Goal: Information Seeking & Learning: Learn about a topic

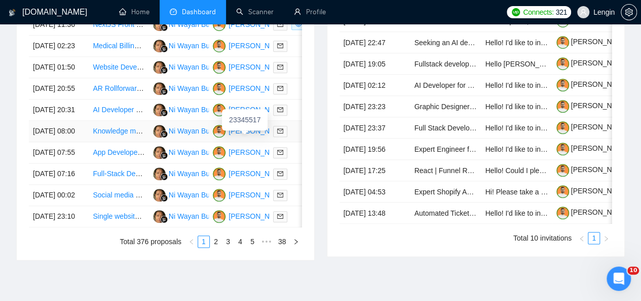
scroll to position [614, 0]
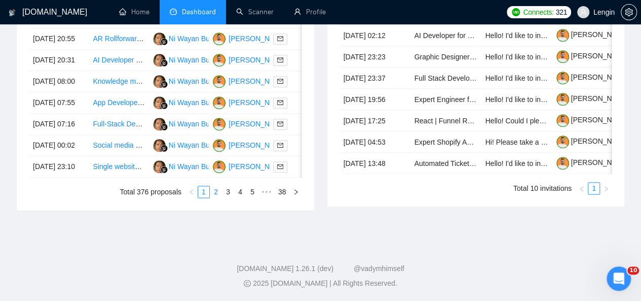
click at [220, 193] on link "2" at bounding box center [215, 191] width 11 height 11
click at [229, 197] on link "3" at bounding box center [227, 191] width 11 height 11
click at [246, 198] on li "5" at bounding box center [252, 191] width 12 height 12
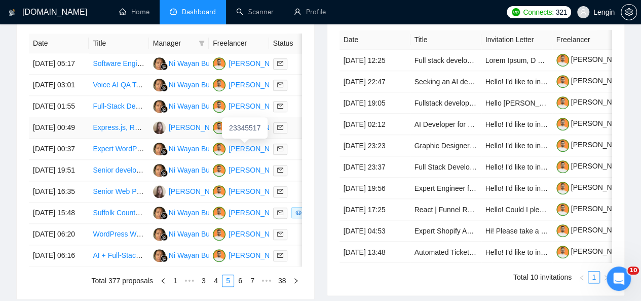
scroll to position [525, 0]
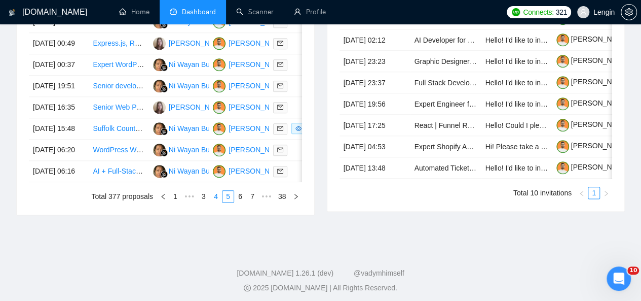
click at [217, 202] on link "4" at bounding box center [215, 196] width 11 height 11
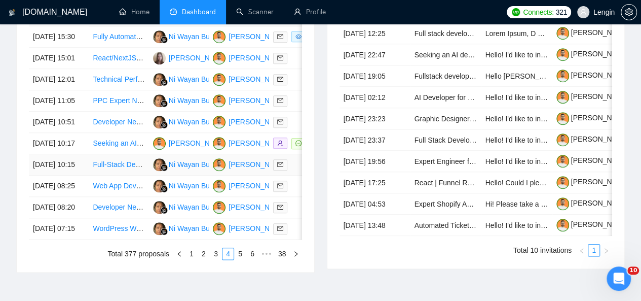
scroll to position [467, 0]
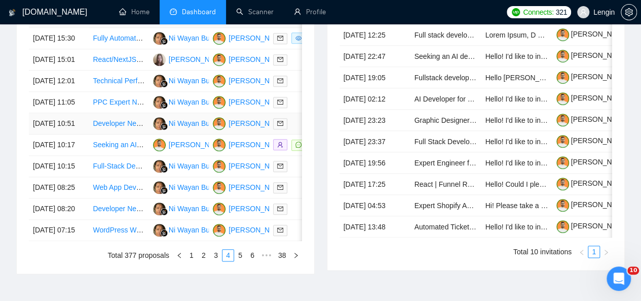
click at [114, 134] on td "Developer Needed for Music-based Fantasy Sports App" at bounding box center [119, 123] width 60 height 21
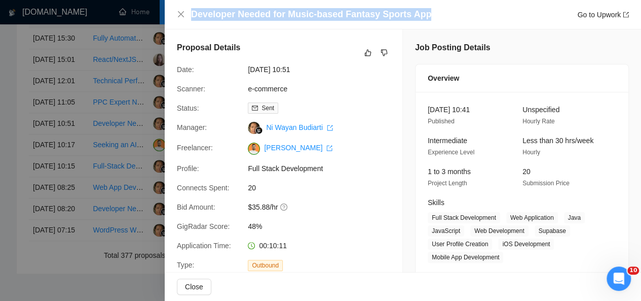
drag, startPoint x: 422, startPoint y: 14, endPoint x: 185, endPoint y: 14, distance: 236.7
click at [185, 14] on div "Developer Needed for Music-based Fantasy Sports App Go to Upwork" at bounding box center [403, 14] width 452 height 13
copy h4 "Developer Needed for Music-based Fantasy Sports App"
click at [178, 18] on icon "close" at bounding box center [181, 14] width 8 height 8
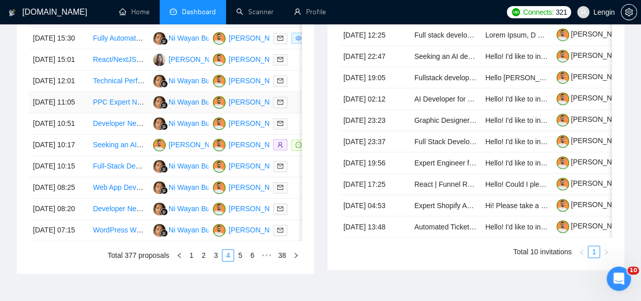
click at [132, 113] on td "PPC Expert Needed for E-commerce Store" at bounding box center [119, 102] width 60 height 21
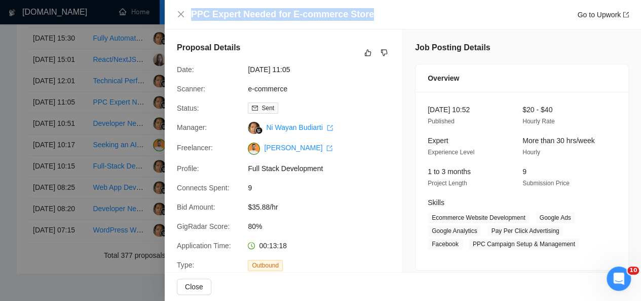
drag, startPoint x: 363, startPoint y: 15, endPoint x: 192, endPoint y: 15, distance: 171.3
click at [192, 15] on h4 "PPC Expert Needed for E-commerce Store" at bounding box center [282, 14] width 183 height 13
copy h4 "PPC Expert Needed for E-commerce Store"
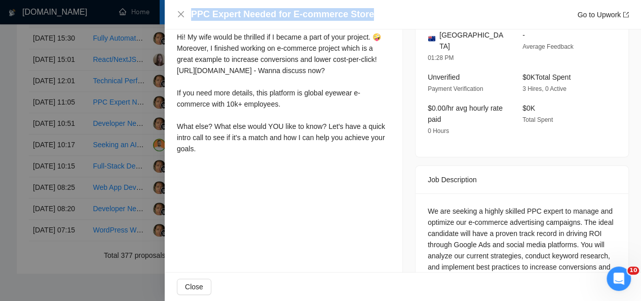
scroll to position [328, 0]
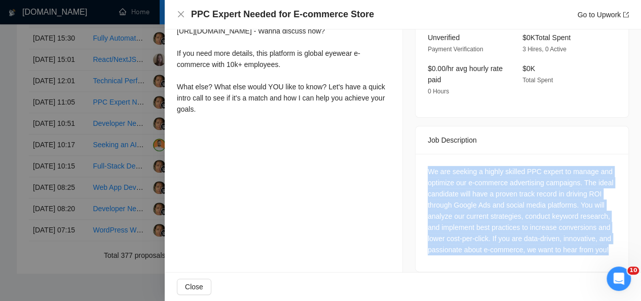
drag, startPoint x: 609, startPoint y: 238, endPoint x: 423, endPoint y: 164, distance: 200.4
click at [423, 164] on div "We are seeking a highly skilled PPC expert to manage and optimize our e-commerc…" at bounding box center [522, 213] width 213 height 118
copy div "We are seeking a highly skilled PPC expert to manage and optimize our e-commerc…"
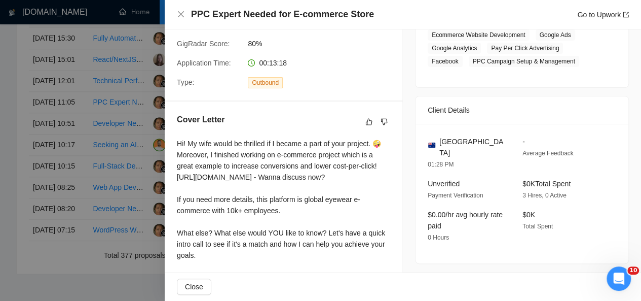
scroll to position [160, 0]
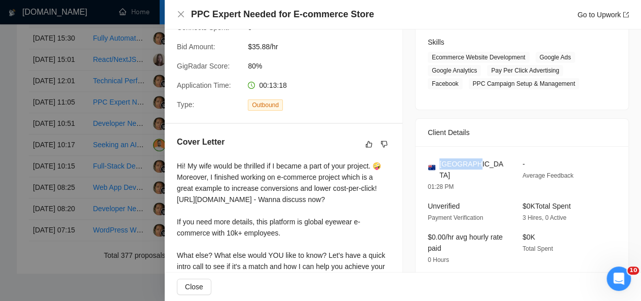
drag, startPoint x: 467, startPoint y: 163, endPoint x: 437, endPoint y: 165, distance: 30.5
click at [437, 165] on div "[GEOGRAPHIC_DATA]" at bounding box center [467, 169] width 79 height 22
copy span "[GEOGRAPHIC_DATA]"
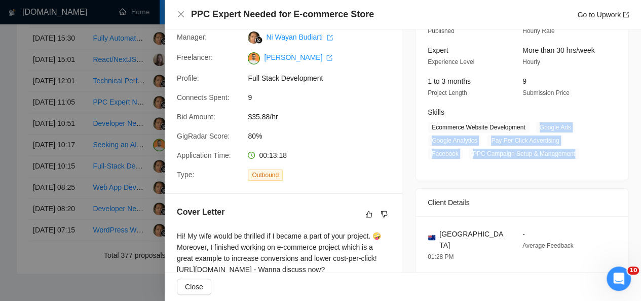
drag, startPoint x: 534, startPoint y: 124, endPoint x: 571, endPoint y: 151, distance: 45.3
click at [571, 151] on span "Ecommerce Website Development Google Ads Google Analytics Pay Per Click Adverti…" at bounding box center [514, 140] width 173 height 37
copy span "Google Ads Google Analytics Pay Per Click Advertising Facebook PPC Campaign Set…"
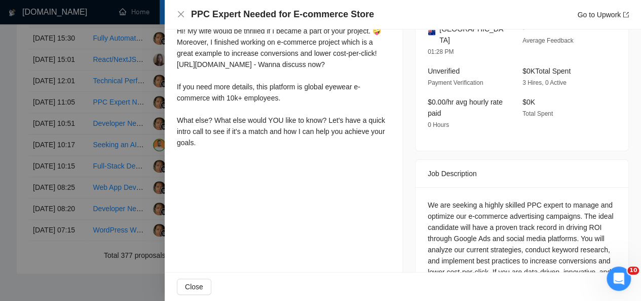
scroll to position [257, 0]
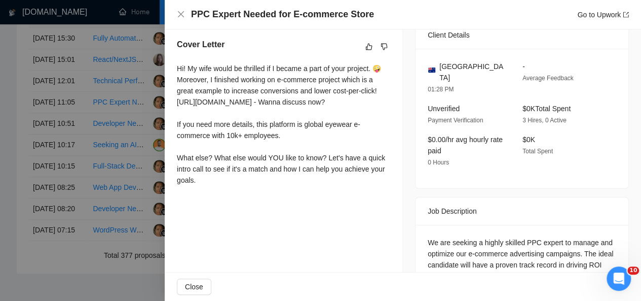
drag, startPoint x: 177, startPoint y: 67, endPoint x: 230, endPoint y: 209, distance: 151.5
click at [230, 202] on div "Cover Letter Hi! My wife would be thrilled if I became a part of your project. …" at bounding box center [284, 113] width 238 height 175
copy div "Hi! My wife would be thrilled if I became a part of your project. 🤪 Moreover, I…"
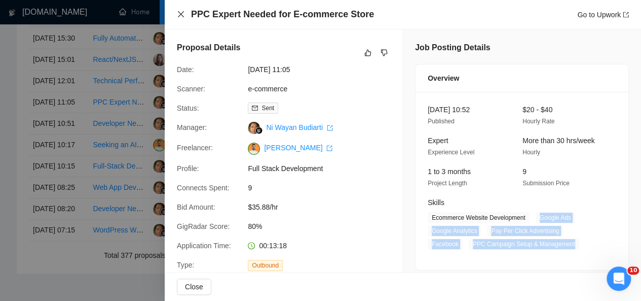
click at [181, 15] on icon "close" at bounding box center [181, 14] width 6 height 6
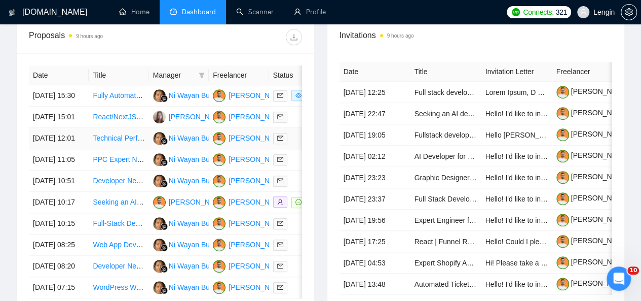
scroll to position [409, 0]
click at [136, 149] on td "Technical Performance Audit & Website Optimisation" at bounding box center [119, 138] width 60 height 21
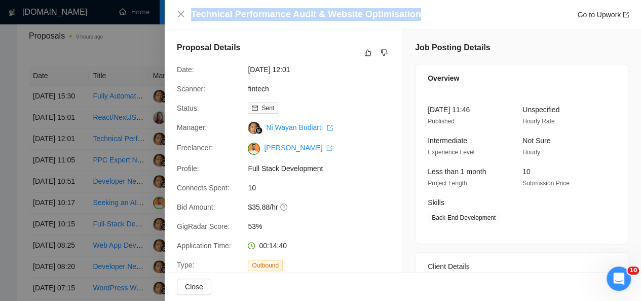
drag, startPoint x: 409, startPoint y: 14, endPoint x: 219, endPoint y: 5, distance: 190.8
click at [219, 5] on div "Technical Performance Audit & Website Optimisation Go to Upwork" at bounding box center [403, 14] width 476 height 29
copy h4 "Technical Performance Audit & Website Optimisation"
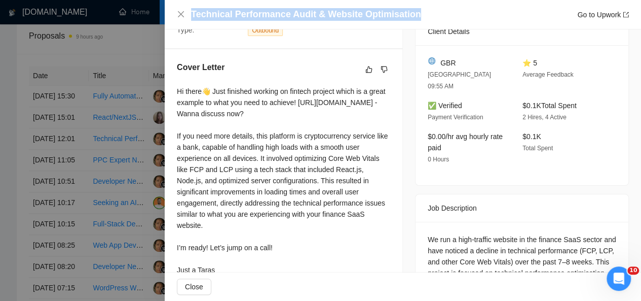
scroll to position [269, 0]
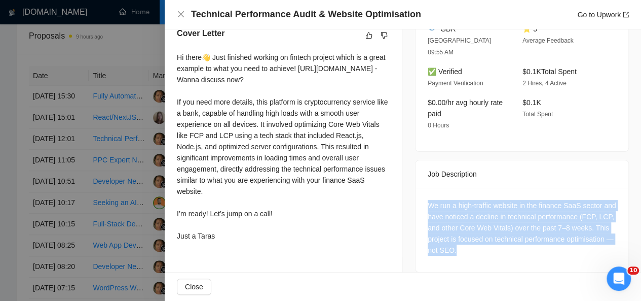
drag, startPoint x: 507, startPoint y: 237, endPoint x: 416, endPoint y: 196, distance: 100.7
click at [416, 196] on div "We run a high-traffic website in the finance SaaS sector and have noticed a dec…" at bounding box center [522, 229] width 213 height 84
copy div "We run a high-traffic website in the finance SaaS sector and have noticed a dec…"
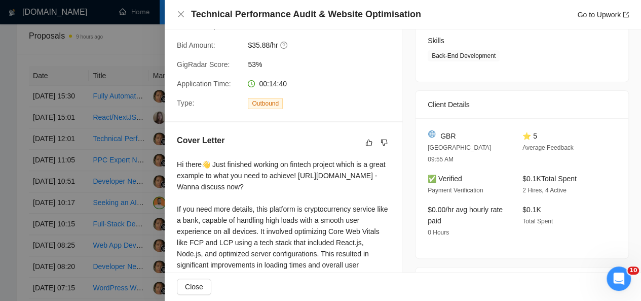
scroll to position [161, 0]
drag, startPoint x: 453, startPoint y: 131, endPoint x: 435, endPoint y: 135, distance: 18.6
click at [435, 135] on div "GBR" at bounding box center [467, 136] width 79 height 11
copy span "GBR"
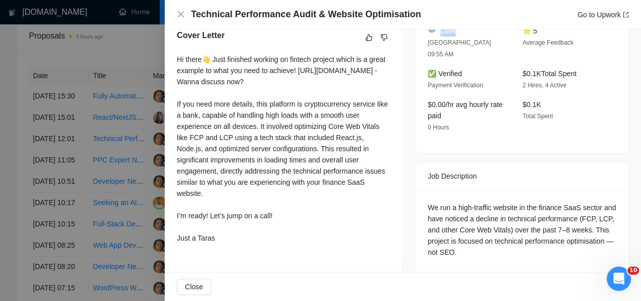
scroll to position [268, 0]
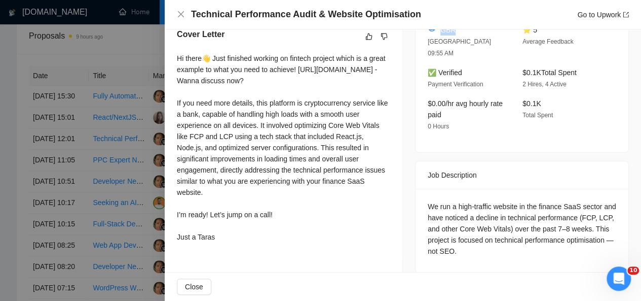
drag, startPoint x: 175, startPoint y: 55, endPoint x: 239, endPoint y: 237, distance: 192.3
click at [239, 237] on div "Cover Letter Hi there👋 Just finished working on fintech project which is a grea…" at bounding box center [284, 137] width 238 height 242
copy div "Hi there👋 Just finished working on fintech project which is a great example to …"
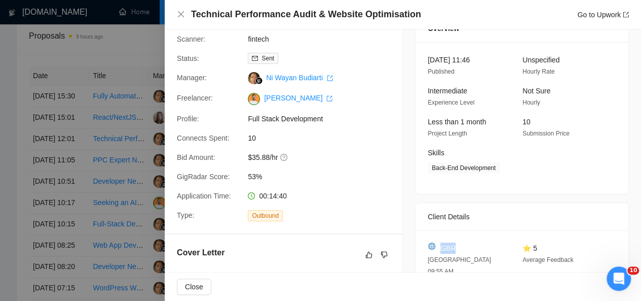
scroll to position [49, 0]
click at [182, 13] on icon "close" at bounding box center [181, 14] width 6 height 6
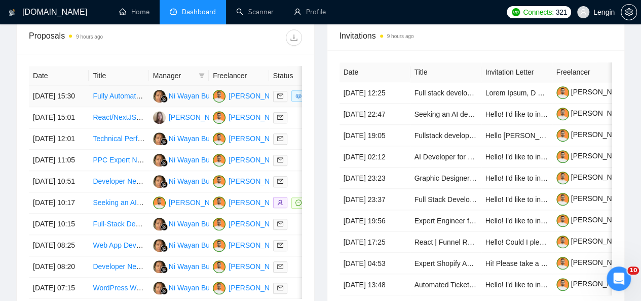
click at [141, 96] on td "Fully Automate via Macros and conditional format a talent management planning s…" at bounding box center [119, 96] width 60 height 21
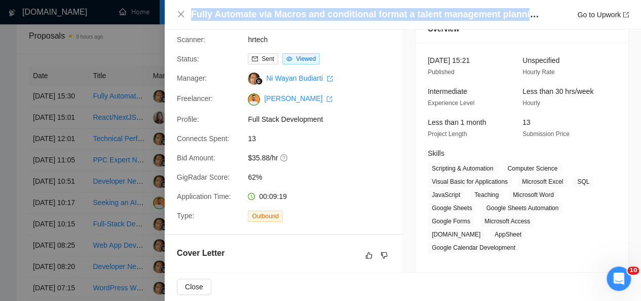
drag, startPoint x: 193, startPoint y: 12, endPoint x: 527, endPoint y: 10, distance: 334.0
click at [527, 10] on h4 "Fully Automate via Macros and conditional format a talent management planning s…" at bounding box center [366, 14] width 350 height 13
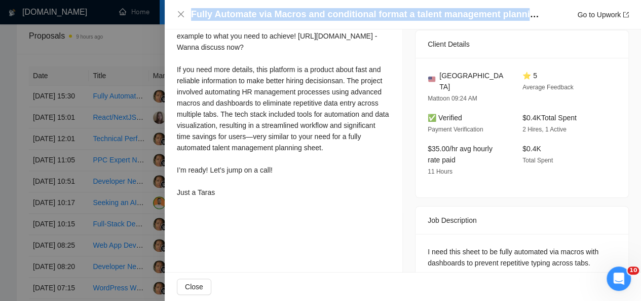
scroll to position [477, 0]
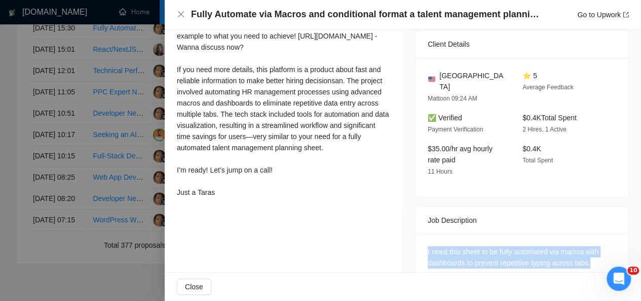
drag, startPoint x: 598, startPoint y: 236, endPoint x: 419, endPoint y: 228, distance: 179.6
click at [419, 234] on div "I need this sheet to be fully automated via macros with dashboards to prevent r…" at bounding box center [522, 259] width 213 height 51
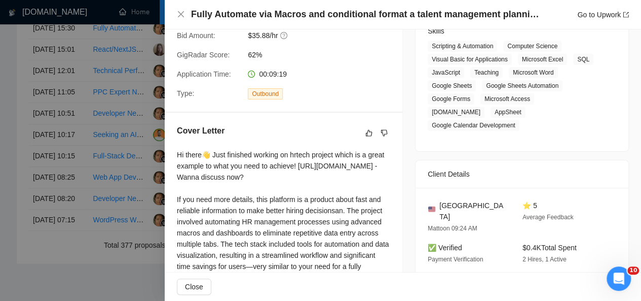
scroll to position [171, 0]
drag, startPoint x: 483, startPoint y: 189, endPoint x: 437, endPoint y: 191, distance: 46.2
click at [437, 200] on div "[GEOGRAPHIC_DATA]" at bounding box center [467, 211] width 79 height 22
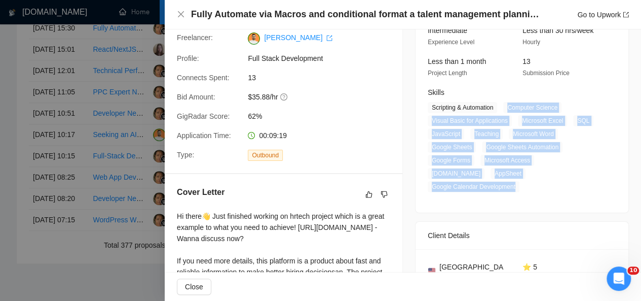
drag, startPoint x: 505, startPoint y: 109, endPoint x: 550, endPoint y: 174, distance: 79.0
click at [550, 174] on span "Scripting & Automation Computer Science Visual Basic for Applications Microsoft…" at bounding box center [514, 147] width 173 height 90
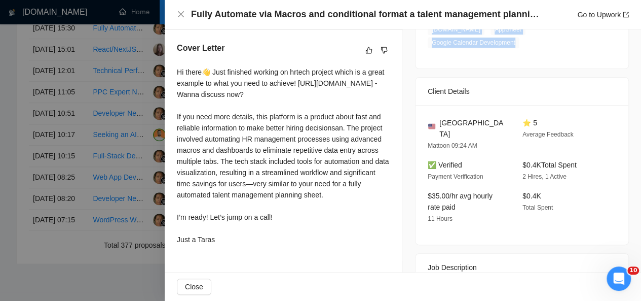
scroll to position [255, 0]
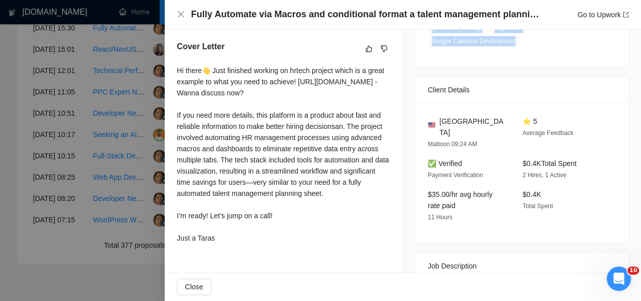
drag, startPoint x: 176, startPoint y: 68, endPoint x: 220, endPoint y: 246, distance: 183.7
click at [220, 246] on div "Cover Letter Hi there👋 Just finished working on hrtech project which is a great…" at bounding box center [284, 143] width 238 height 231
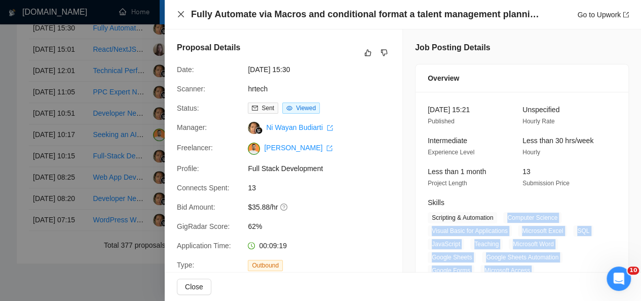
click at [179, 15] on icon "close" at bounding box center [181, 14] width 8 height 8
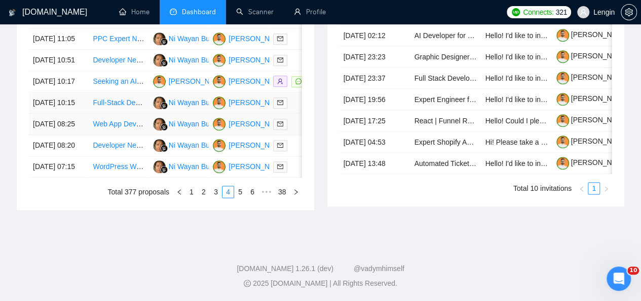
scroll to position [555, 0]
click at [216, 197] on link "3" at bounding box center [215, 191] width 11 height 11
click at [107, 177] on td "Online Marketplace Development for Boat Services" at bounding box center [119, 166] width 60 height 21
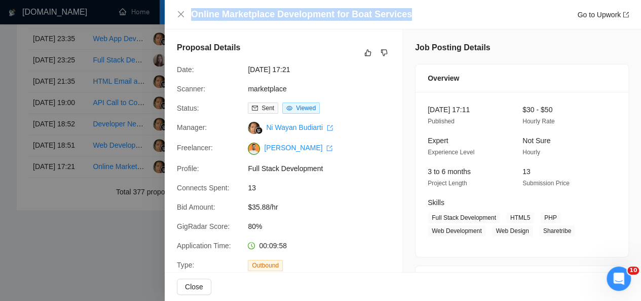
drag, startPoint x: 403, startPoint y: 15, endPoint x: 185, endPoint y: 18, distance: 217.4
click at [185, 18] on div "Online Marketplace Development for Boat Services Go to Upwork" at bounding box center [403, 14] width 452 height 13
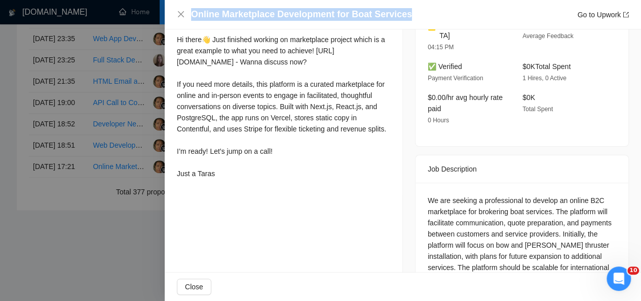
scroll to position [293, 0]
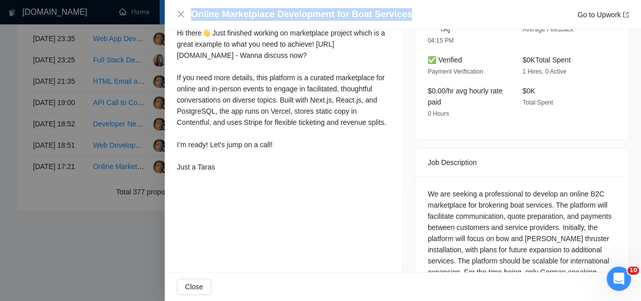
drag, startPoint x: 174, startPoint y: 31, endPoint x: 216, endPoint y: 176, distance: 151.4
click at [216, 176] on div "Cover Letter Hi there👋 Just finished working on marketplace project which is a …" at bounding box center [284, 90] width 238 height 198
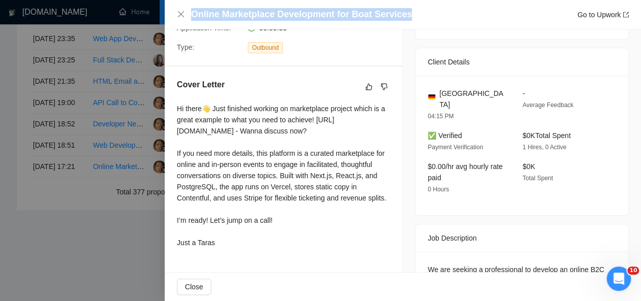
scroll to position [349, 0]
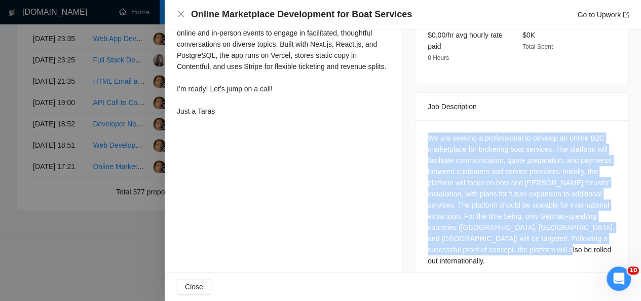
drag, startPoint x: 576, startPoint y: 236, endPoint x: 419, endPoint y: 128, distance: 189.9
click at [419, 128] on div "We are seeking a professional to develop an online B2C marketplace for brokerin…" at bounding box center [522, 201] width 213 height 162
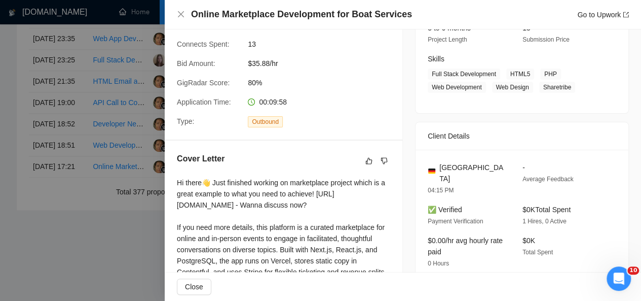
scroll to position [143, 0]
drag, startPoint x: 470, startPoint y: 168, endPoint x: 439, endPoint y: 165, distance: 31.1
click at [439, 165] on div "[GEOGRAPHIC_DATA]" at bounding box center [467, 173] width 79 height 22
click at [444, 165] on span "[GEOGRAPHIC_DATA]" at bounding box center [472, 173] width 67 height 22
drag, startPoint x: 435, startPoint y: 166, endPoint x: 465, endPoint y: 170, distance: 30.7
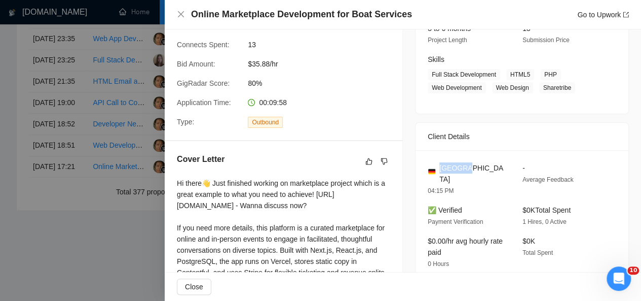
click at [465, 170] on div "[GEOGRAPHIC_DATA]" at bounding box center [467, 173] width 79 height 22
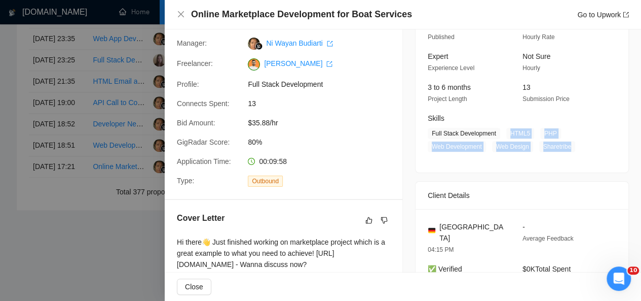
drag, startPoint x: 503, startPoint y: 132, endPoint x: 569, endPoint y: 148, distance: 67.4
click at [569, 148] on span "Full Stack Development HTML5 PHP Web Development Web Design Sharetribe" at bounding box center [514, 140] width 173 height 24
click at [180, 14] on icon "close" at bounding box center [181, 14] width 6 height 6
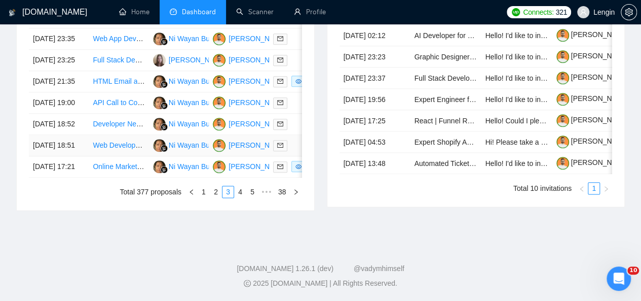
click at [125, 156] on td "Web Developer/Designer for High-Converting Landing Pages" at bounding box center [119, 145] width 60 height 21
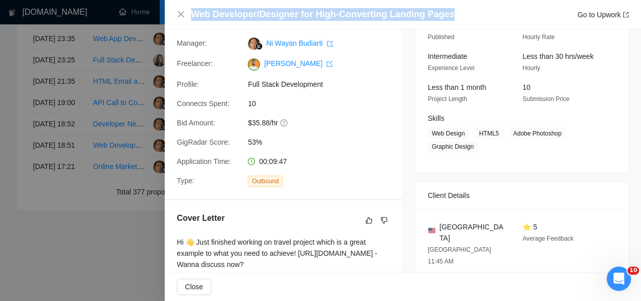
drag, startPoint x: 444, startPoint y: 12, endPoint x: 197, endPoint y: 5, distance: 247.4
click at [197, 5] on div "Web Developer/Designer for High-Converting Landing Pages Go to Upwork" at bounding box center [403, 14] width 476 height 29
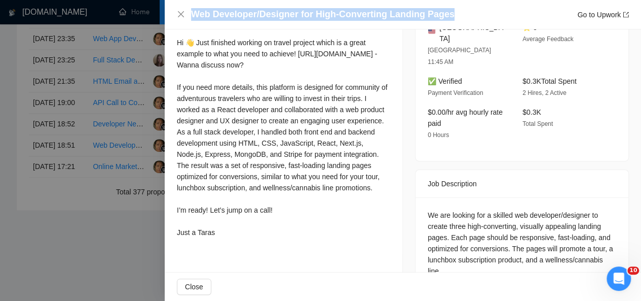
scroll to position [293, 0]
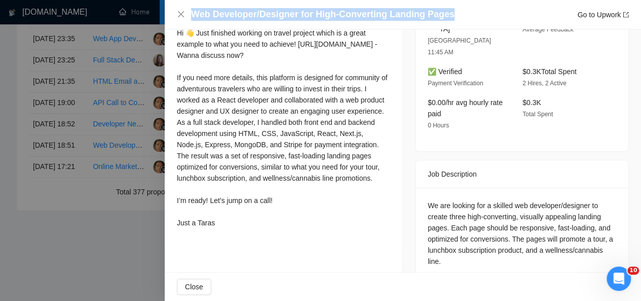
drag, startPoint x: 176, startPoint y: 63, endPoint x: 216, endPoint y: 249, distance: 189.7
click at [216, 244] on div "Cover Letter Hi 👋 Just finished working on travel project which is a great exam…" at bounding box center [284, 117] width 238 height 253
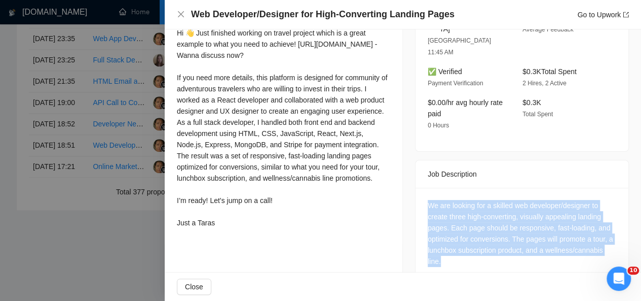
drag, startPoint x: 442, startPoint y: 239, endPoint x: 417, endPoint y: 174, distance: 69.8
click at [417, 187] on div "We are looking for a skilled web developer/designer to create three high-conver…" at bounding box center [522, 234] width 213 height 95
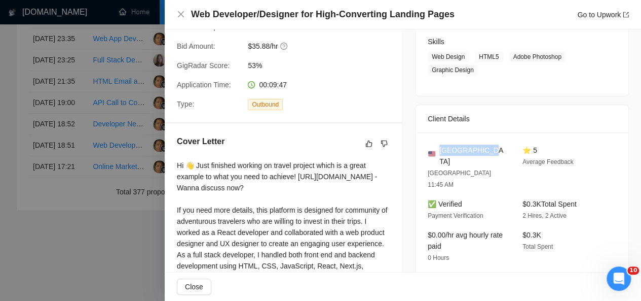
drag, startPoint x: 481, startPoint y: 147, endPoint x: 436, endPoint y: 145, distance: 45.7
click at [436, 145] on div "[GEOGRAPHIC_DATA]" at bounding box center [467, 155] width 79 height 22
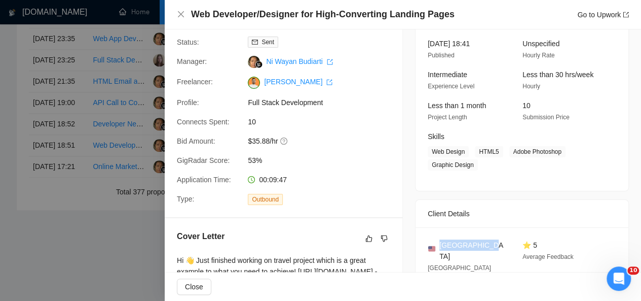
scroll to position [65, 0]
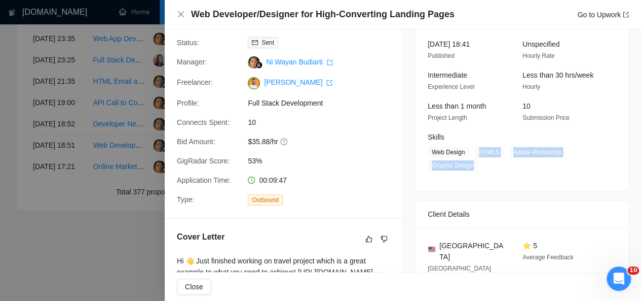
drag, startPoint x: 474, startPoint y: 151, endPoint x: 470, endPoint y: 168, distance: 18.2
click at [470, 168] on span "Web Design HTML5 Adobe Photoshop Graphic Design" at bounding box center [514, 158] width 173 height 24
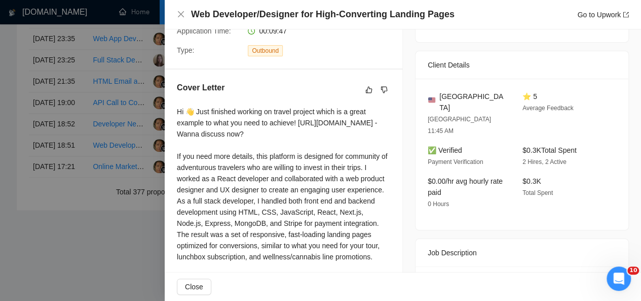
scroll to position [0, 0]
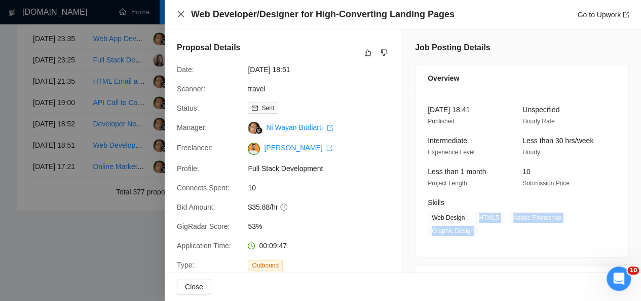
click at [180, 13] on icon "close" at bounding box center [181, 14] width 8 height 8
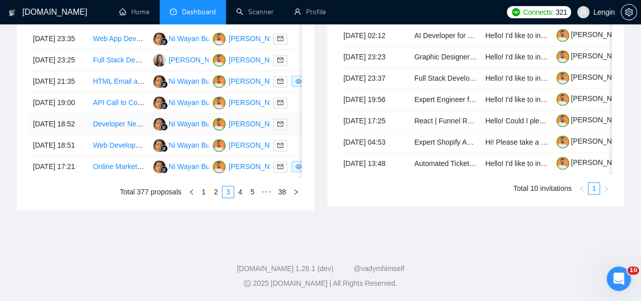
click at [124, 135] on td "Developer Needed for RAGs-Based AI Agent MVP" at bounding box center [119, 124] width 60 height 21
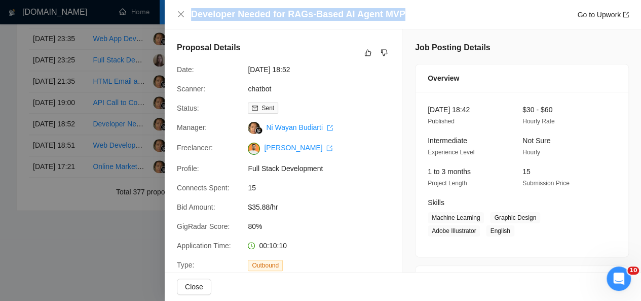
drag, startPoint x: 398, startPoint y: 13, endPoint x: 196, endPoint y: 7, distance: 202.3
click at [196, 7] on div "Developer Needed for RAGs-Based AI Agent MVP Go to Upwork" at bounding box center [403, 14] width 476 height 29
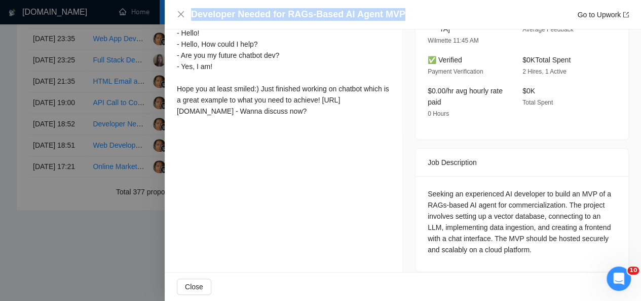
scroll to position [604, 0]
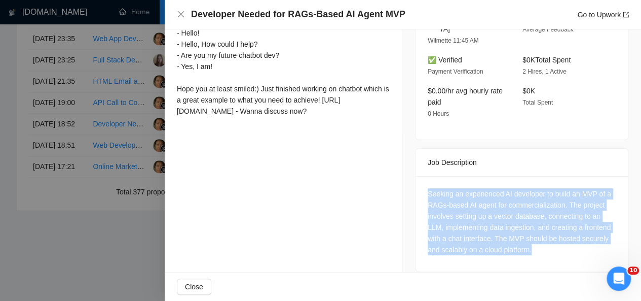
drag, startPoint x: 548, startPoint y: 241, endPoint x: 414, endPoint y: 179, distance: 147.8
click at [416, 179] on div "Seeking an experienced AI developer to build an MVP of a RAGs-based AI agent fo…" at bounding box center [522, 223] width 213 height 95
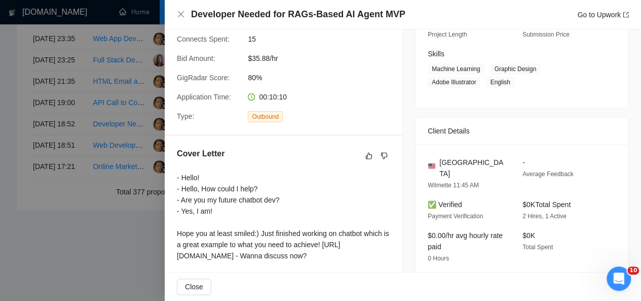
scroll to position [148, 0]
drag, startPoint x: 452, startPoint y: 159, endPoint x: 435, endPoint y: 160, distance: 16.3
click at [435, 160] on div "[GEOGRAPHIC_DATA]" at bounding box center [467, 168] width 79 height 22
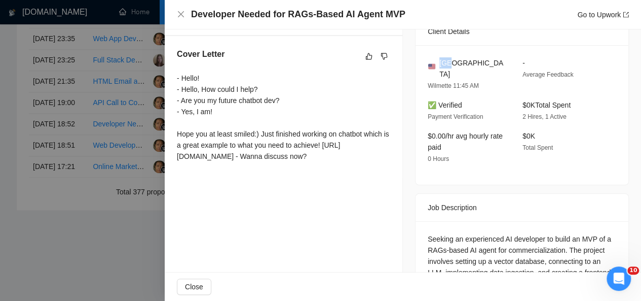
scroll to position [250, 0]
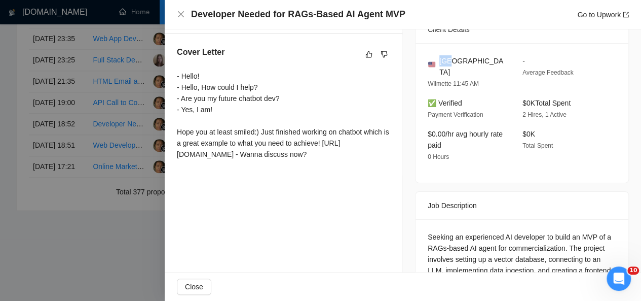
drag, startPoint x: 172, startPoint y: 76, endPoint x: 336, endPoint y: 172, distance: 190.3
click at [336, 172] on div "Cover Letter - Hello! - Hello, How could I help? - Are you my future chatbot de…" at bounding box center [284, 105] width 238 height 142
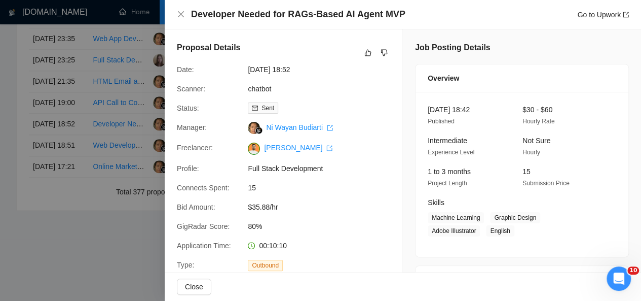
scroll to position [94, 0]
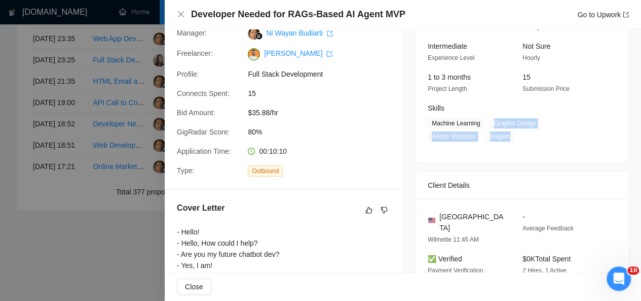
drag, startPoint x: 489, startPoint y: 122, endPoint x: 515, endPoint y: 140, distance: 32.3
click at [515, 140] on span "Machine Learning Graphic Design Adobe Illustrator English" at bounding box center [514, 130] width 173 height 24
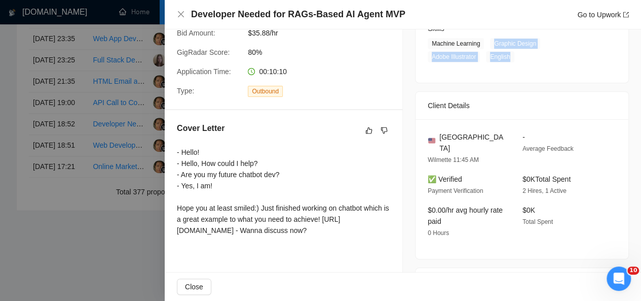
scroll to position [182, 0]
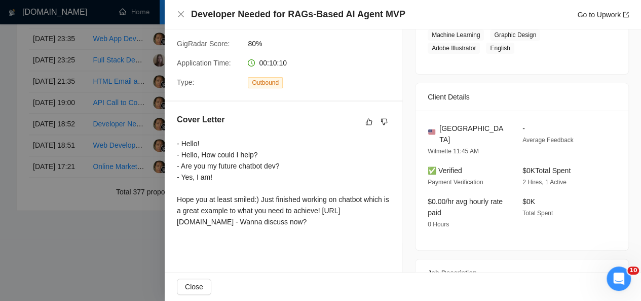
click at [177, 9] on div "Developer Needed for RAGs-Based AI Agent MVP Go to Upwork" at bounding box center [403, 14] width 452 height 13
click at [181, 15] on icon "close" at bounding box center [181, 14] width 6 height 6
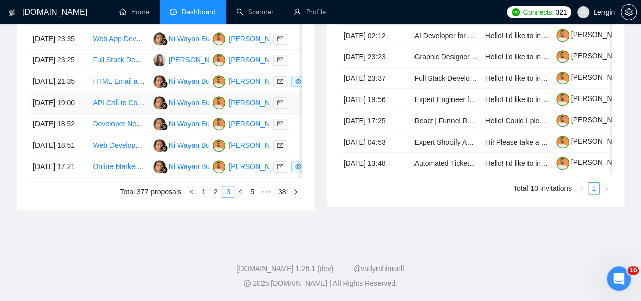
click at [129, 92] on td "API Call to Collect Historical iMessages" at bounding box center [119, 102] width 60 height 21
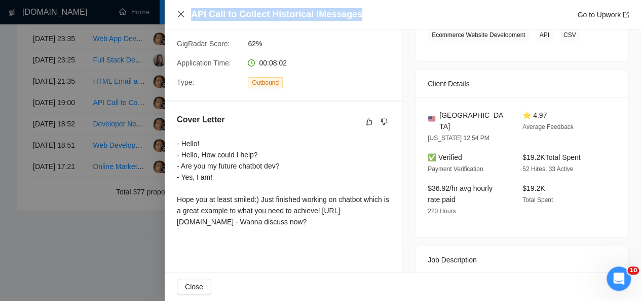
drag, startPoint x: 357, startPoint y: 12, endPoint x: 181, endPoint y: 13, distance: 175.3
click at [181, 13] on div "API Call to Collect Historical iMessages Go to Upwork" at bounding box center [403, 14] width 452 height 13
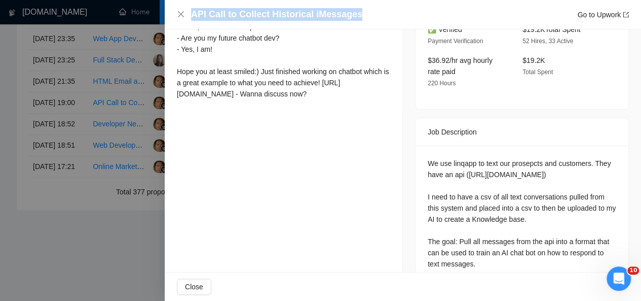
scroll to position [347, 0]
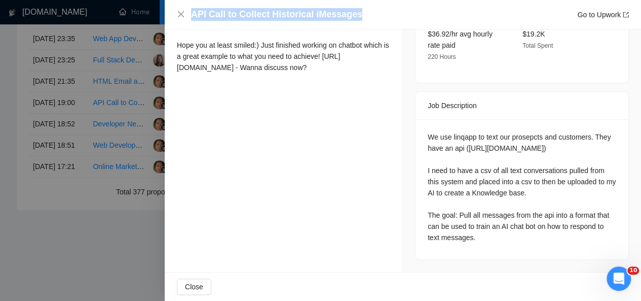
drag, startPoint x: 423, startPoint y: 117, endPoint x: 485, endPoint y: 238, distance: 136.7
click at [485, 238] on div "We use linqapp to text our prosepcts and customers. They have an api ([URL][DOM…" at bounding box center [522, 186] width 189 height 111
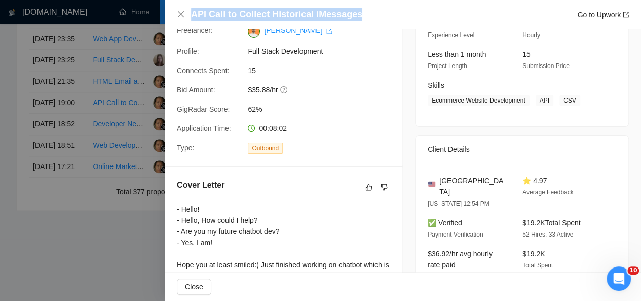
scroll to position [119, 0]
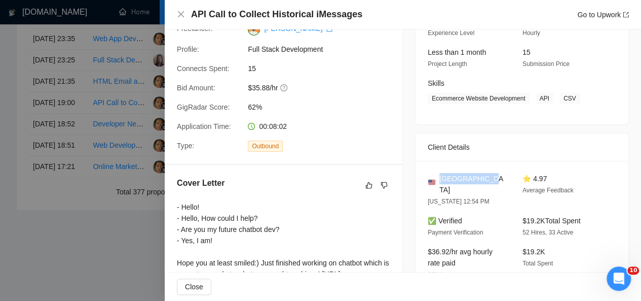
drag, startPoint x: 483, startPoint y: 180, endPoint x: 437, endPoint y: 177, distance: 46.2
click at [437, 177] on div "[GEOGRAPHIC_DATA]" at bounding box center [467, 184] width 79 height 22
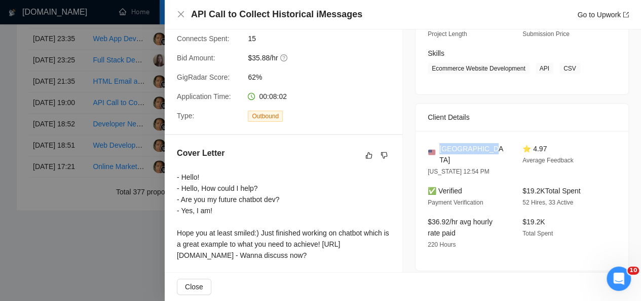
scroll to position [147, 0]
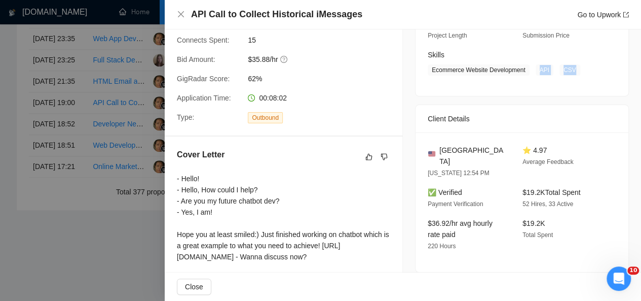
drag, startPoint x: 532, startPoint y: 68, endPoint x: 578, endPoint y: 64, distance: 46.3
click at [578, 64] on span "Ecommerce Website Development API CSV" at bounding box center [514, 69] width 173 height 11
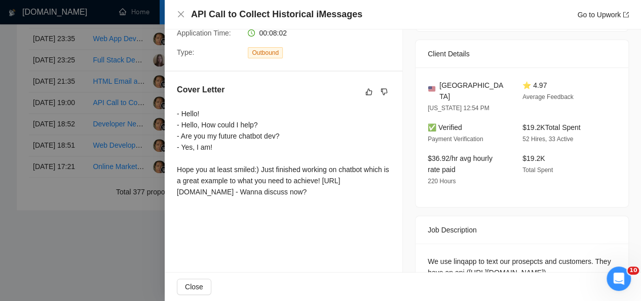
scroll to position [213, 0]
drag, startPoint x: 175, startPoint y: 115, endPoint x: 334, endPoint y: 199, distance: 180.2
click at [334, 199] on div "Cover Letter - Hello! - Hello, How could I help? - Are you my future chatbot de…" at bounding box center [284, 142] width 238 height 142
click at [177, 13] on icon "close" at bounding box center [181, 14] width 8 height 8
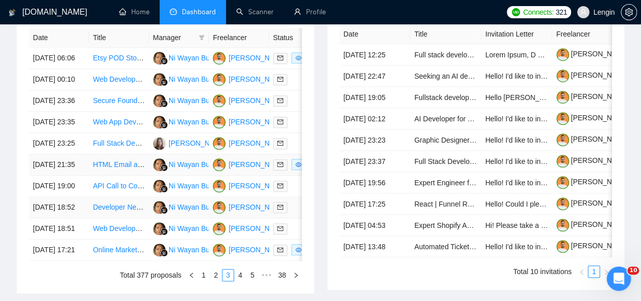
scroll to position [473, 0]
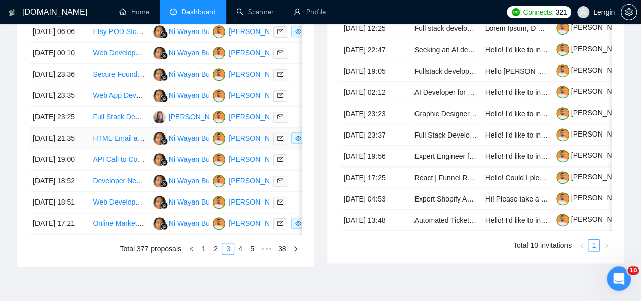
click at [132, 149] on td "HTML Email and Banner Ad Developer" at bounding box center [119, 138] width 60 height 21
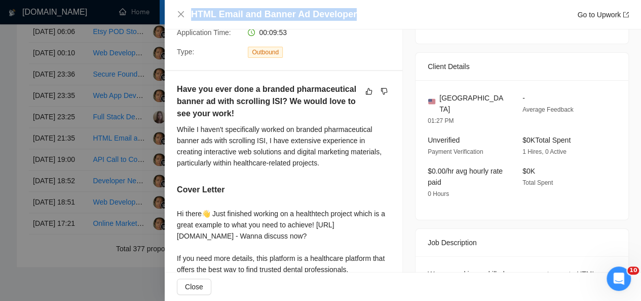
drag, startPoint x: 356, startPoint y: 16, endPoint x: 192, endPoint y: 12, distance: 163.7
click at [192, 12] on div "HTML Email and Banner Ad Developer Go to Upwork" at bounding box center [410, 14] width 438 height 13
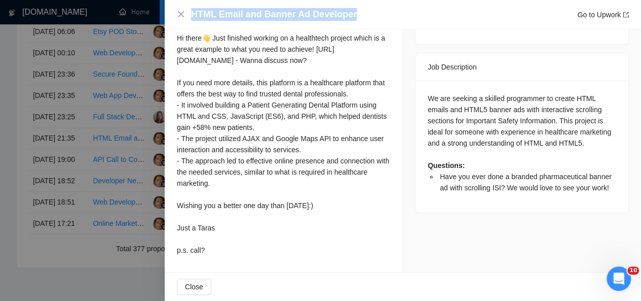
scroll to position [527, 0]
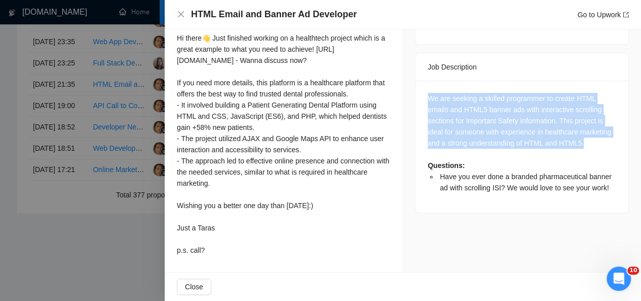
drag, startPoint x: 593, startPoint y: 118, endPoint x: 419, endPoint y: 74, distance: 179.3
click at [419, 81] on div "We are seeking a skilled programmer to create HTML emails and HTML5 banner ads …" at bounding box center [522, 147] width 213 height 132
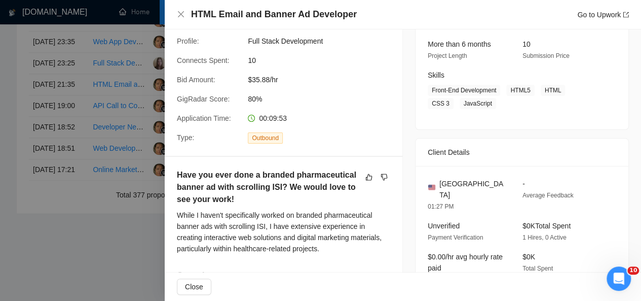
scroll to position [126, 0]
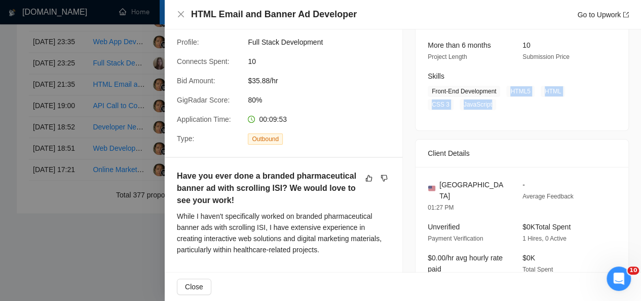
drag, startPoint x: 506, startPoint y: 91, endPoint x: 462, endPoint y: 108, distance: 47.5
click at [462, 108] on span "Front-End Development HTML5 HTML CSS 3 JavaScript" at bounding box center [514, 98] width 173 height 24
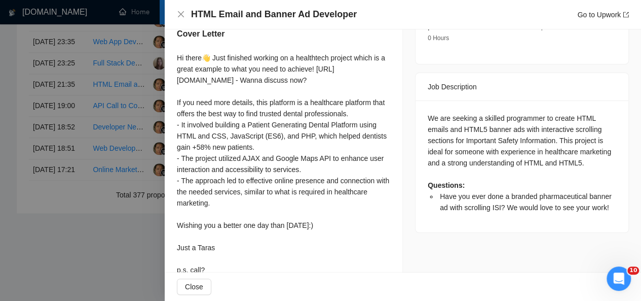
scroll to position [369, 0]
drag, startPoint x: 175, startPoint y: 57, endPoint x: 224, endPoint y: 256, distance: 205.1
click at [224, 256] on div "Have you ever done a branded pharmaceutical banner ad with scrolling ISI? We wo…" at bounding box center [284, 102] width 238 height 376
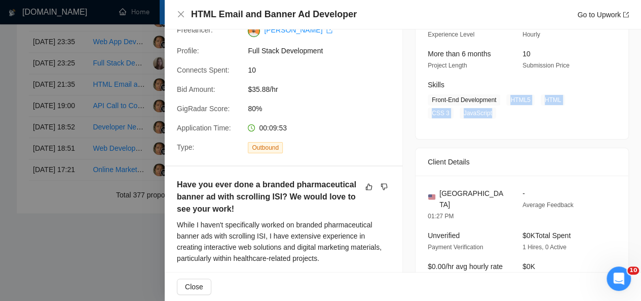
scroll to position [215, 0]
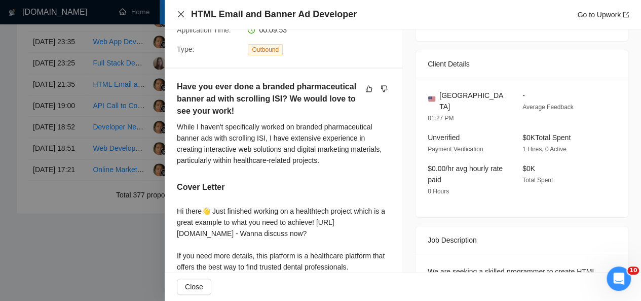
click at [182, 14] on icon "close" at bounding box center [181, 14] width 8 height 8
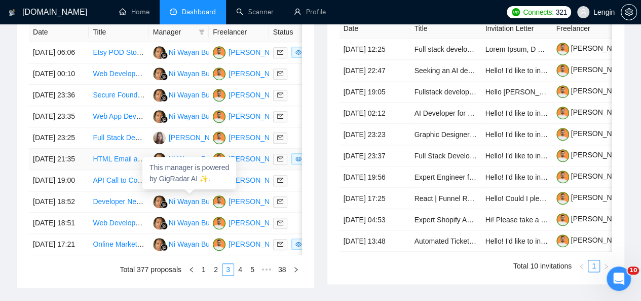
scroll to position [452, 0]
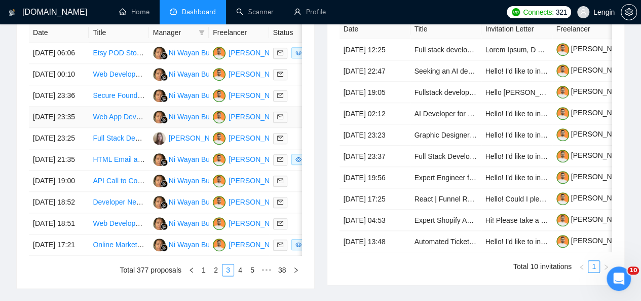
click at [129, 128] on td "Web App Development for Advertising Software" at bounding box center [119, 116] width 60 height 21
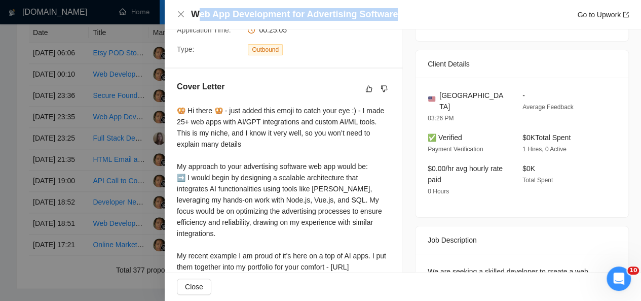
drag, startPoint x: 395, startPoint y: 14, endPoint x: 195, endPoint y: 16, distance: 200.2
click at [195, 16] on div "Web App Development for Advertising Software Go to Upwork" at bounding box center [410, 14] width 438 height 13
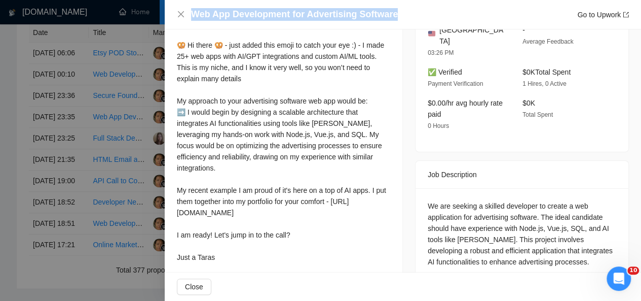
scroll to position [291, 0]
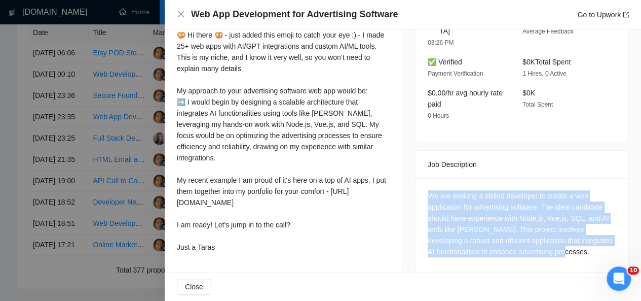
drag, startPoint x: 543, startPoint y: 238, endPoint x: 423, endPoint y: 185, distance: 131.2
click at [423, 185] on div "We are seeking a skilled developer to create a web application for advertising …" at bounding box center [522, 225] width 213 height 95
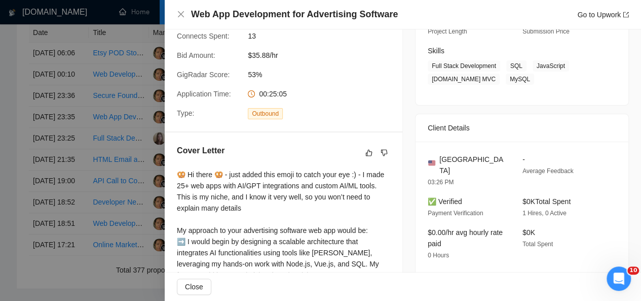
scroll to position [141, 0]
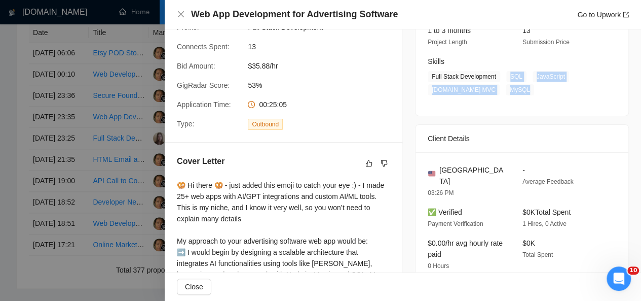
drag, startPoint x: 504, startPoint y: 78, endPoint x: 499, endPoint y: 91, distance: 13.5
click at [499, 91] on span "Full Stack Development SQL JavaScript [DOMAIN_NAME] MVC MySQL" at bounding box center [514, 83] width 173 height 24
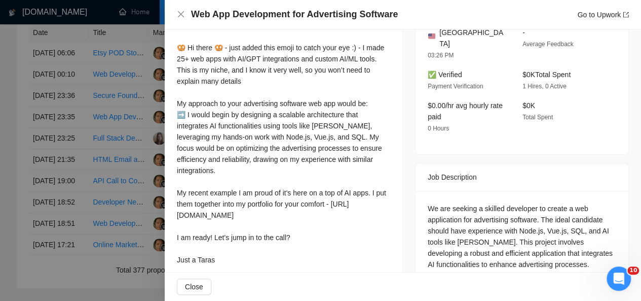
scroll to position [293, 0]
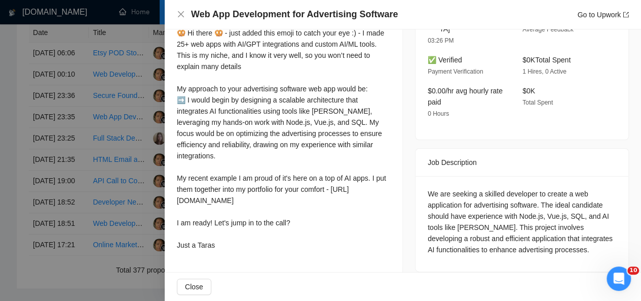
drag, startPoint x: 177, startPoint y: 37, endPoint x: 221, endPoint y: 242, distance: 209.3
click at [221, 242] on div "🥨 Hi there 🥨 - just added this emoji to catch your eye :) - I made 25+ web apps…" at bounding box center [283, 138] width 213 height 223
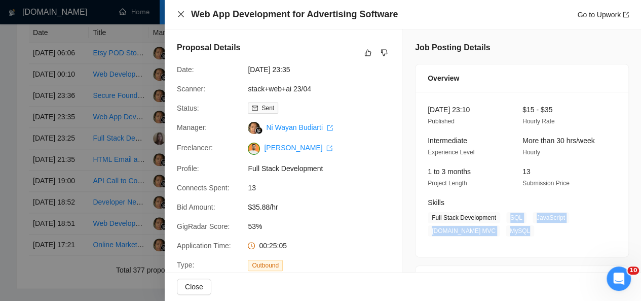
click at [179, 16] on icon "close" at bounding box center [181, 14] width 6 height 6
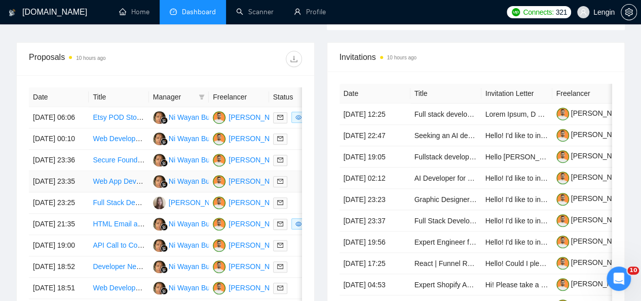
scroll to position [376, 0]
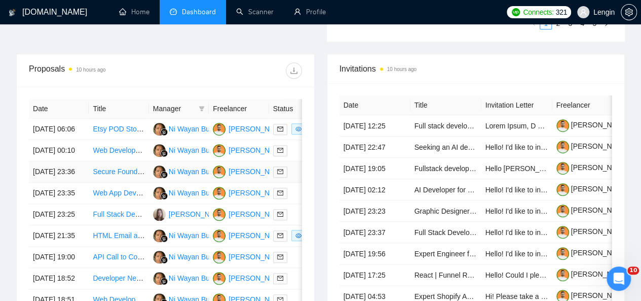
click at [127, 182] on td "Secure Foundation Development for AI Health Tracking Platform" at bounding box center [119, 171] width 60 height 21
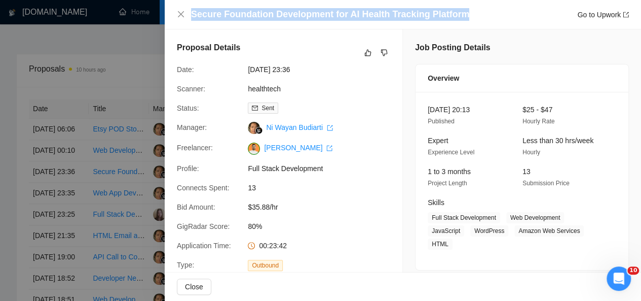
drag, startPoint x: 461, startPoint y: 13, endPoint x: 191, endPoint y: 12, distance: 270.6
click at [191, 12] on div "Secure Foundation Development for AI Health Tracking Platform Go to Upwork" at bounding box center [403, 14] width 452 height 13
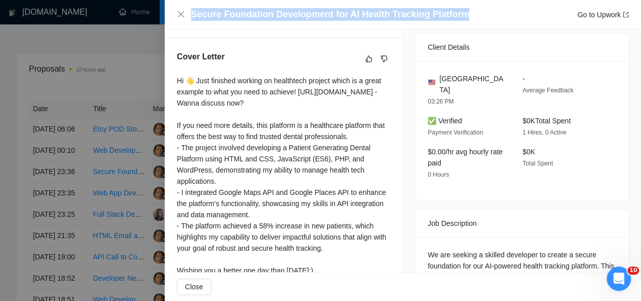
scroll to position [328, 0]
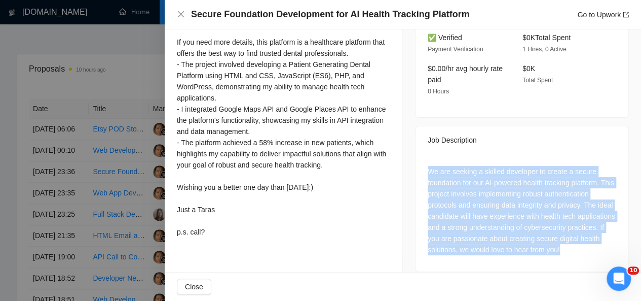
drag, startPoint x: 607, startPoint y: 240, endPoint x: 424, endPoint y: 152, distance: 202.6
click at [424, 154] on div "We are seeking a skilled developer to create a secure foundation for our AI-pow…" at bounding box center [522, 213] width 213 height 118
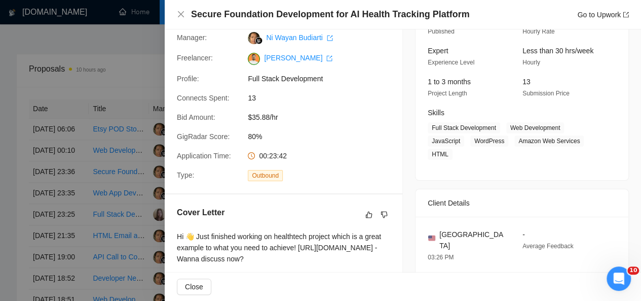
scroll to position [85, 0]
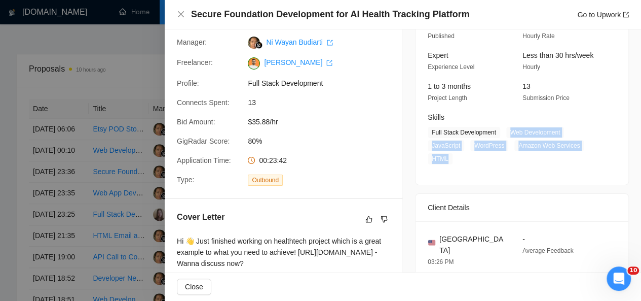
drag, startPoint x: 502, startPoint y: 130, endPoint x: 453, endPoint y: 158, distance: 56.3
click at [453, 158] on span "Full Stack Development Web Development JavaScript WordPress Amazon Web Services…" at bounding box center [514, 145] width 173 height 37
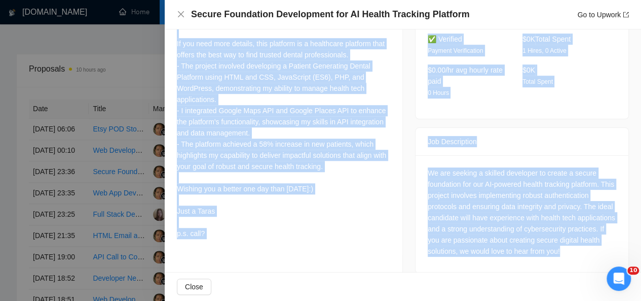
scroll to position [328, 0]
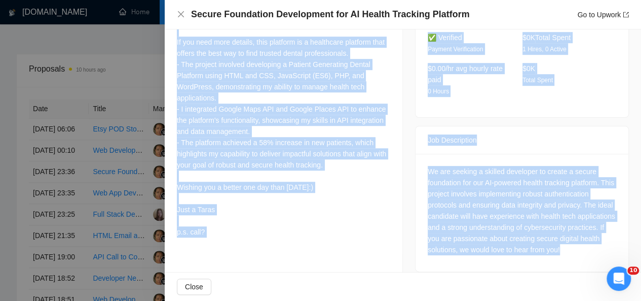
drag, startPoint x: 176, startPoint y: 114, endPoint x: 218, endPoint y: 238, distance: 130.9
click at [218, 238] on div "Cover Letter Hi 👋 Just finished working on healthtech project which is a great …" at bounding box center [284, 104] width 238 height 298
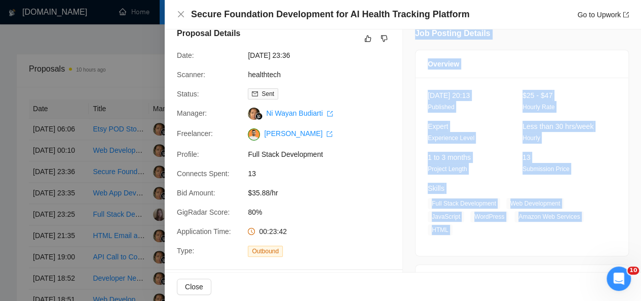
scroll to position [0, 0]
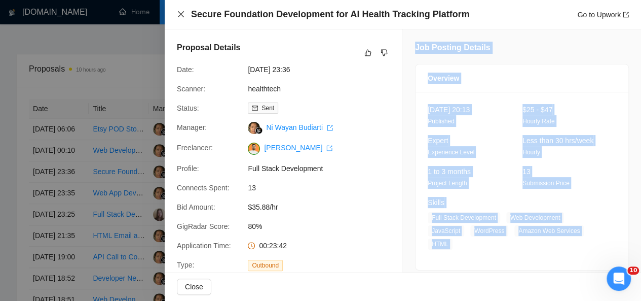
click at [178, 13] on icon "close" at bounding box center [181, 14] width 6 height 6
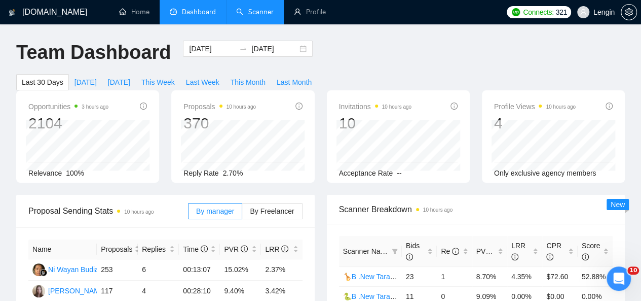
click at [250, 12] on link "Scanner" at bounding box center [254, 12] width 37 height 9
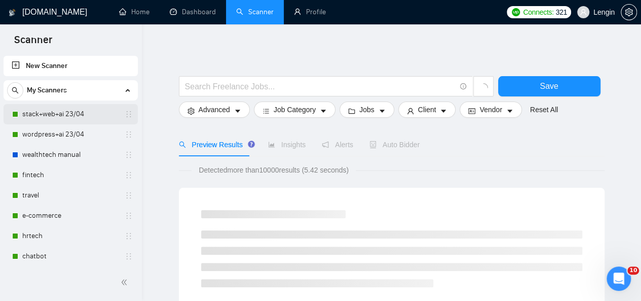
click at [65, 120] on link "stack+web+ai 23/04" at bounding box center [70, 114] width 96 height 20
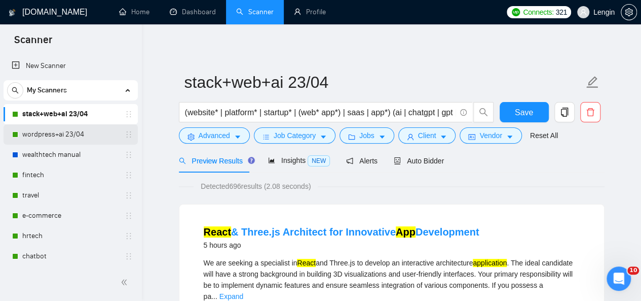
click at [70, 130] on link "wordpress+ai 23/04" at bounding box center [70, 134] width 96 height 20
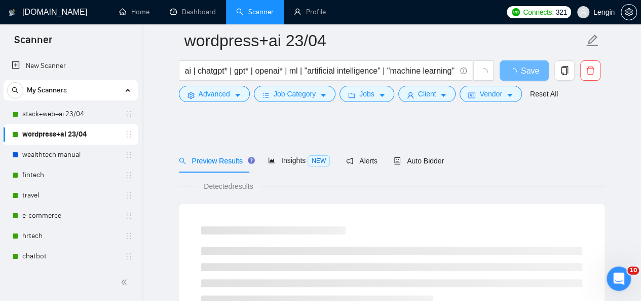
scroll to position [54, 0]
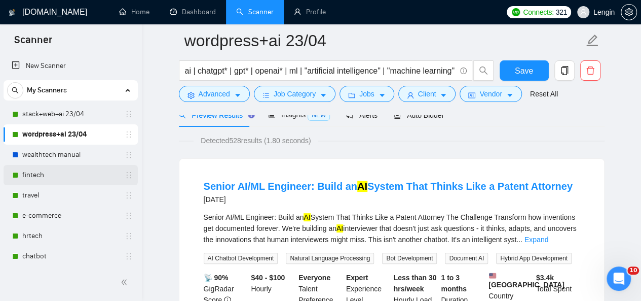
click at [32, 171] on link "fintech" at bounding box center [70, 175] width 96 height 20
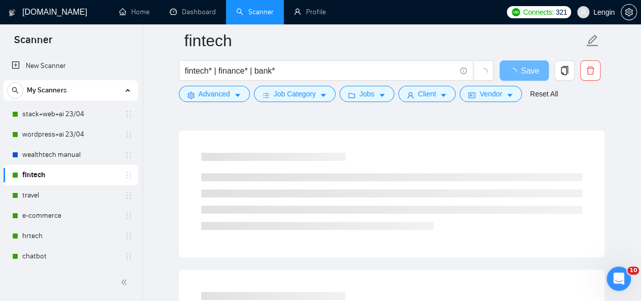
scroll to position [75, 0]
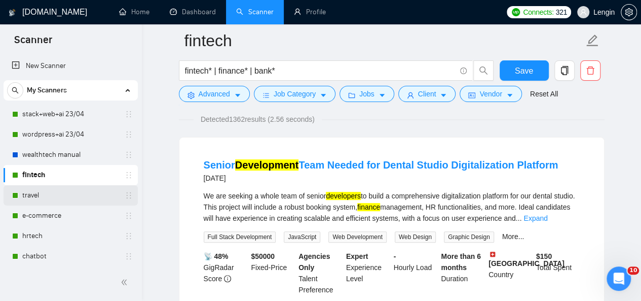
click at [70, 196] on link "travel" at bounding box center [70, 195] width 96 height 20
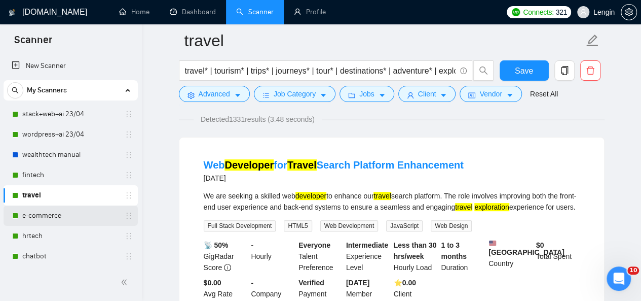
click at [50, 209] on link "e-commerce" at bounding box center [70, 215] width 96 height 20
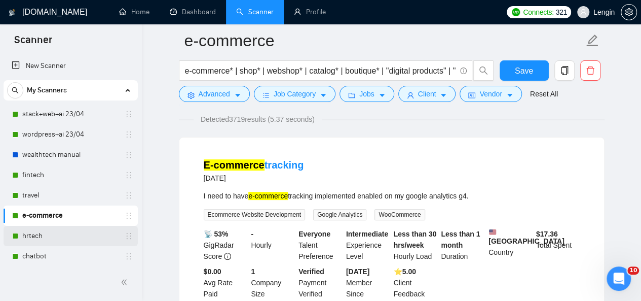
click at [40, 226] on link "hrtech" at bounding box center [70, 236] width 96 height 20
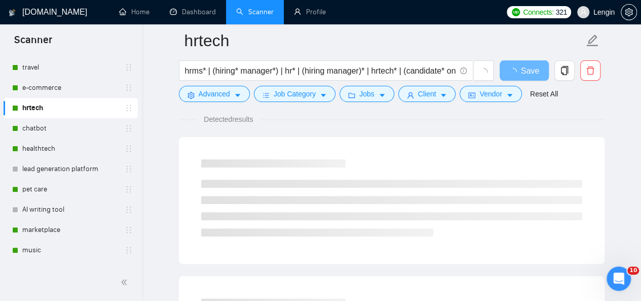
scroll to position [130, 0]
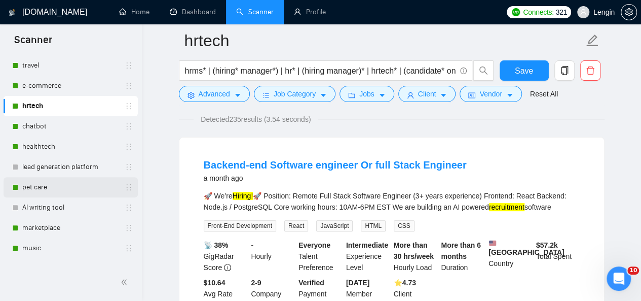
click at [39, 191] on link "pet care" at bounding box center [70, 187] width 96 height 20
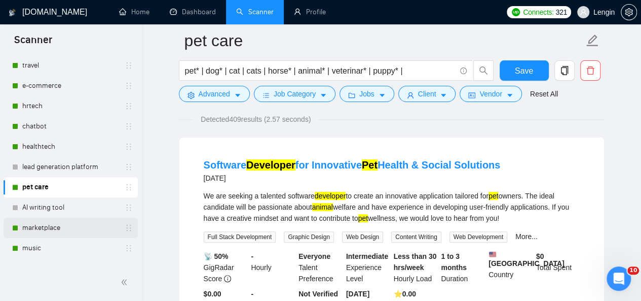
click at [39, 221] on link "marketplace" at bounding box center [70, 227] width 96 height 20
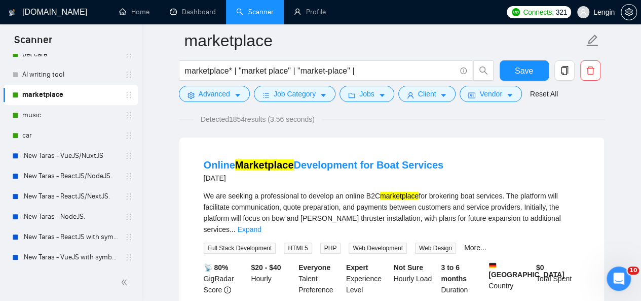
scroll to position [269, 0]
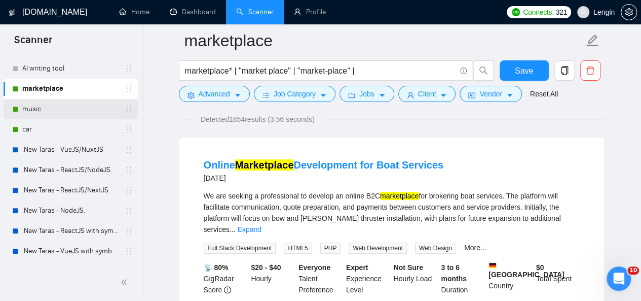
click at [43, 102] on link "music" at bounding box center [70, 109] width 96 height 20
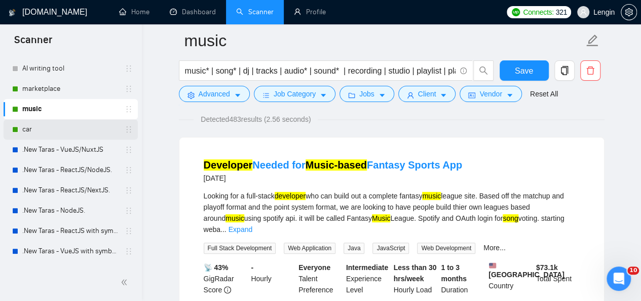
click at [47, 127] on link "car" at bounding box center [70, 129] width 96 height 20
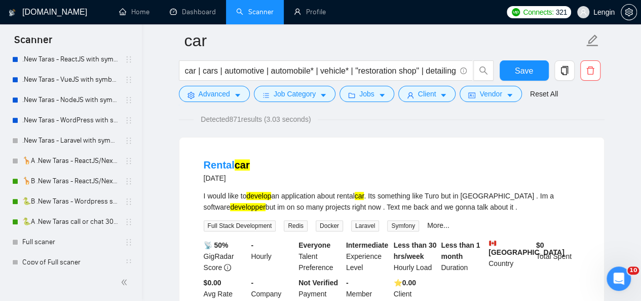
scroll to position [509, 0]
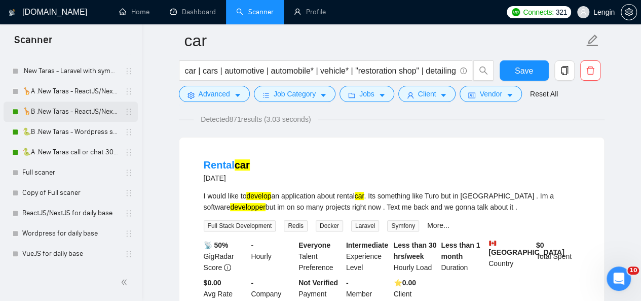
click at [70, 109] on link "🦒B .New Taras - ReactJS/NextJS rel exp 23/04" at bounding box center [70, 111] width 96 height 20
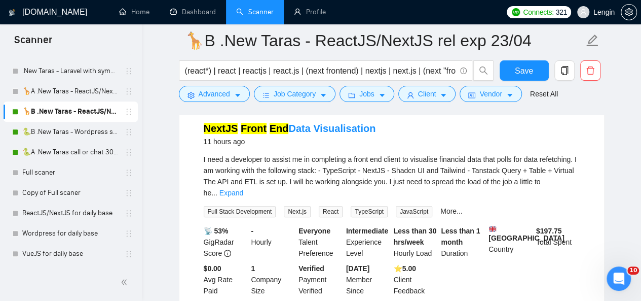
scroll to position [112, 0]
click at [52, 133] on link "🐍B .New Taras - Wordpress short 23/04" at bounding box center [70, 132] width 96 height 20
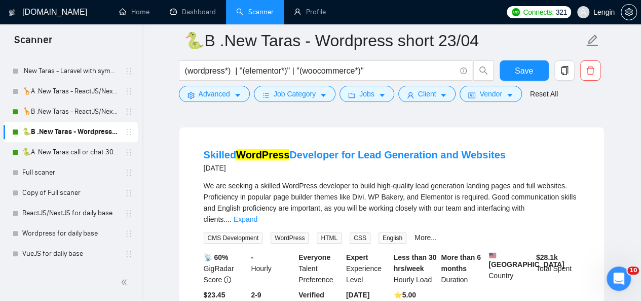
scroll to position [84, 0]
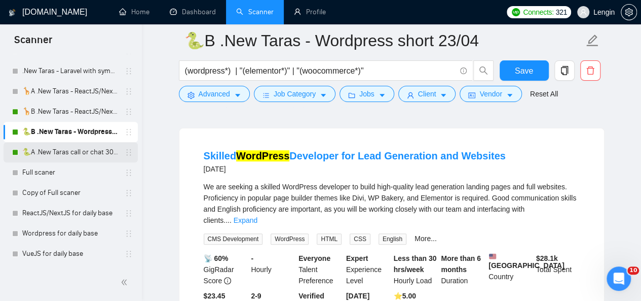
click at [72, 146] on link "🐍A .New Taras call or chat 30%view 0 reply 23/04" at bounding box center [70, 152] width 96 height 20
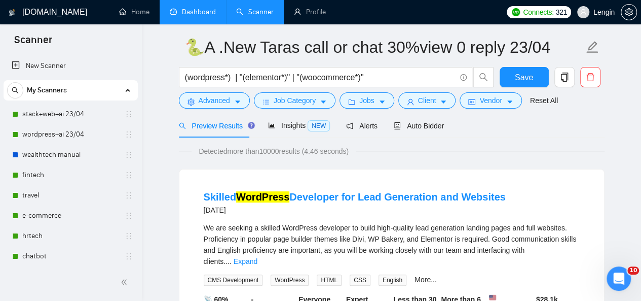
click at [210, 13] on link "Dashboard" at bounding box center [193, 12] width 46 height 9
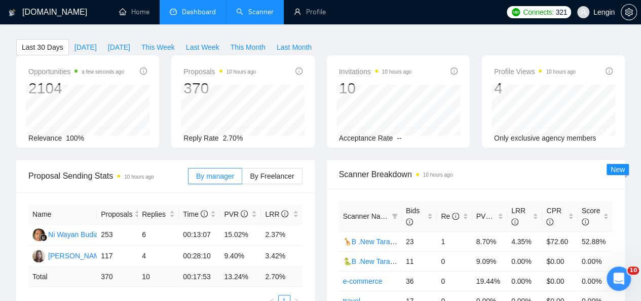
type input "[DATE]"
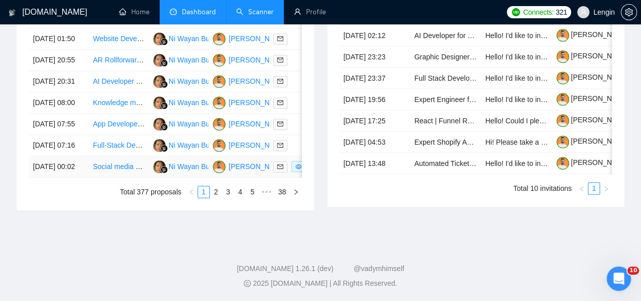
scroll to position [584, 0]
click at [230, 197] on link "3" at bounding box center [227, 191] width 11 height 11
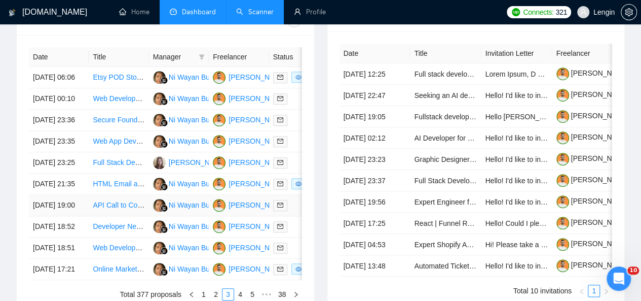
scroll to position [424, 0]
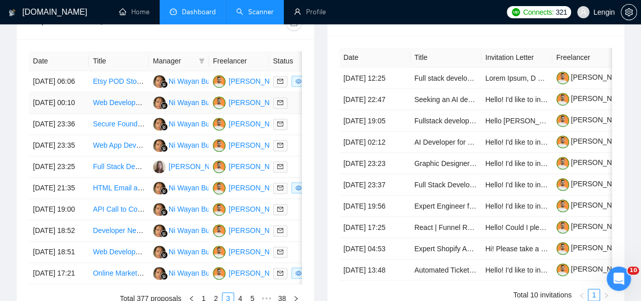
click at [128, 107] on td "Web Developer for Travel Search Platform Enhancement" at bounding box center [119, 102] width 60 height 21
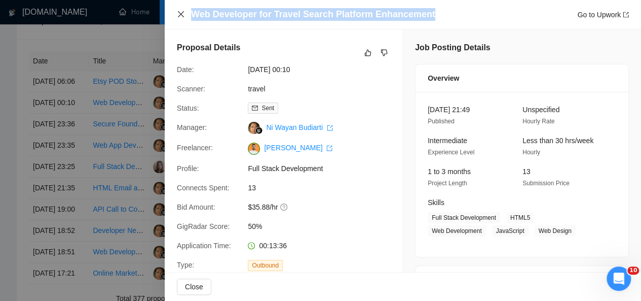
drag, startPoint x: 428, startPoint y: 15, endPoint x: 177, endPoint y: 17, distance: 251.4
click at [177, 17] on div "Web Developer for Travel Search Platform Enhancement Go to Upwork" at bounding box center [403, 14] width 452 height 13
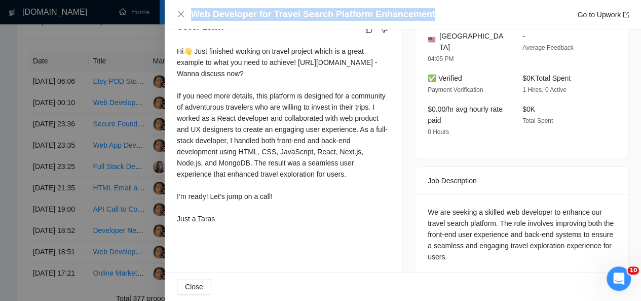
scroll to position [282, 0]
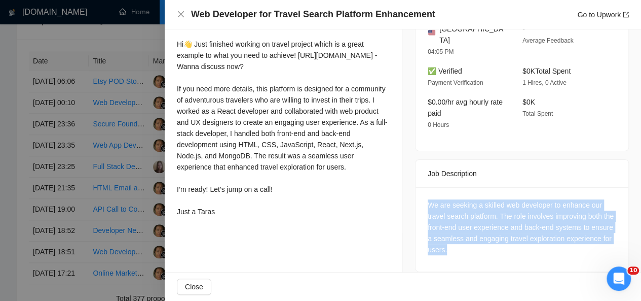
drag, startPoint x: 499, startPoint y: 242, endPoint x: 418, endPoint y: 193, distance: 95.1
click at [418, 193] on div "We are seeking a skilled web developer to enhance our travel search platform. T…" at bounding box center [522, 229] width 213 height 84
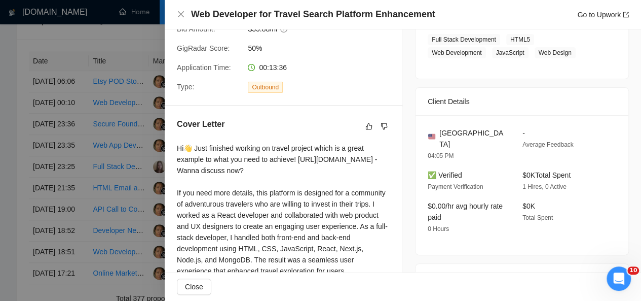
scroll to position [177, 0]
drag, startPoint x: 478, startPoint y: 134, endPoint x: 435, endPoint y: 131, distance: 43.7
click at [435, 131] on div "[GEOGRAPHIC_DATA]" at bounding box center [467, 139] width 79 height 22
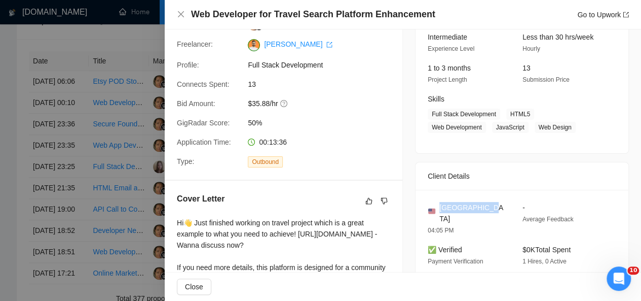
scroll to position [102, 0]
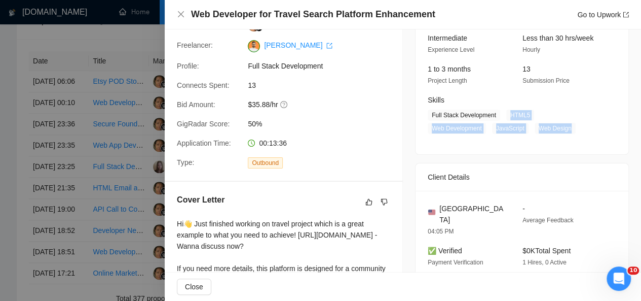
drag, startPoint x: 504, startPoint y: 113, endPoint x: 500, endPoint y: 132, distance: 19.2
click at [500, 132] on span "Full Stack Development HTML5 Web Development JavaScript Web Design" at bounding box center [514, 121] width 173 height 24
drag, startPoint x: 247, startPoint y: 102, endPoint x: 277, endPoint y: 102, distance: 29.4
click at [277, 102] on span "$35.88/hr" at bounding box center [324, 104] width 152 height 11
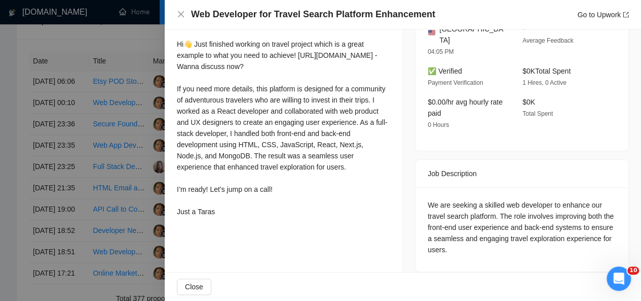
scroll to position [250, 0]
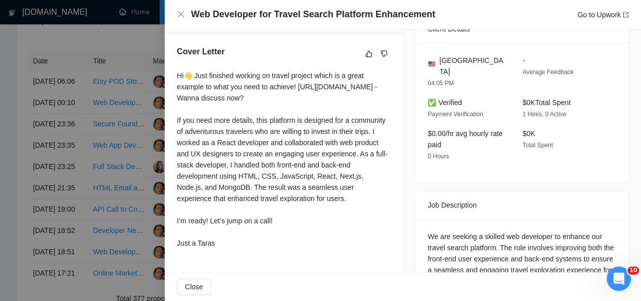
drag, startPoint x: 175, startPoint y: 77, endPoint x: 223, endPoint y: 255, distance: 184.8
click at [223, 255] on div "Cover Letter Hi👋 Just finished working on travel project which is a great examp…" at bounding box center [284, 148] width 238 height 231
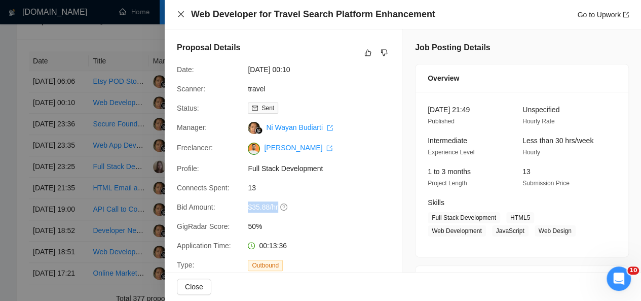
click at [179, 13] on icon "close" at bounding box center [181, 14] width 6 height 6
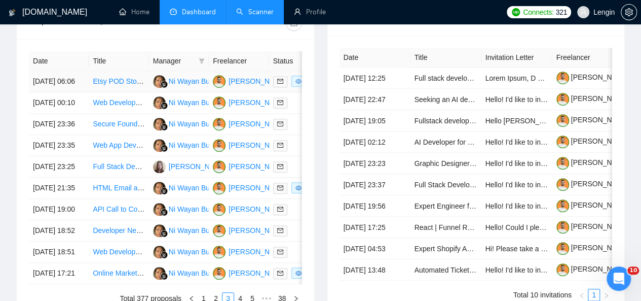
click at [131, 81] on td "Etsy POD Store Buildout Specialist Needed" at bounding box center [119, 81] width 60 height 21
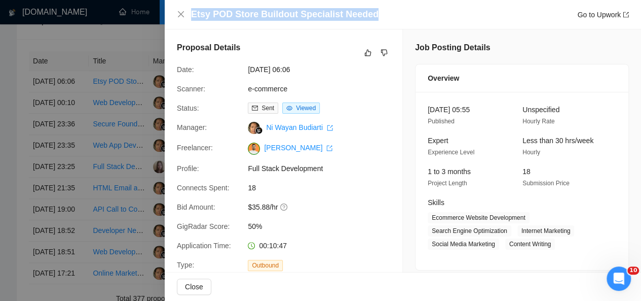
drag, startPoint x: 369, startPoint y: 10, endPoint x: 187, endPoint y: 9, distance: 181.4
click at [187, 9] on div "Etsy POD Store Buildout Specialist Needed Go to Upwork" at bounding box center [403, 14] width 452 height 13
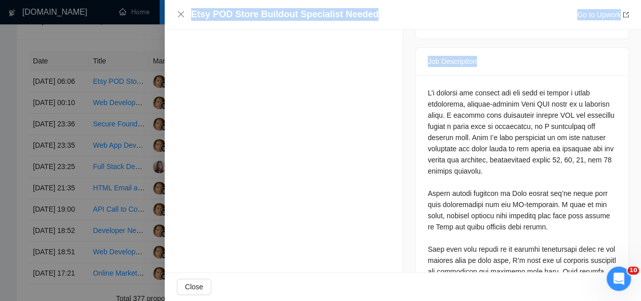
scroll to position [484, 0]
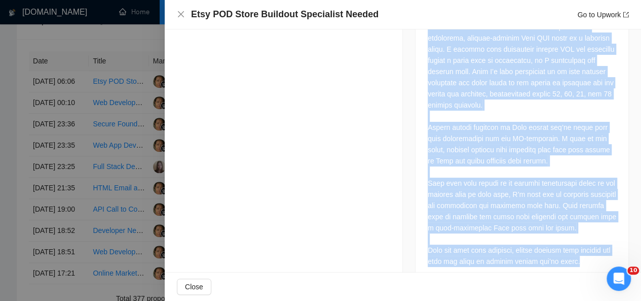
drag, startPoint x: 421, startPoint y: 69, endPoint x: 584, endPoint y: 236, distance: 232.6
click at [584, 236] on div at bounding box center [522, 146] width 213 height 274
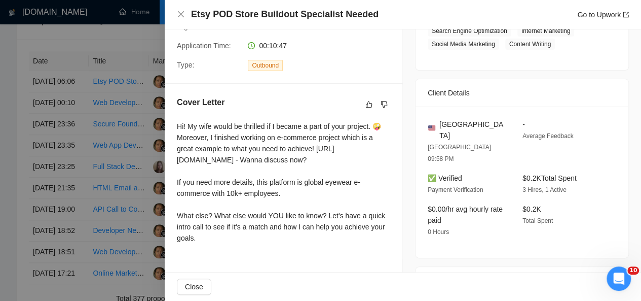
scroll to position [170, 0]
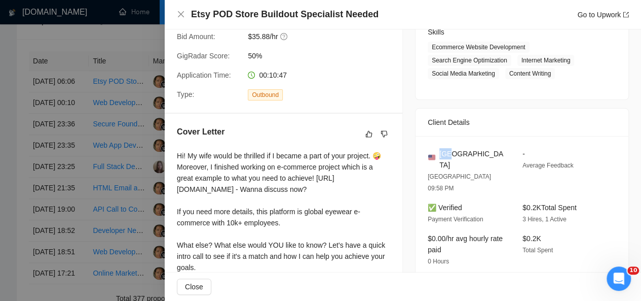
drag, startPoint x: 451, startPoint y: 153, endPoint x: 437, endPoint y: 152, distance: 13.7
click at [437, 152] on div "[GEOGRAPHIC_DATA]" at bounding box center [467, 159] width 79 height 22
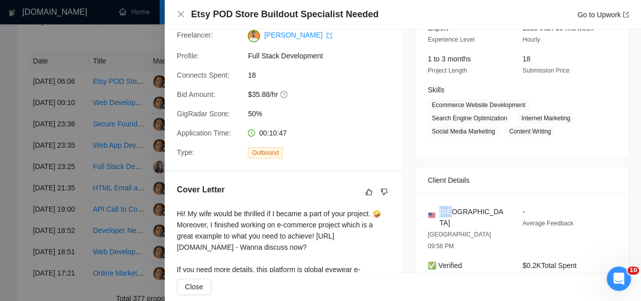
scroll to position [111, 0]
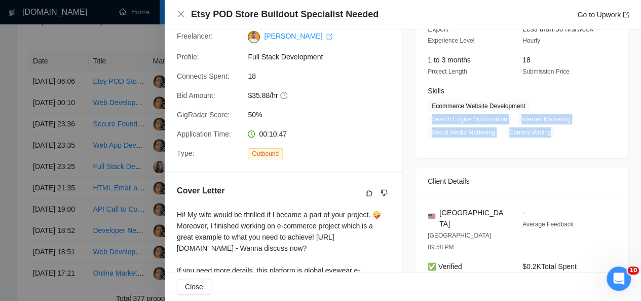
drag, startPoint x: 425, startPoint y: 121, endPoint x: 550, endPoint y: 142, distance: 126.6
click at [550, 142] on div "[DATE] 05:55 Published Unspecified Hourly Rate Expert Experience Level Less tha…" at bounding box center [522, 69] width 213 height 178
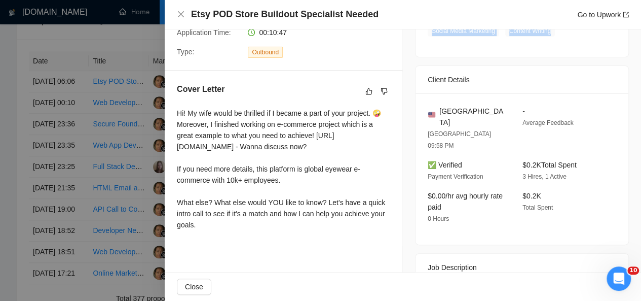
scroll to position [214, 0]
drag, startPoint x: 176, startPoint y: 110, endPoint x: 207, endPoint y: 243, distance: 136.2
click at [207, 233] on div "Hi! My wife would be thrilled if I became a part of your project. 🤪 Moreover, I…" at bounding box center [283, 169] width 213 height 127
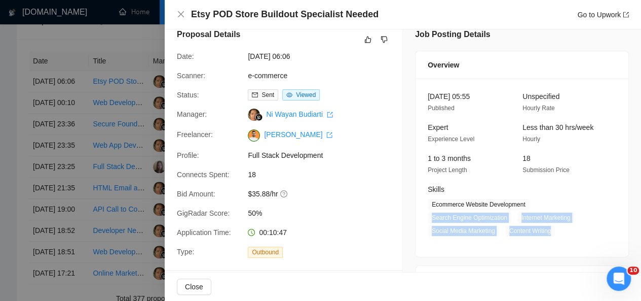
scroll to position [0, 0]
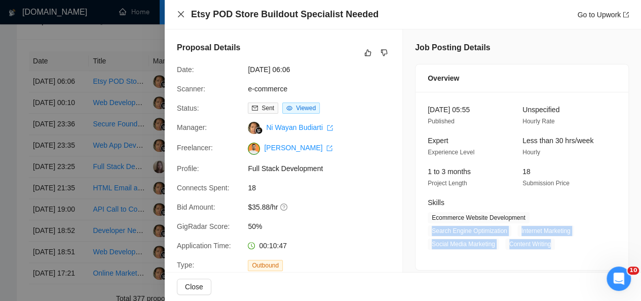
click at [178, 12] on icon "close" at bounding box center [181, 14] width 8 height 8
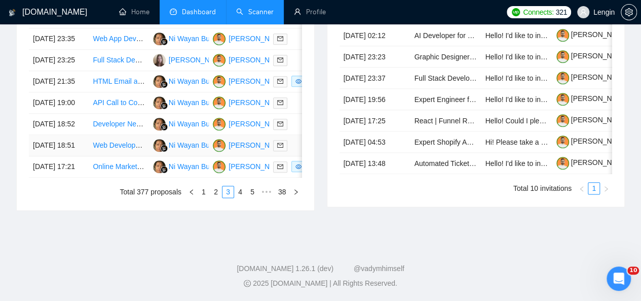
scroll to position [576, 0]
click at [220, 197] on link "2" at bounding box center [215, 191] width 11 height 11
click at [111, 177] on td "Simulated Video Creation with AR/MR/3D simulation" at bounding box center [119, 166] width 60 height 21
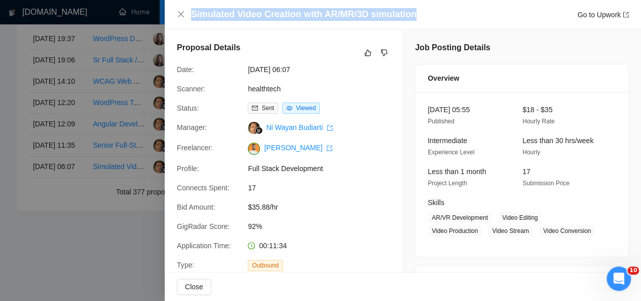
drag, startPoint x: 410, startPoint y: 14, endPoint x: 191, endPoint y: 18, distance: 220.0
click at [191, 18] on div "Simulated Video Creation with AR/MR/3D simulation Go to Upwork" at bounding box center [410, 14] width 438 height 13
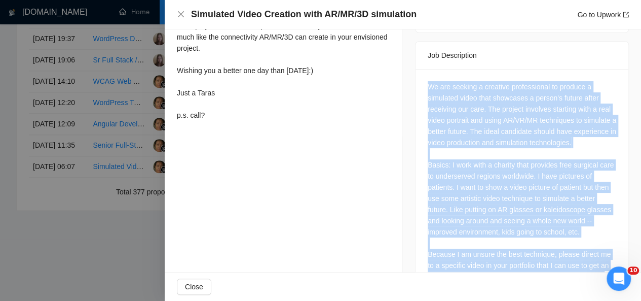
scroll to position [471, 0]
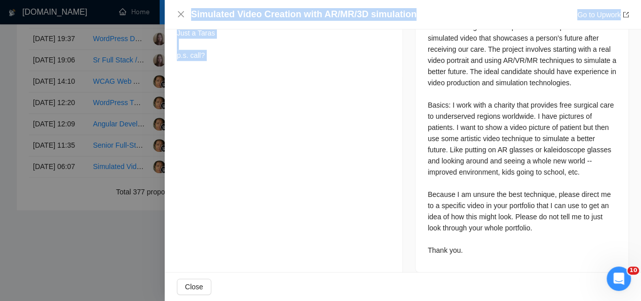
drag, startPoint x: 422, startPoint y: 60, endPoint x: 551, endPoint y: 309, distance: 280.4
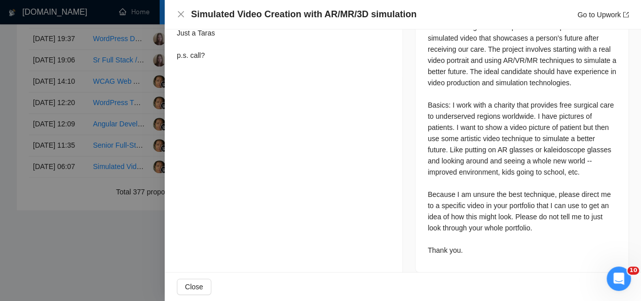
click at [476, 228] on div "We are seeking a creative professional to produce a simulated video that showca…" at bounding box center [522, 138] width 189 height 234
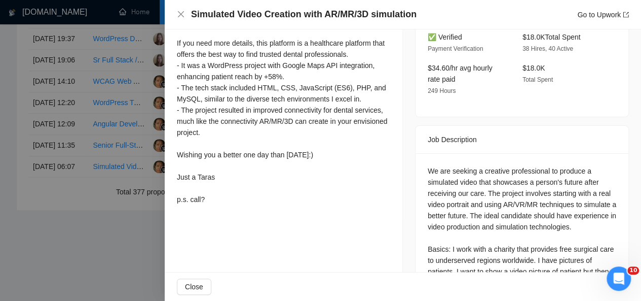
scroll to position [417, 0]
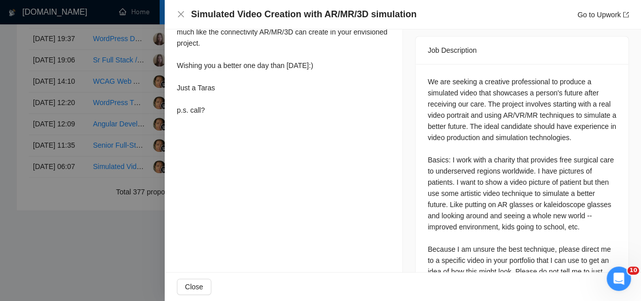
drag, startPoint x: 424, startPoint y: 56, endPoint x: 426, endPoint y: 62, distance: 5.9
click at [428, 76] on div "We are seeking a creative professional to produce a simulated video that showca…" at bounding box center [522, 193] width 189 height 234
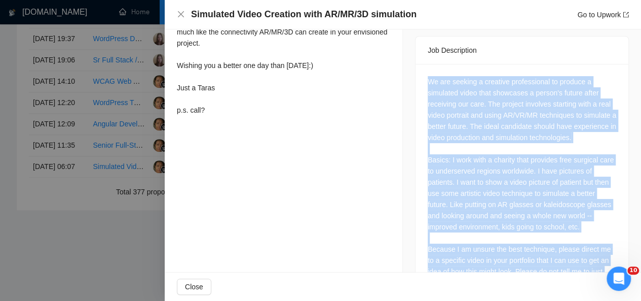
scroll to position [471, 0]
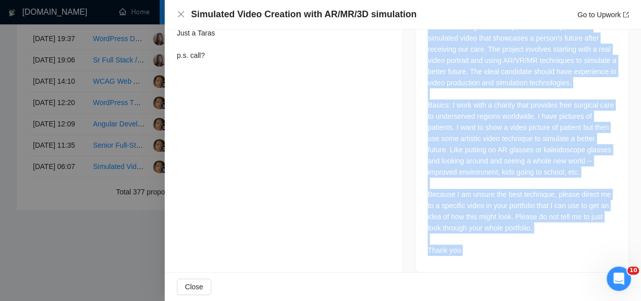
drag, startPoint x: 424, startPoint y: 57, endPoint x: 461, endPoint y: 239, distance: 186.2
click at [461, 239] on div "We are seeking a creative professional to produce a simulated video that showca…" at bounding box center [522, 138] width 189 height 234
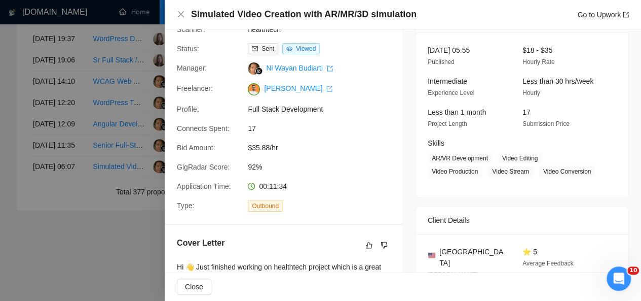
scroll to position [59, 0]
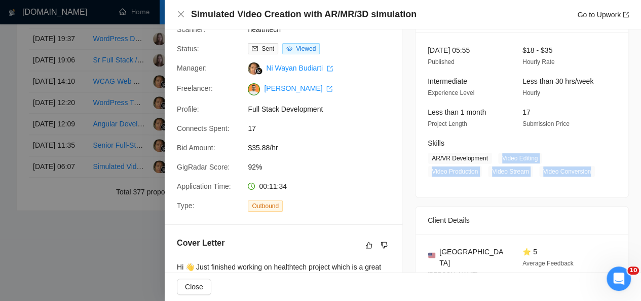
drag, startPoint x: 496, startPoint y: 155, endPoint x: 587, endPoint y: 170, distance: 92.4
click at [587, 170] on span "AR/VR Development Video Editing Video Production Video Stream Video Conversion" at bounding box center [514, 165] width 173 height 24
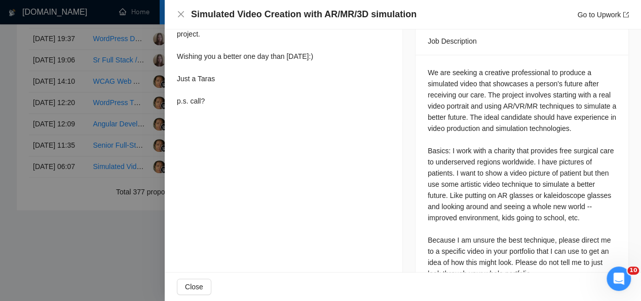
scroll to position [459, 0]
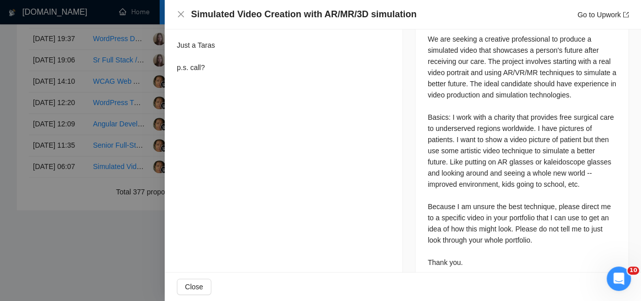
drag, startPoint x: 176, startPoint y: 79, endPoint x: 215, endPoint y: 87, distance: 40.5
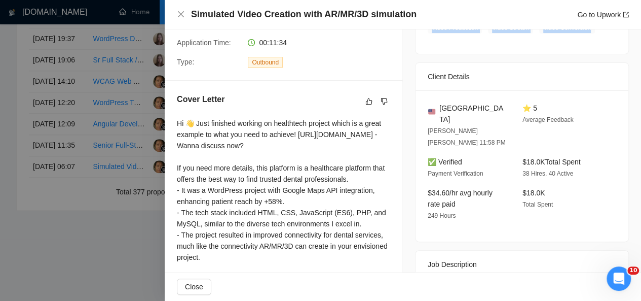
scroll to position [0, 0]
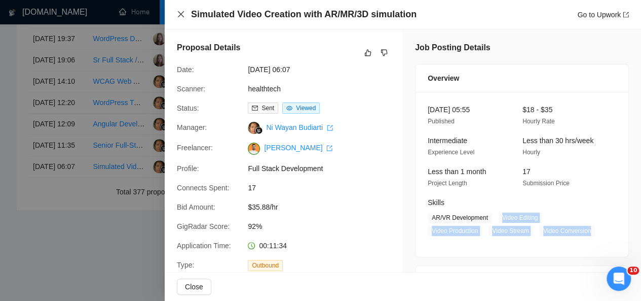
click at [180, 14] on icon "close" at bounding box center [181, 14] width 8 height 8
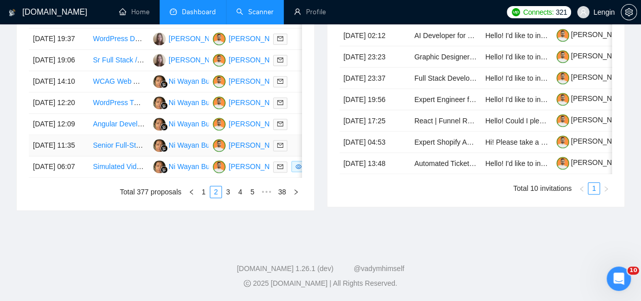
click at [141, 156] on td "Senior Full-Stack Developer with AI/LLM Integration Experience" at bounding box center [119, 145] width 60 height 21
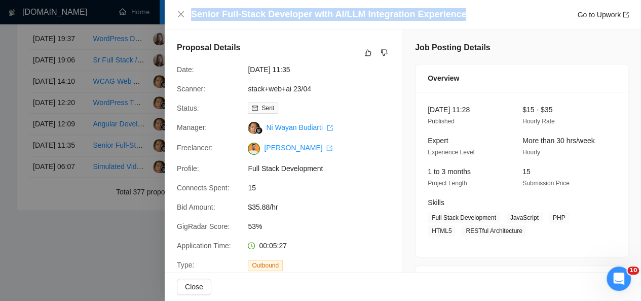
drag, startPoint x: 459, startPoint y: 16, endPoint x: 191, endPoint y: 17, distance: 268.1
click at [191, 17] on div "Senior Full-Stack Developer with AI/LLM Integration Experience Go to Upwork" at bounding box center [410, 14] width 438 height 13
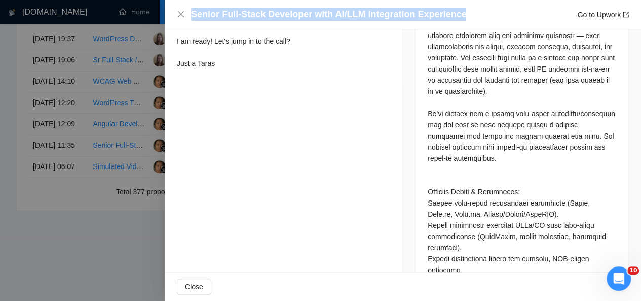
scroll to position [489, 0]
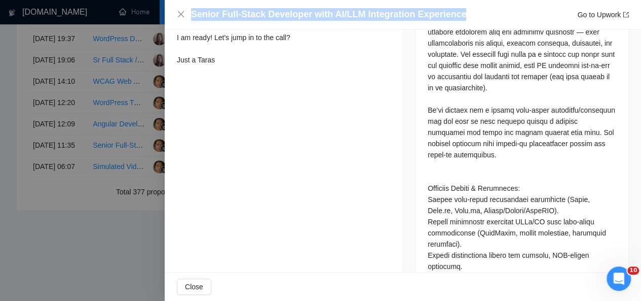
drag, startPoint x: 177, startPoint y: 43, endPoint x: 222, endPoint y: 90, distance: 65.2
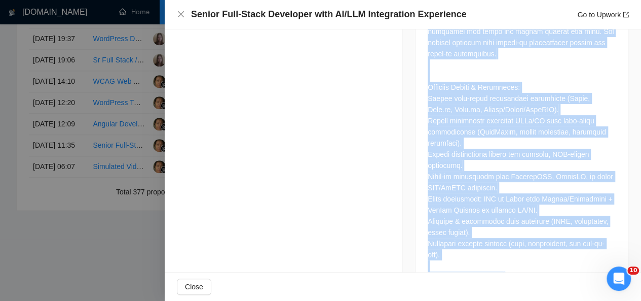
scroll to position [616, 0]
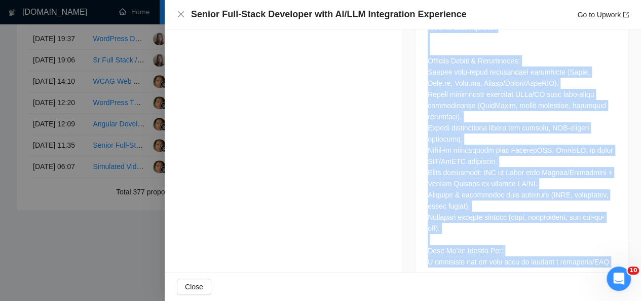
drag, startPoint x: 424, startPoint y: 73, endPoint x: 494, endPoint y: 243, distance: 183.6
click at [494, 243] on div at bounding box center [522, 79] width 213 height 407
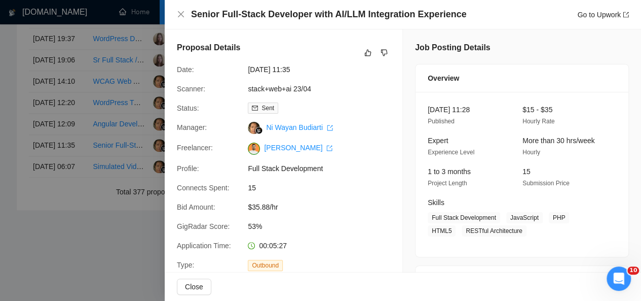
scroll to position [79, 0]
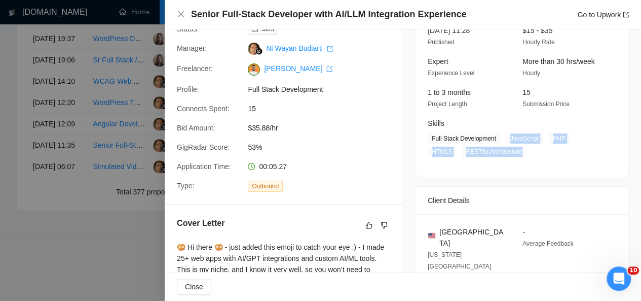
drag, startPoint x: 503, startPoint y: 135, endPoint x: 517, endPoint y: 151, distance: 20.5
click at [517, 151] on span "Full Stack Development JavaScript PHP HTML5 RESTful Architecture" at bounding box center [514, 145] width 173 height 24
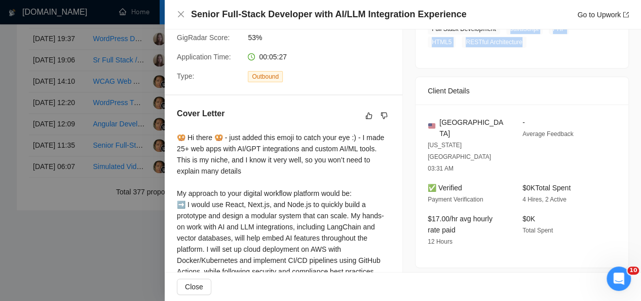
scroll to position [197, 0]
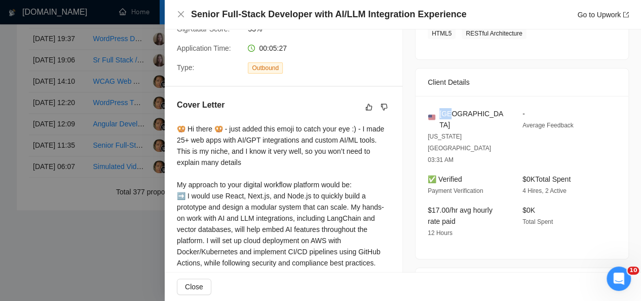
drag, startPoint x: 457, startPoint y: 113, endPoint x: 435, endPoint y: 112, distance: 22.3
click at [435, 112] on div "[GEOGRAPHIC_DATA]" at bounding box center [467, 119] width 79 height 22
click at [179, 14] on icon "close" at bounding box center [181, 14] width 8 height 8
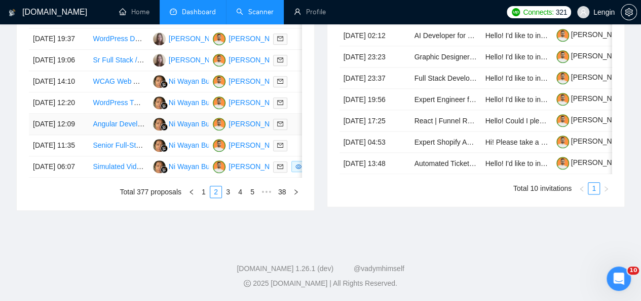
click at [144, 135] on td "Angular Developer for Health Application" at bounding box center [119, 124] width 60 height 21
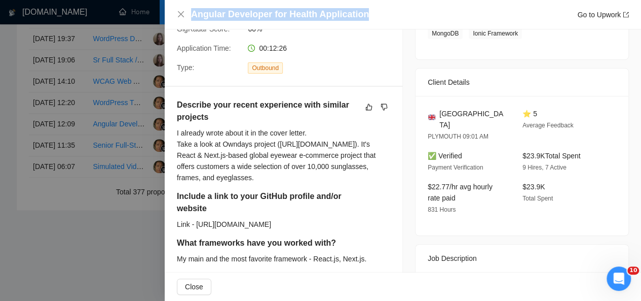
drag, startPoint x: 361, startPoint y: 13, endPoint x: 193, endPoint y: 15, distance: 168.2
click at [193, 15] on h4 "Angular Developer for Health Application" at bounding box center [280, 14] width 178 height 13
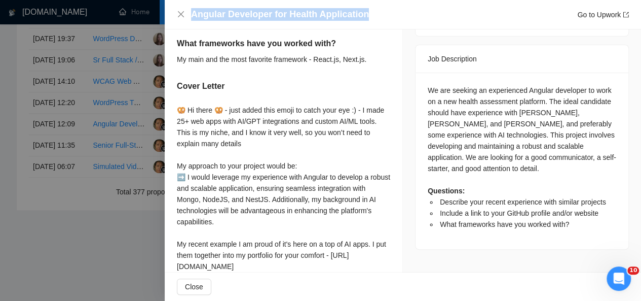
scroll to position [397, 0]
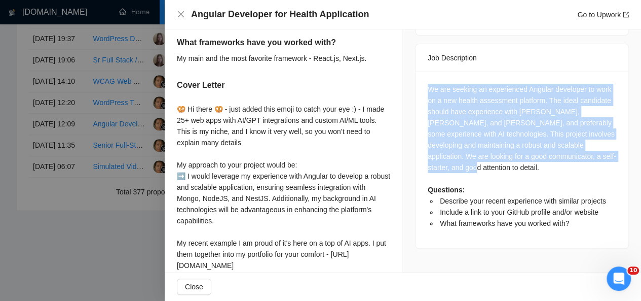
drag, startPoint x: 421, startPoint y: 78, endPoint x: 608, endPoint y: 143, distance: 198.7
click at [608, 143] on div "We are seeking an experienced Angular developer to work on a new health assessm…" at bounding box center [522, 159] width 213 height 176
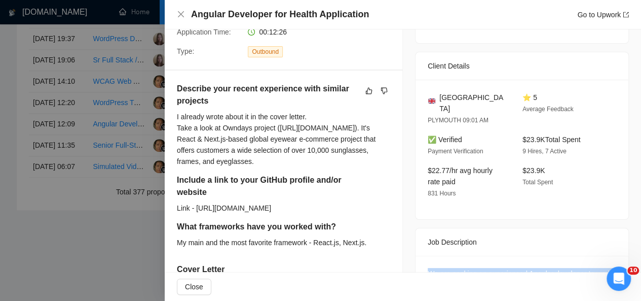
scroll to position [187, 0]
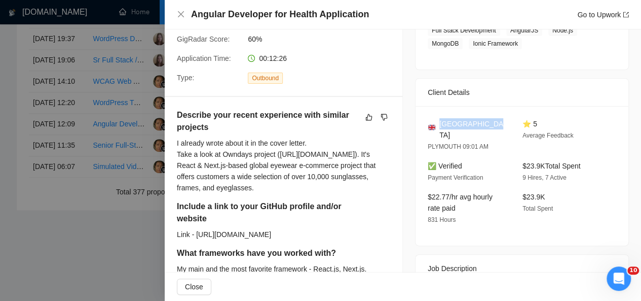
drag, startPoint x: 489, startPoint y: 123, endPoint x: 437, endPoint y: 117, distance: 52.0
click at [439, 118] on span "[GEOGRAPHIC_DATA]" at bounding box center [472, 129] width 67 height 22
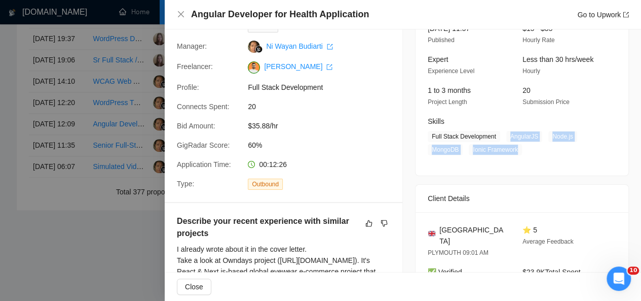
drag, startPoint x: 506, startPoint y: 134, endPoint x: 520, endPoint y: 153, distance: 23.8
click at [520, 153] on span "Full Stack Development AngularJS Node.js MongoDB Ionic Framework" at bounding box center [514, 143] width 173 height 24
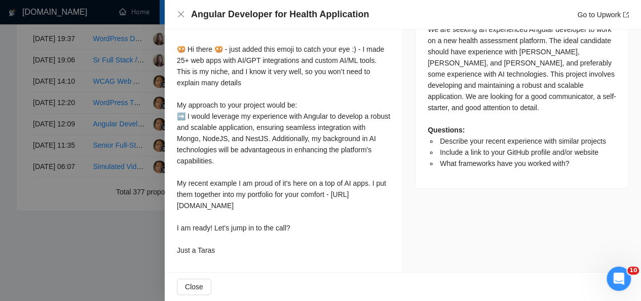
scroll to position [479, 0]
drag, startPoint x: 176, startPoint y: 35, endPoint x: 229, endPoint y: 247, distance: 217.8
click at [229, 247] on div "Describe your recent experience with similar projects I already wrote about it …" at bounding box center [284, 49] width 238 height 445
click at [179, 11] on icon "close" at bounding box center [181, 14] width 8 height 8
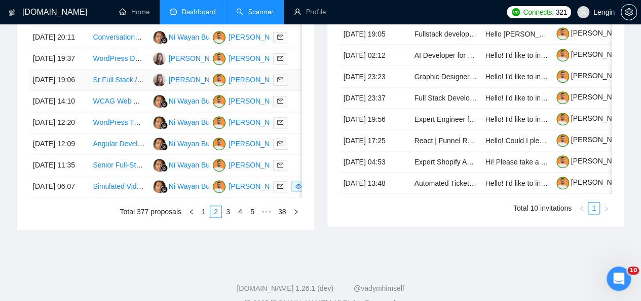
scroll to position [510, 0]
click at [137, 134] on td "WordPress Tutorial Video Creator for Salient and Elementor Themes" at bounding box center [119, 122] width 60 height 21
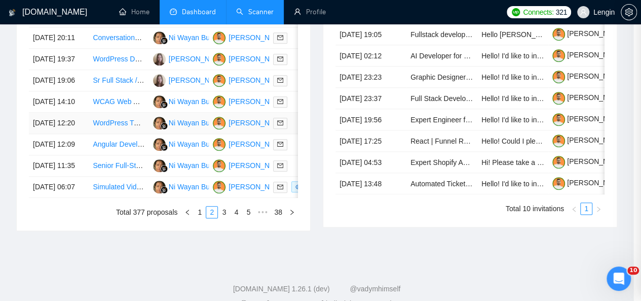
scroll to position [293, 0]
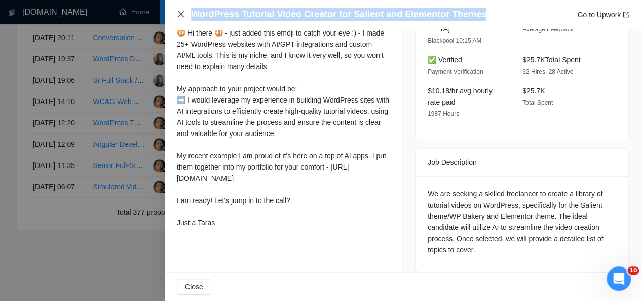
drag, startPoint x: 471, startPoint y: 13, endPoint x: 184, endPoint y: 12, distance: 286.8
click at [184, 12] on div "WordPress Tutorial Video Creator for Salient and Elementor Themes Go to Upwork" at bounding box center [403, 14] width 452 height 13
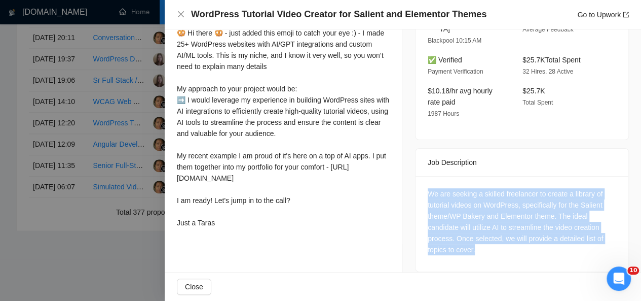
drag, startPoint x: 424, startPoint y: 179, endPoint x: 483, endPoint y: 252, distance: 94.3
click at [483, 252] on div "We are seeking a skilled freelancer to create a library of tutorial videos on W…" at bounding box center [522, 223] width 213 height 95
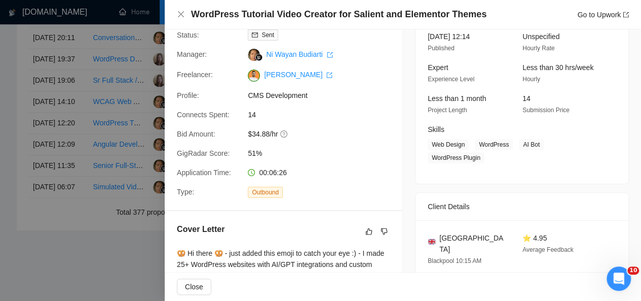
scroll to position [69, 0]
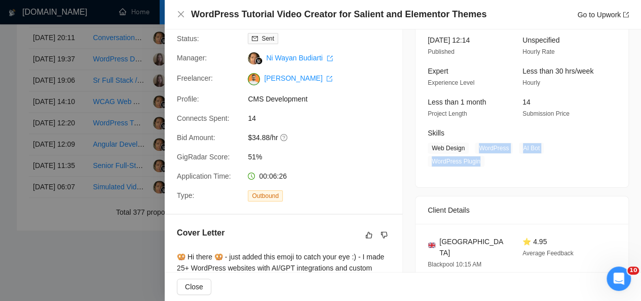
drag, startPoint x: 475, startPoint y: 147, endPoint x: 477, endPoint y: 157, distance: 10.0
click at [477, 157] on span "Web Design WordPress AI Bot WordPress Plugin" at bounding box center [514, 154] width 173 height 24
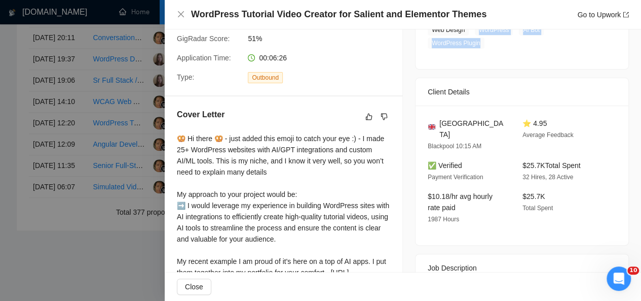
scroll to position [265, 0]
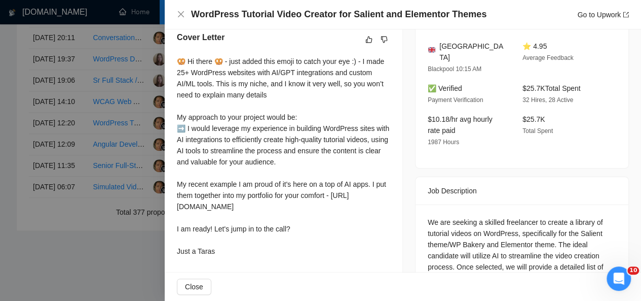
drag, startPoint x: 177, startPoint y: 58, endPoint x: 227, endPoint y: 262, distance: 210.2
click at [227, 256] on div "🥨 Hi there 🥨 - just added this emoji to catch your eye :) - I made 25+ WordPres…" at bounding box center [283, 156] width 213 height 201
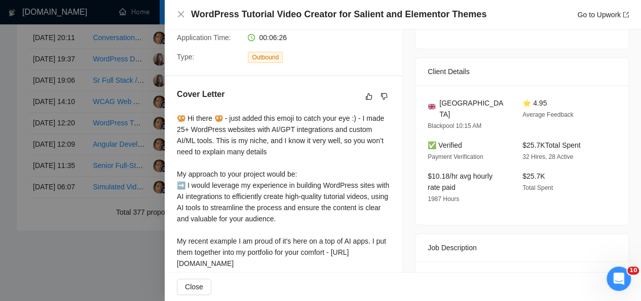
scroll to position [208, 0]
drag, startPoint x: 491, startPoint y: 101, endPoint x: 437, endPoint y: 106, distance: 54.0
click at [437, 106] on div "[GEOGRAPHIC_DATA]" at bounding box center [467, 108] width 79 height 22
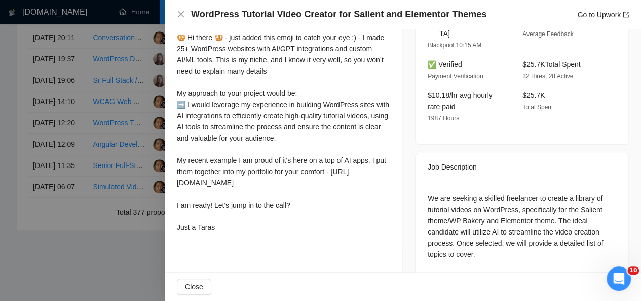
scroll to position [0, 0]
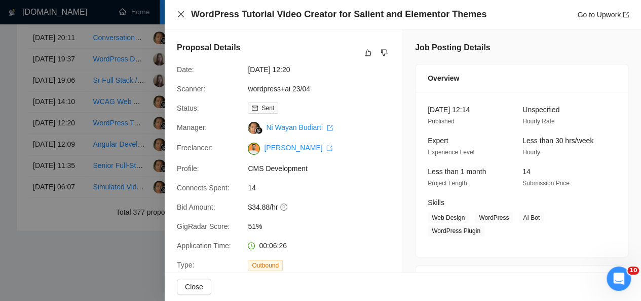
click at [182, 15] on icon "close" at bounding box center [181, 14] width 8 height 8
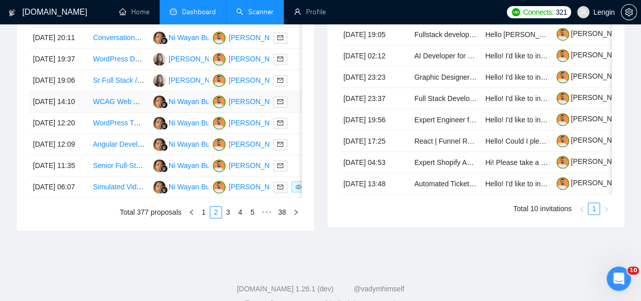
click at [126, 112] on td "WCAG Web App Audit" at bounding box center [119, 101] width 60 height 21
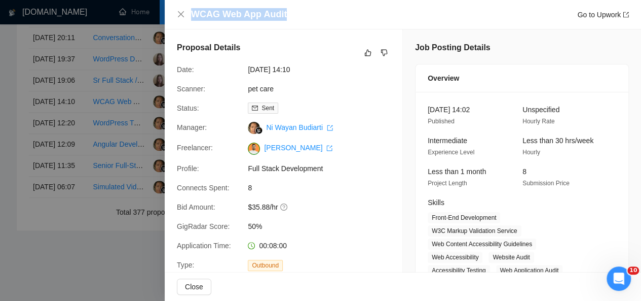
drag, startPoint x: 285, startPoint y: 11, endPoint x: 193, endPoint y: 9, distance: 91.7
click at [193, 9] on div "WCAG Web App Audit Go to Upwork" at bounding box center [410, 14] width 438 height 13
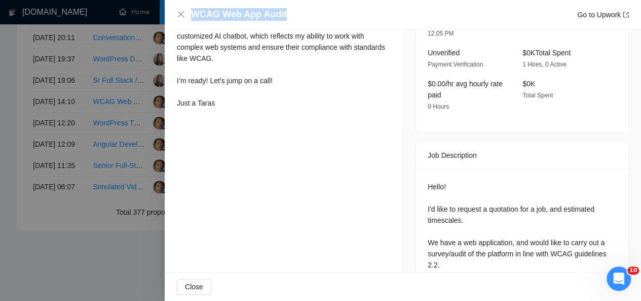
scroll to position [426, 0]
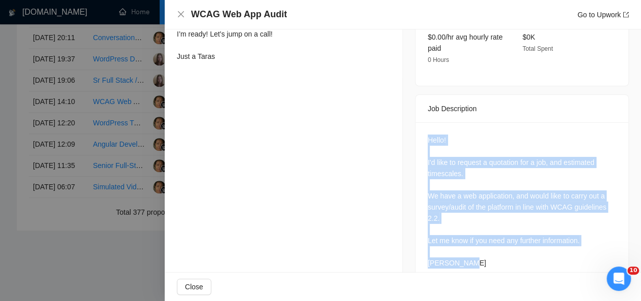
drag, startPoint x: 423, startPoint y: 111, endPoint x: 483, endPoint y: 236, distance: 138.9
click at [483, 236] on div "Hello! I'd like to request a quotation for a job, and estimated timescales. We …" at bounding box center [522, 203] width 213 height 162
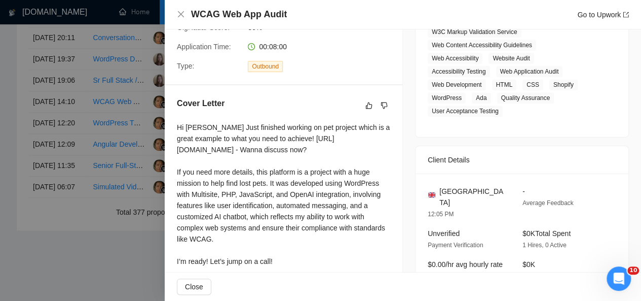
scroll to position [125, 0]
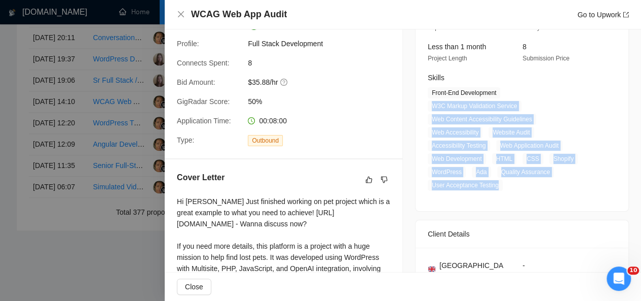
drag, startPoint x: 427, startPoint y: 104, endPoint x: 561, endPoint y: 171, distance: 150.3
click at [561, 171] on span "Front-End Development W3C Markup Validation Service Web Content Accessibility G…" at bounding box center [514, 138] width 173 height 103
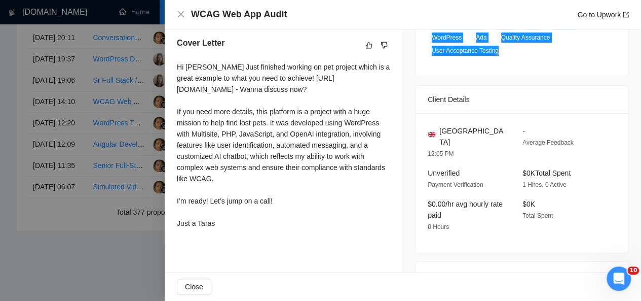
scroll to position [259, 0]
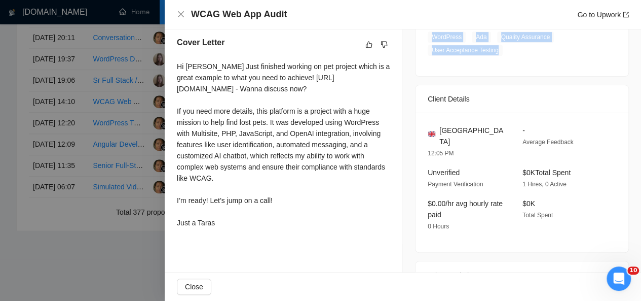
drag, startPoint x: 175, startPoint y: 64, endPoint x: 232, endPoint y: 244, distance: 188.0
click at [232, 244] on div "Cover Letter Hi [PERSON_NAME] Just finished working on pet project which is a g…" at bounding box center [284, 134] width 238 height 220
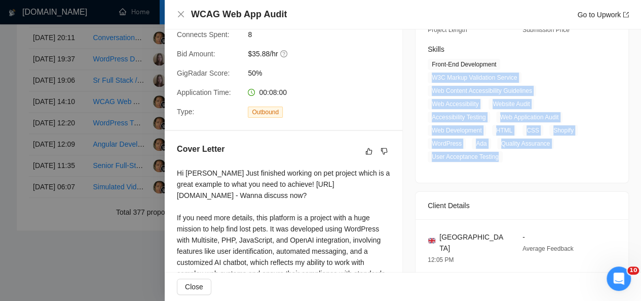
scroll to position [0, 0]
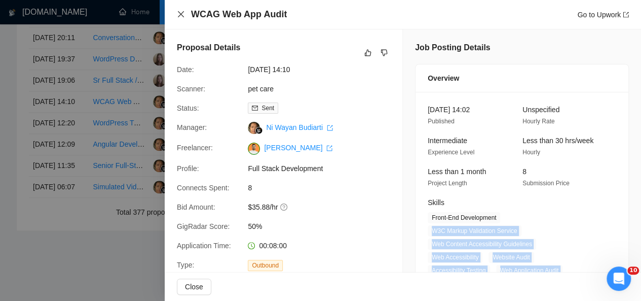
click at [181, 11] on icon "close" at bounding box center [181, 14] width 8 height 8
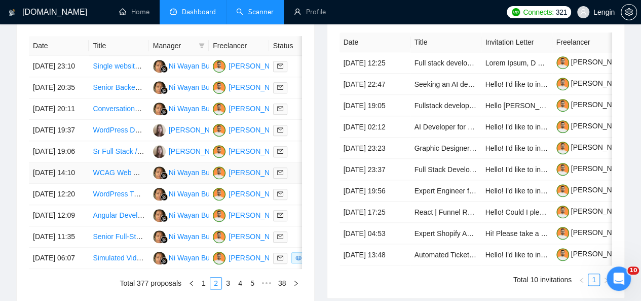
scroll to position [438, 0]
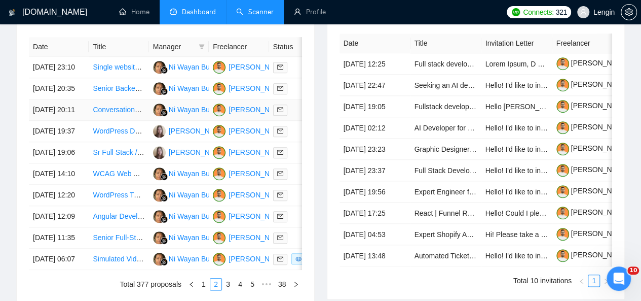
click at [118, 121] on td "Conversational AI Plat" at bounding box center [119, 109] width 60 height 21
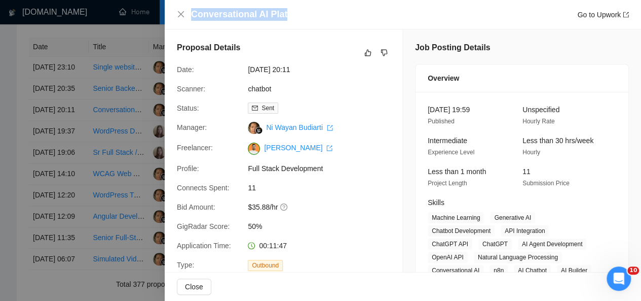
drag, startPoint x: 294, startPoint y: 15, endPoint x: 192, endPoint y: 11, distance: 102.5
click at [192, 11] on div "Conversational AI Plat Go to Upwork" at bounding box center [410, 14] width 438 height 13
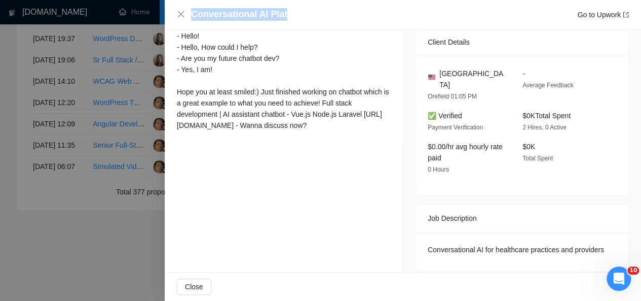
scroll to position [614, 0]
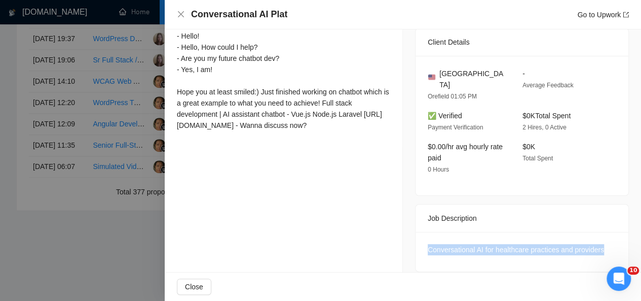
drag, startPoint x: 601, startPoint y: 235, endPoint x: 405, endPoint y: 246, distance: 196.4
click at [405, 246] on div "Job Posting Details Overview [DATE] 19:59 Published Unspecified Hourly Rate Int…" at bounding box center [522, 12] width 238 height 544
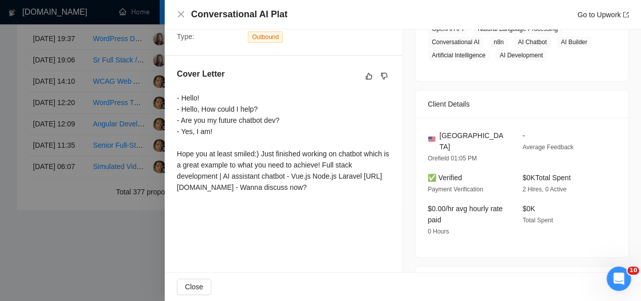
drag, startPoint x: 176, startPoint y: 95, endPoint x: 333, endPoint y: 203, distance: 190.9
click at [333, 203] on div "Cover Letter - Hello! - Hello, How could I help? - Are you my future chatbot de…" at bounding box center [284, 132] width 238 height 153
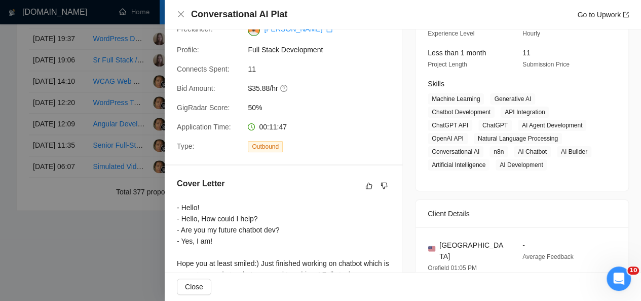
scroll to position [119, 0]
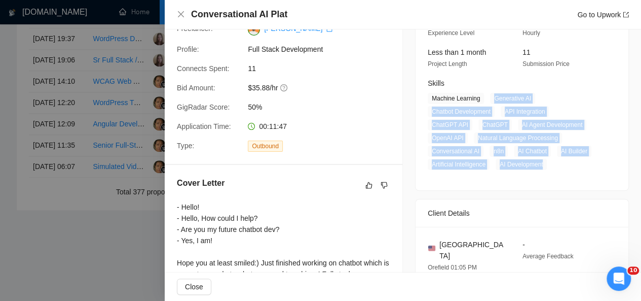
drag, startPoint x: 490, startPoint y: 97, endPoint x: 540, endPoint y: 163, distance: 82.7
click at [540, 163] on span "Machine Learning Generative AI Chatbot Development API Integration ChatGPT API …" at bounding box center [514, 131] width 173 height 77
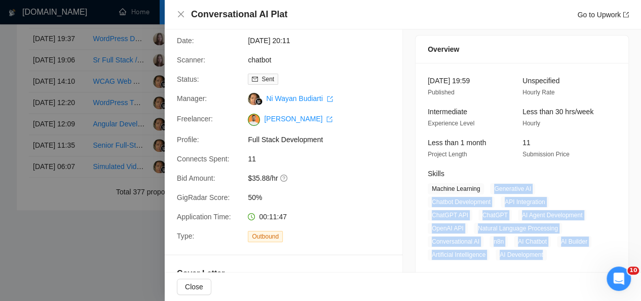
scroll to position [28, 0]
click at [180, 11] on icon "close" at bounding box center [181, 14] width 8 height 8
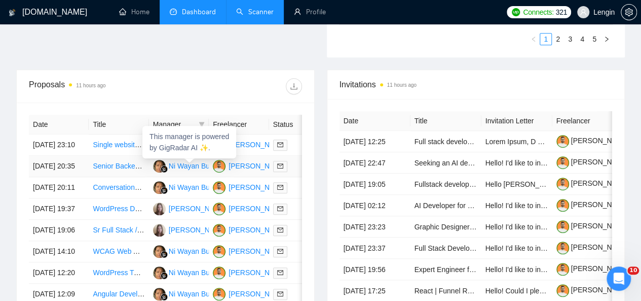
scroll to position [360, 0]
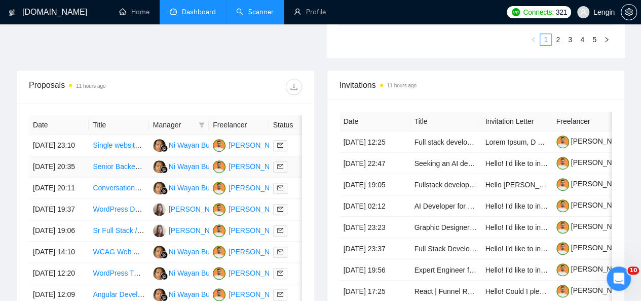
click at [130, 173] on td "Senior Backend Engineer - Healthcare AI Platform" at bounding box center [119, 166] width 60 height 21
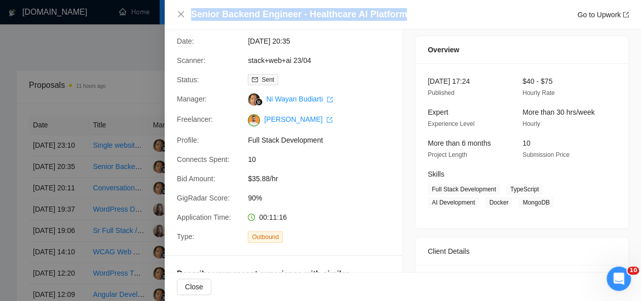
drag, startPoint x: 396, startPoint y: 12, endPoint x: 205, endPoint y: 1, distance: 191.8
click at [205, 1] on div "Senior Backend Engineer - Healthcare AI Platform Go to Upwork" at bounding box center [403, 14] width 476 height 29
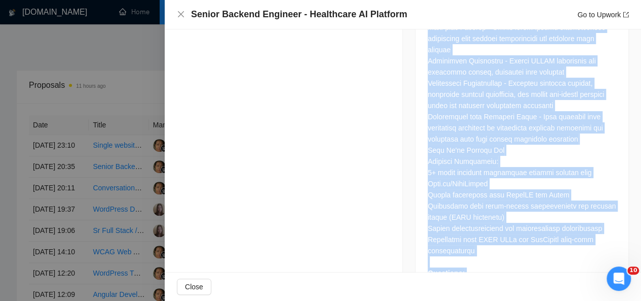
scroll to position [1043, 0]
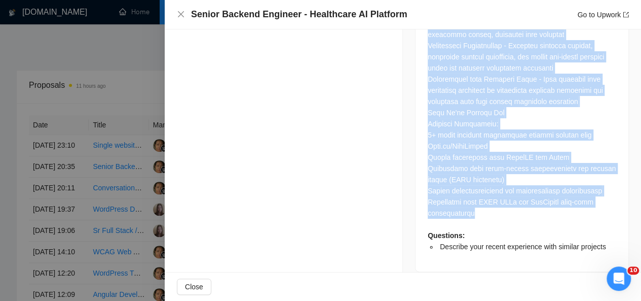
drag, startPoint x: 421, startPoint y: 76, endPoint x: 501, endPoint y: 204, distance: 151.6
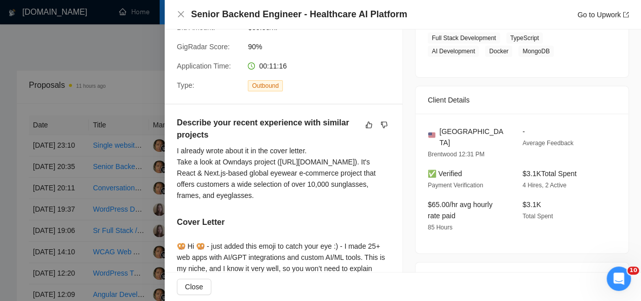
scroll to position [179, 0]
drag, startPoint x: 453, startPoint y: 132, endPoint x: 434, endPoint y: 131, distance: 18.8
click at [434, 131] on div "[GEOGRAPHIC_DATA]" at bounding box center [467, 137] width 79 height 22
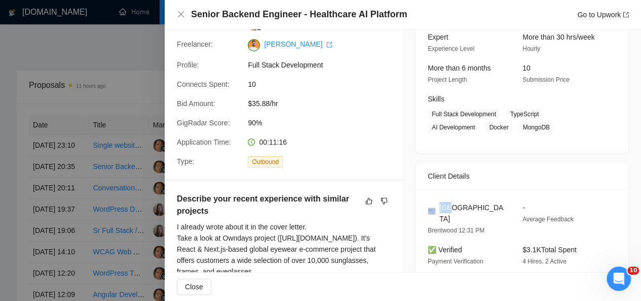
scroll to position [104, 0]
drag, startPoint x: 505, startPoint y: 111, endPoint x: 547, endPoint y: 125, distance: 44.9
click at [547, 125] on span "Full Stack Development TypeScript AI Development Docker MongoDB" at bounding box center [514, 120] width 173 height 24
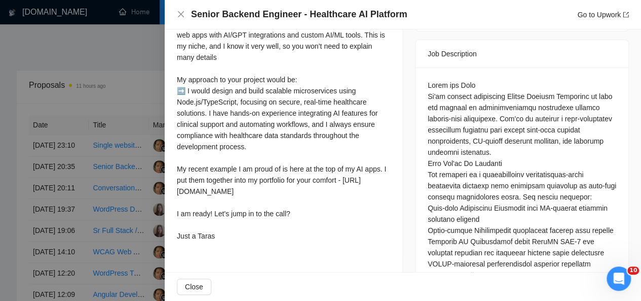
scroll to position [404, 0]
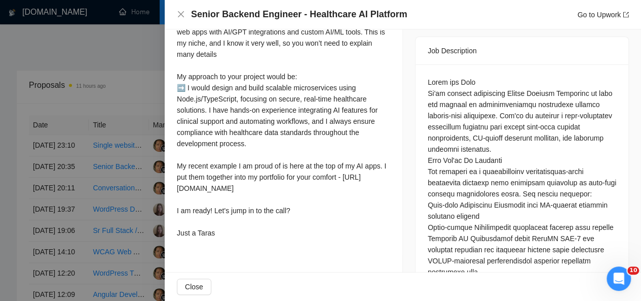
drag, startPoint x: 178, startPoint y: 37, endPoint x: 218, endPoint y: 249, distance: 215.6
click at [218, 238] on div "🥨 Hi 🥨 - just added this emoji to catch your eye :) - I made 25+ web apps with …" at bounding box center [283, 126] width 213 height 223
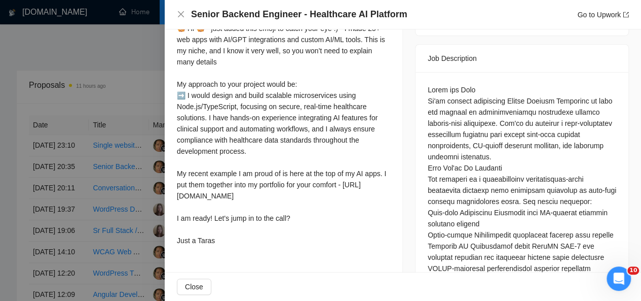
drag, startPoint x: 179, startPoint y: 37, endPoint x: 221, endPoint y: 263, distance: 230.0
click at [221, 246] on div "🥨 Hi 🥨 - just added this emoji to catch your eye :) - I made 25+ web apps with …" at bounding box center [283, 134] width 213 height 223
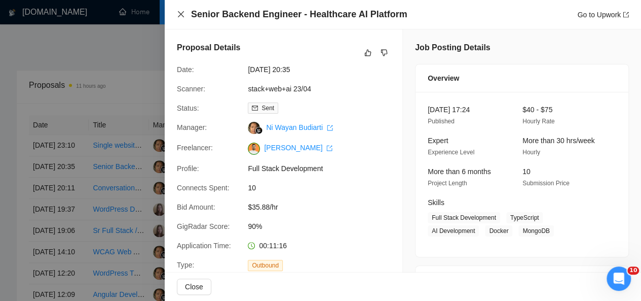
click at [181, 14] on icon "close" at bounding box center [181, 14] width 6 height 6
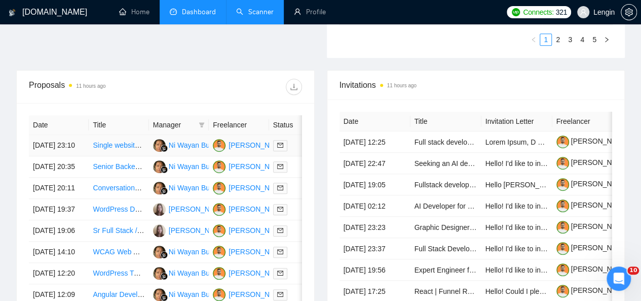
click at [132, 143] on td "Single website for a dog/animal waste" at bounding box center [119, 145] width 60 height 21
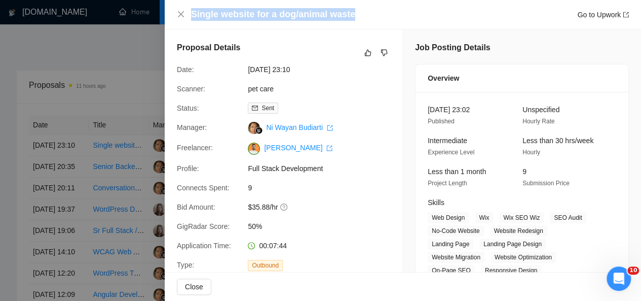
drag, startPoint x: 350, startPoint y: 17, endPoint x: 192, endPoint y: 8, distance: 158.4
click at [192, 8] on div "Single website for a dog/animal waste Go to Upwork" at bounding box center [410, 14] width 438 height 13
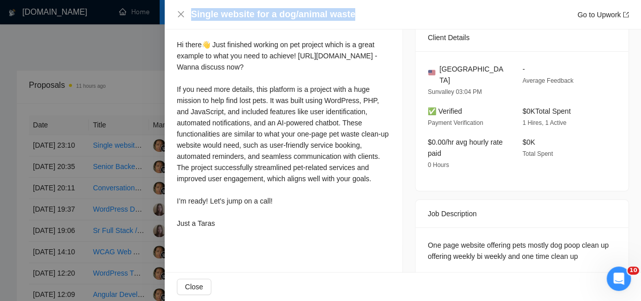
scroll to position [288, 0]
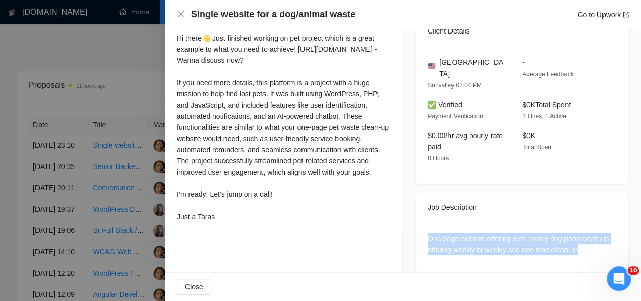
drag, startPoint x: 581, startPoint y: 238, endPoint x: 419, endPoint y: 225, distance: 162.7
click at [419, 225] on div "One page website offering pets mostly dog poop clean up offering weekly bi week…" at bounding box center [522, 245] width 213 height 51
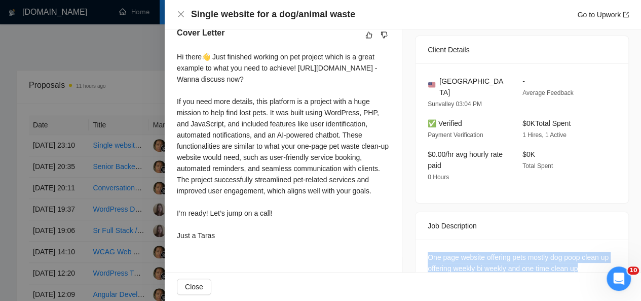
scroll to position [269, 0]
drag, startPoint x: 176, startPoint y: 55, endPoint x: 227, endPoint y: 243, distance: 194.4
click at [227, 243] on div "Cover Letter Hi there👋 Just finished working on pet project which is a great ex…" at bounding box center [284, 136] width 238 height 242
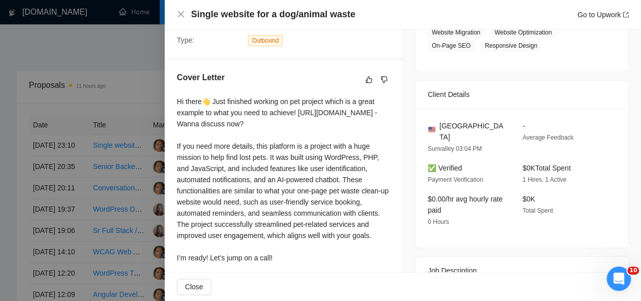
scroll to position [224, 0]
drag, startPoint x: 450, startPoint y: 126, endPoint x: 437, endPoint y: 128, distance: 12.8
click at [437, 128] on div "[GEOGRAPHIC_DATA]" at bounding box center [467, 132] width 79 height 22
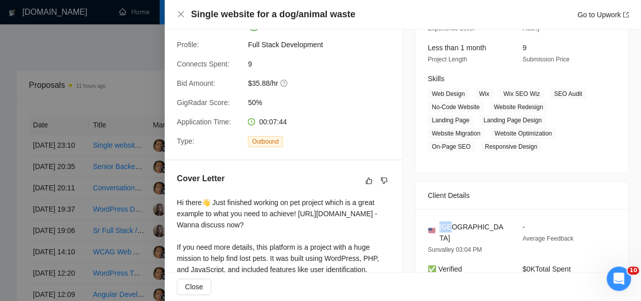
scroll to position [133, 0]
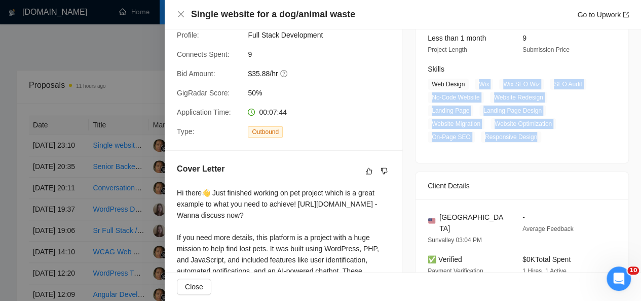
drag, startPoint x: 474, startPoint y: 84, endPoint x: 480, endPoint y: 150, distance: 66.7
click at [480, 150] on div "[DATE] 23:02 Published Unspecified Hourly Rate Intermediate Experience Level Le…" at bounding box center [522, 60] width 213 height 204
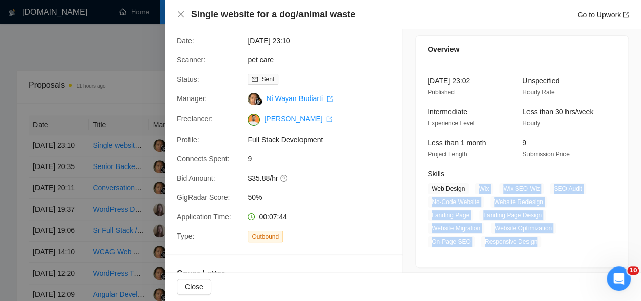
scroll to position [27, 0]
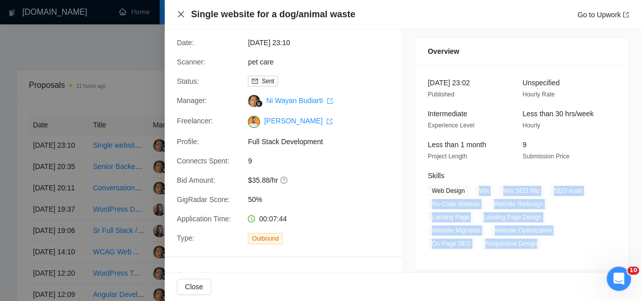
click at [179, 13] on icon "close" at bounding box center [181, 14] width 8 height 8
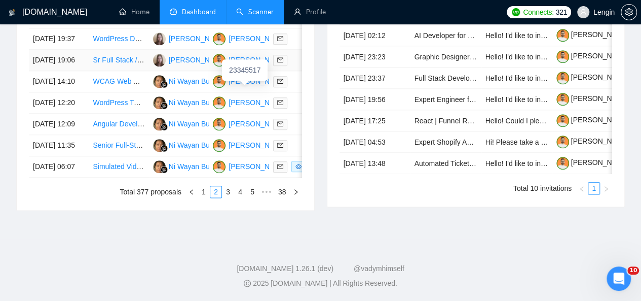
scroll to position [558, 0]
click at [203, 197] on link "1" at bounding box center [203, 191] width 11 height 11
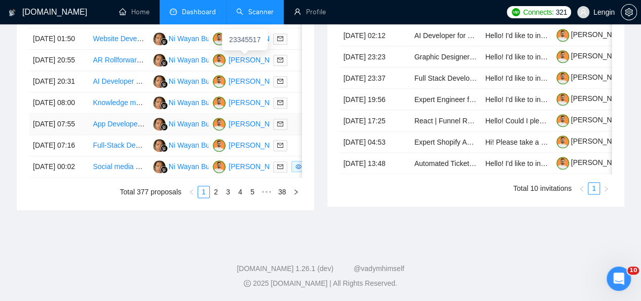
scroll to position [547, 0]
click at [117, 177] on td "Social media designer/manager" at bounding box center [119, 166] width 60 height 21
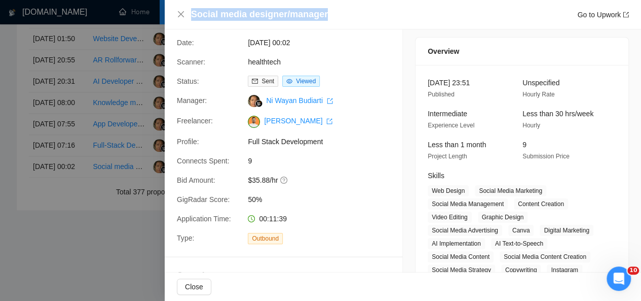
drag, startPoint x: 323, startPoint y: 13, endPoint x: 187, endPoint y: 8, distance: 135.9
click at [187, 8] on div "Social media designer/manager Go to Upwork" at bounding box center [403, 14] width 476 height 29
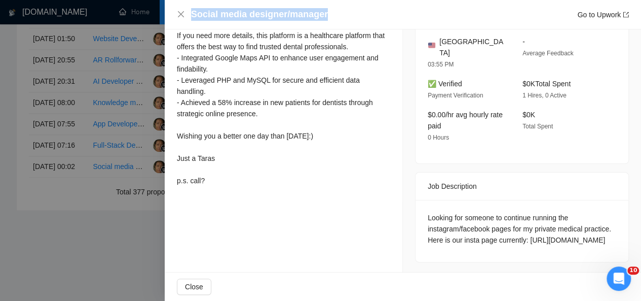
scroll to position [336, 0]
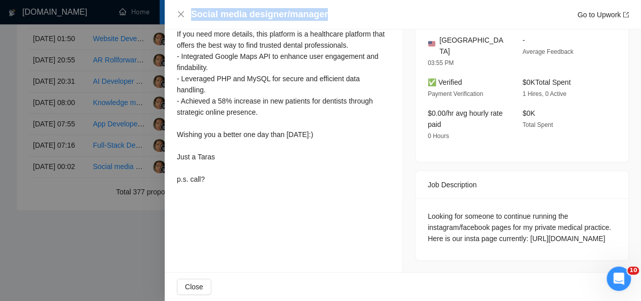
drag, startPoint x: 566, startPoint y: 238, endPoint x: 420, endPoint y: 202, distance: 150.8
click at [420, 202] on div "Looking for someone to continue running the instagram/facebook pages for my pri…" at bounding box center [522, 229] width 213 height 62
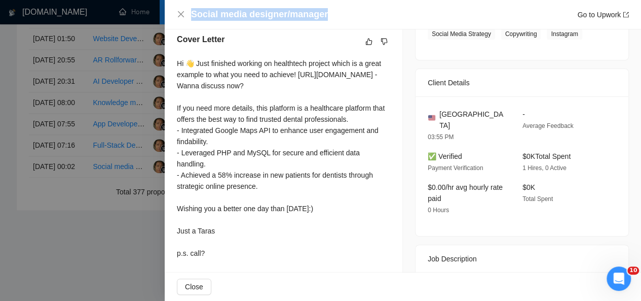
scroll to position [288, 0]
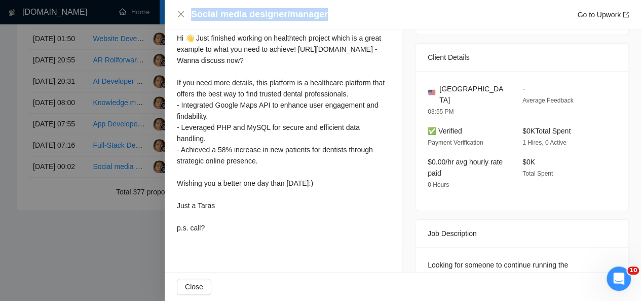
drag, startPoint x: 177, startPoint y: 36, endPoint x: 226, endPoint y: 237, distance: 206.5
click at [226, 233] on div "Hi 👋 Just finished working on healthtech project which is a great example to wh…" at bounding box center [283, 132] width 213 height 201
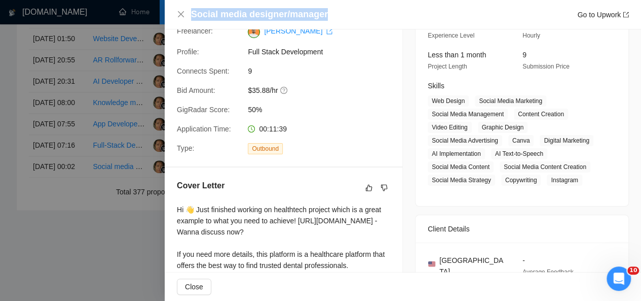
scroll to position [116, 0]
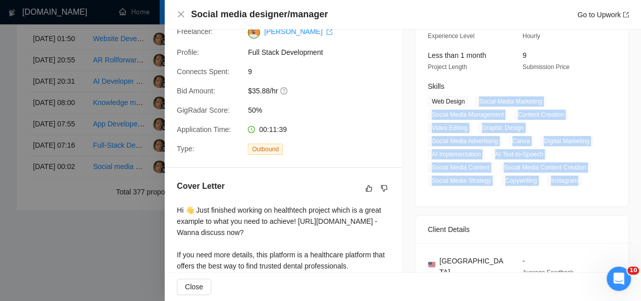
drag, startPoint x: 473, startPoint y: 101, endPoint x: 581, endPoint y: 183, distance: 135.5
click at [581, 183] on span "Web Design Social Media Marketing Social Media Management Content Creation Vide…" at bounding box center [514, 141] width 173 height 90
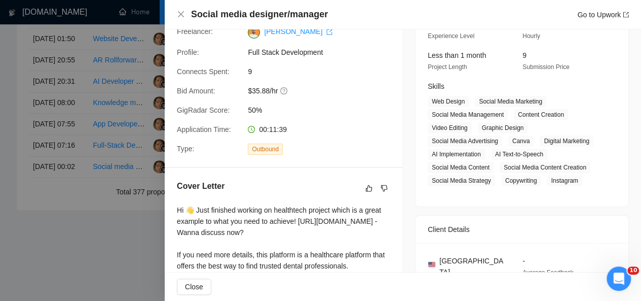
click at [181, 9] on div "Social media designer/manager Go to Upwork" at bounding box center [403, 14] width 452 height 13
click at [182, 13] on icon "close" at bounding box center [181, 14] width 6 height 6
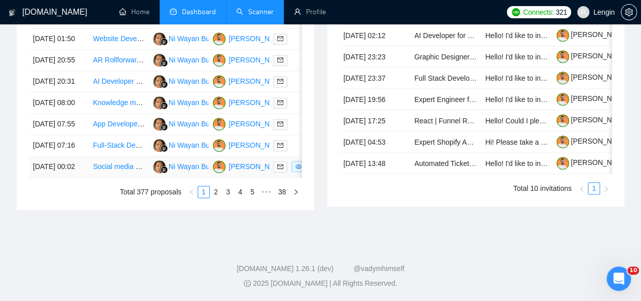
click at [135, 177] on td "Social media designer/manager" at bounding box center [119, 166] width 60 height 21
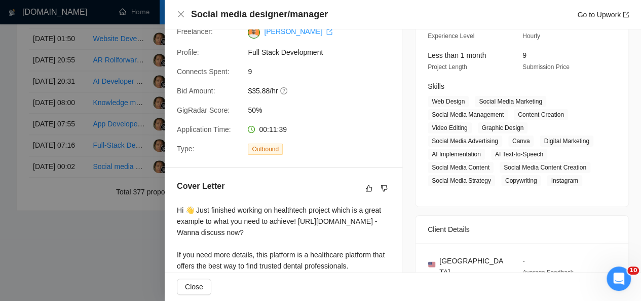
scroll to position [0, 0]
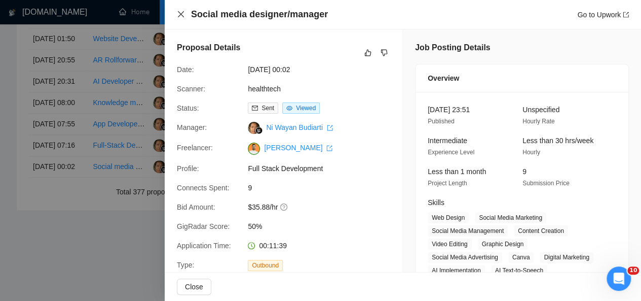
click at [179, 14] on icon "close" at bounding box center [181, 14] width 8 height 8
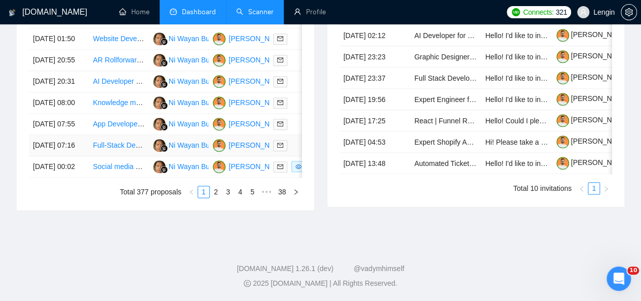
scroll to position [543, 0]
click at [120, 156] on td "Full-Stack Developer Needed to Refine & Secure Luxury Marketplace App (Next.js,…" at bounding box center [119, 145] width 60 height 21
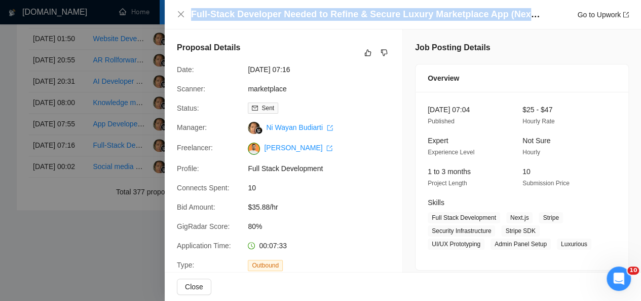
drag, startPoint x: 191, startPoint y: 13, endPoint x: 541, endPoint y: 10, distance: 350.7
click at [541, 10] on div "Full-Stack Developer Needed to Refine & Secure Luxury Marketplace App (Next.js,…" at bounding box center [403, 14] width 452 height 13
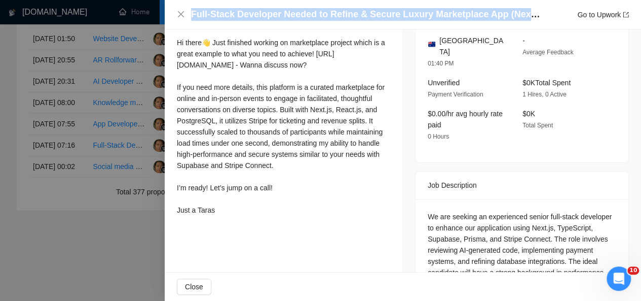
scroll to position [282, 0]
drag, startPoint x: 177, startPoint y: 40, endPoint x: 243, endPoint y: 226, distance: 196.8
click at [243, 216] on div "Hi there👋 Just finished working on marketplace project which is a great example…" at bounding box center [283, 127] width 213 height 178
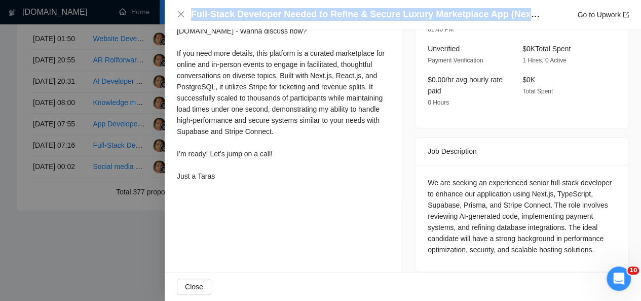
scroll to position [613, 0]
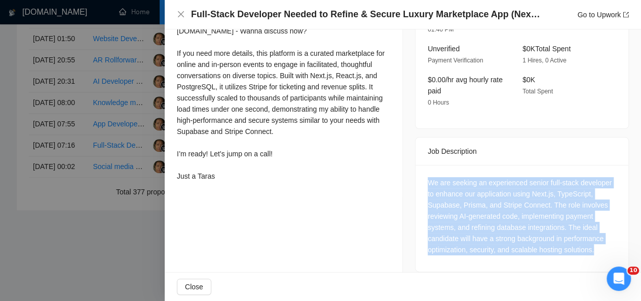
drag, startPoint x: 595, startPoint y: 243, endPoint x: 416, endPoint y: 167, distance: 195.0
click at [416, 167] on div "We are seeking an experienced senior full-stack developer to enhance our applic…" at bounding box center [522, 218] width 213 height 106
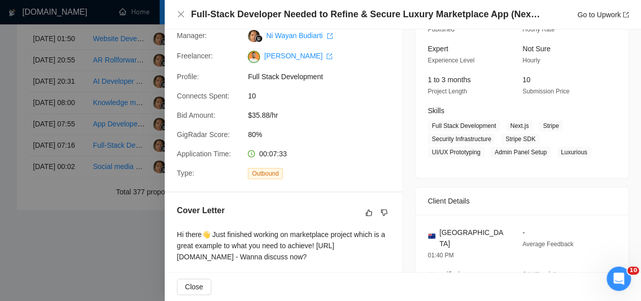
scroll to position [91, 0]
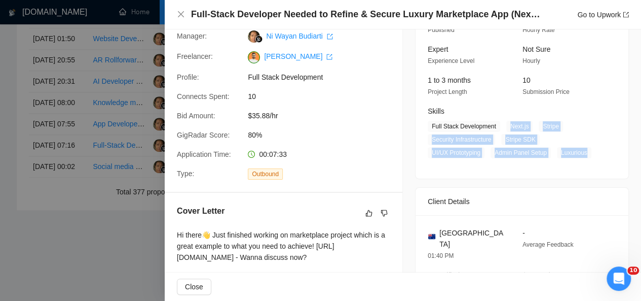
drag, startPoint x: 504, startPoint y: 124, endPoint x: 583, endPoint y: 146, distance: 82.0
click at [583, 146] on span "Full Stack Development Next.js Stripe Security Infrastructure Stripe SDK UI/UX …" at bounding box center [514, 139] width 173 height 37
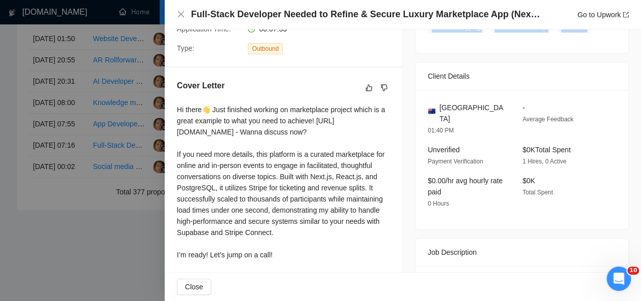
scroll to position [218, 0]
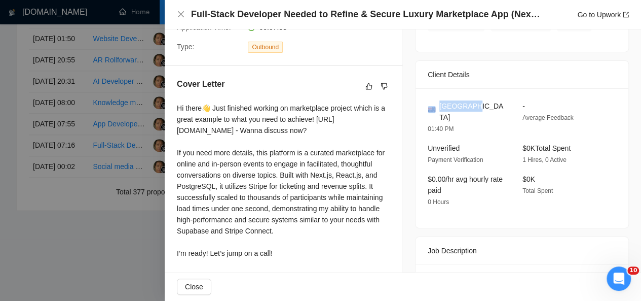
drag, startPoint x: 465, startPoint y: 101, endPoint x: 432, endPoint y: 105, distance: 32.6
click at [432, 105] on div "[GEOGRAPHIC_DATA]" at bounding box center [467, 111] width 79 height 22
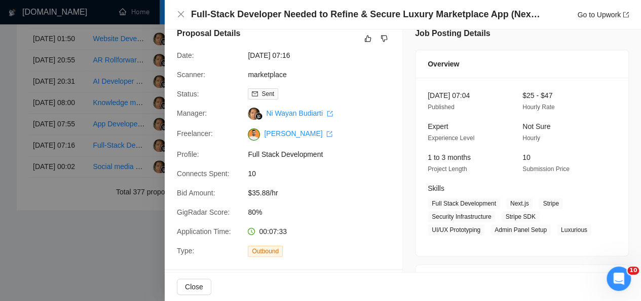
scroll to position [13, 0]
click at [177, 11] on icon "close" at bounding box center [181, 14] width 8 height 8
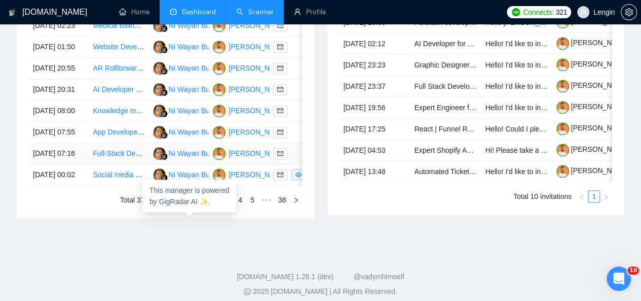
scroll to position [521, 0]
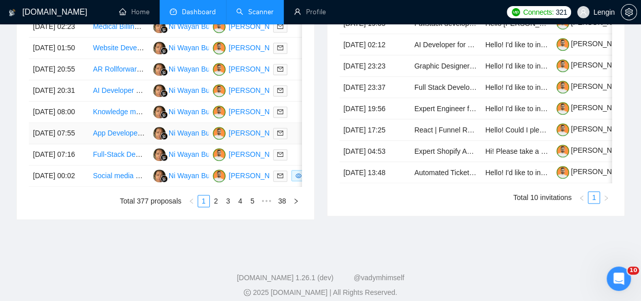
click at [138, 144] on td "App Developer Needed: React, Next.js, Supabase & PostgreSQL Expertise" at bounding box center [119, 133] width 60 height 21
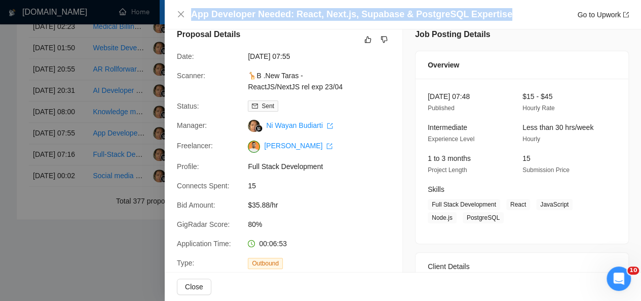
drag, startPoint x: 193, startPoint y: 18, endPoint x: 491, endPoint y: 12, distance: 297.5
click at [491, 12] on h4 "App Developer Needed: React, Next.js, Supabase & PostgreSQL Expertise" at bounding box center [351, 14] width 321 height 13
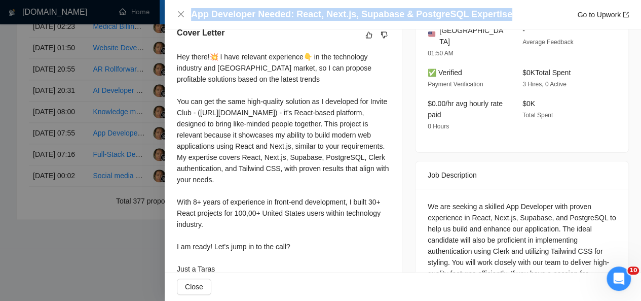
scroll to position [302, 0]
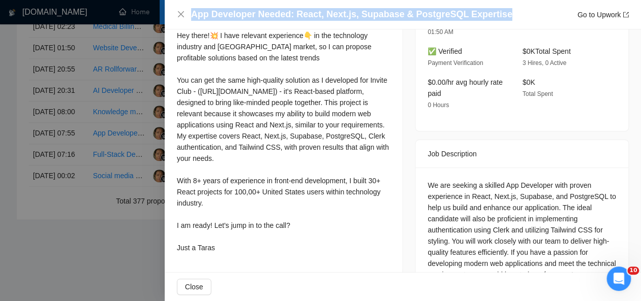
drag, startPoint x: 177, startPoint y: 36, endPoint x: 227, endPoint y: 255, distance: 224.6
click at [227, 253] on div "Hey there!💥 I have relevant experience👇 in the technology industry and [GEOGRAP…" at bounding box center [283, 141] width 213 height 223
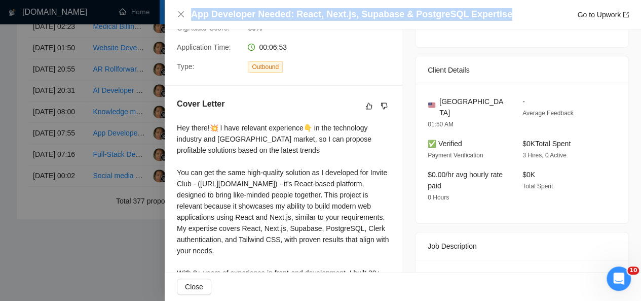
scroll to position [326, 0]
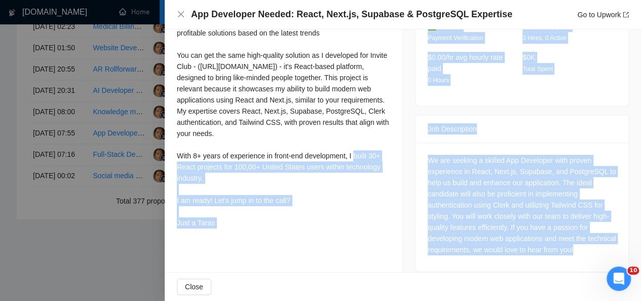
drag, startPoint x: 607, startPoint y: 239, endPoint x: 389, endPoint y: 145, distance: 237.4
click at [454, 155] on div "We are seeking a skilled App Developer with proven experience in React, Next.js…" at bounding box center [522, 205] width 189 height 100
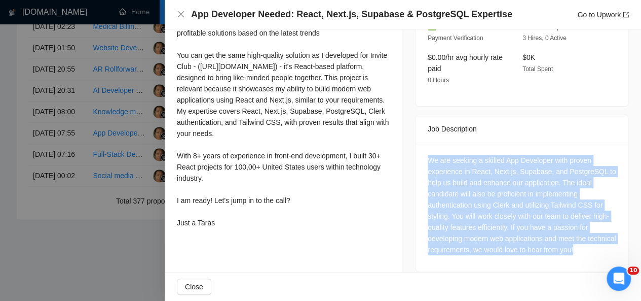
drag, startPoint x: 425, startPoint y: 151, endPoint x: 603, endPoint y: 235, distance: 197.2
click at [603, 235] on div "We are seeking a skilled App Developer with proven experience in React, Next.js…" at bounding box center [522, 205] width 189 height 100
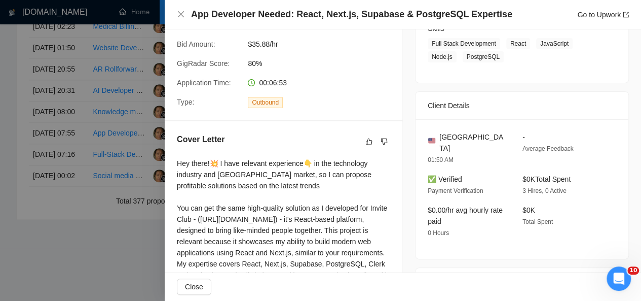
scroll to position [106, 0]
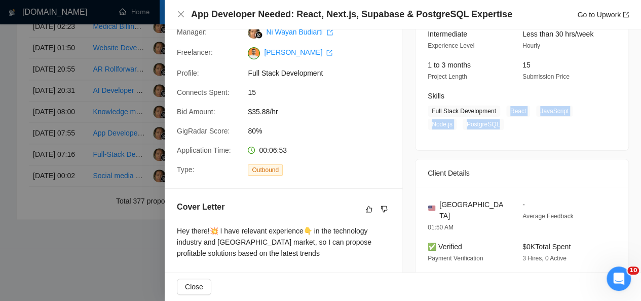
drag, startPoint x: 504, startPoint y: 107, endPoint x: 496, endPoint y: 119, distance: 13.5
click at [496, 119] on span "Full Stack Development React JavaScript Node.js PostgreSQL" at bounding box center [514, 117] width 173 height 24
click at [178, 14] on icon "close" at bounding box center [181, 14] width 8 height 8
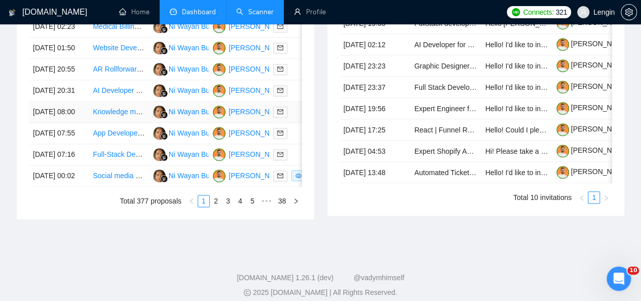
click at [129, 123] on td "Knowledge management system in Obsidian" at bounding box center [119, 111] width 60 height 21
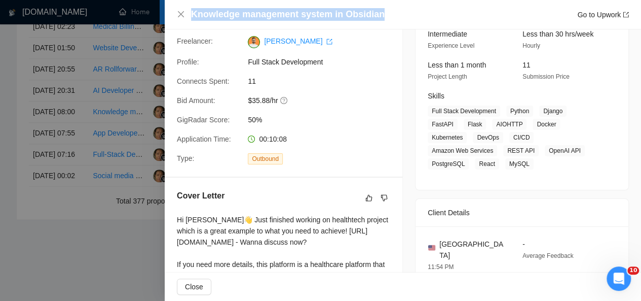
drag, startPoint x: 376, startPoint y: 16, endPoint x: 191, endPoint y: 12, distance: 185.5
click at [191, 12] on div "Knowledge management system in Obsidian Go to Upwork" at bounding box center [403, 14] width 452 height 13
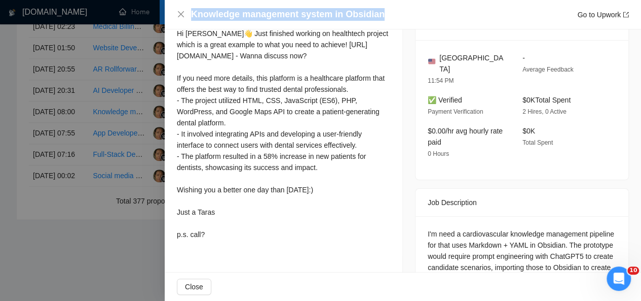
scroll to position [293, 0]
drag, startPoint x: 174, startPoint y: 30, endPoint x: 216, endPoint y: 245, distance: 219.5
click at [216, 245] on div "Cover Letter Hi [PERSON_NAME]👋 Just finished working on healthtech project whic…" at bounding box center [284, 123] width 238 height 265
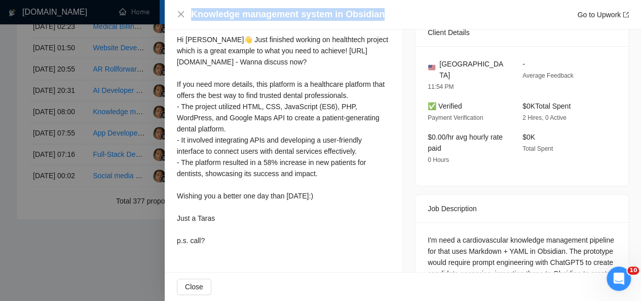
scroll to position [410, 0]
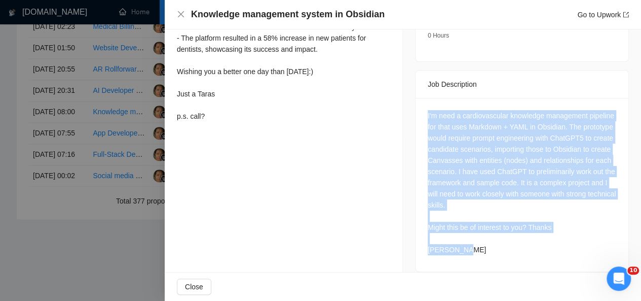
drag, startPoint x: 422, startPoint y: 104, endPoint x: 473, endPoint y: 239, distance: 144.2
click at [473, 239] on div "I'm need a cardiovascular knowledge management pipeline for that uses Markdown …" at bounding box center [522, 184] width 213 height 173
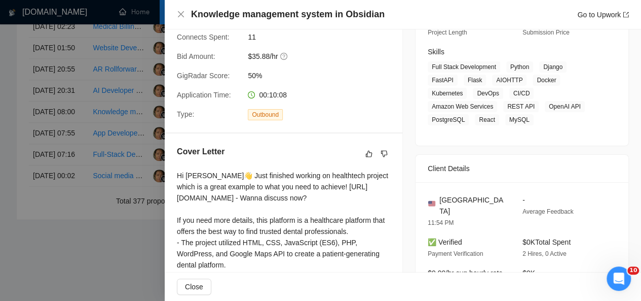
scroll to position [150, 0]
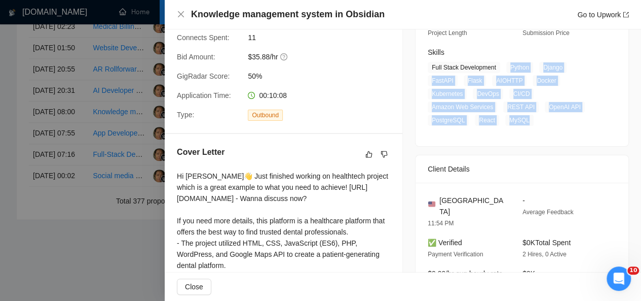
drag, startPoint x: 501, startPoint y: 64, endPoint x: 525, endPoint y: 115, distance: 56.0
click at [525, 115] on span "Full Stack Development Python Django FastAPI Flask AIOHTTP Docker Kubernetes De…" at bounding box center [514, 94] width 173 height 64
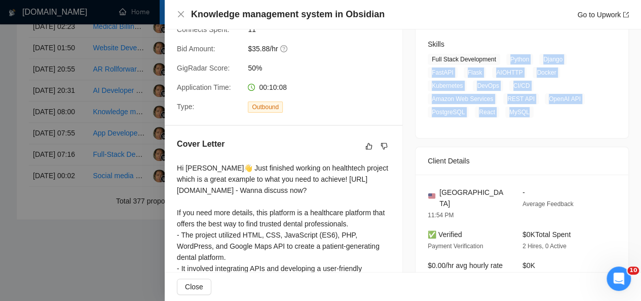
scroll to position [222, 0]
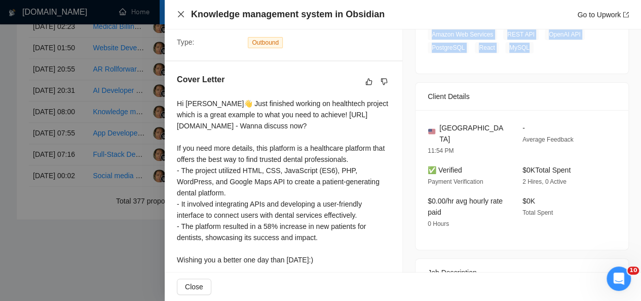
click at [181, 11] on icon "close" at bounding box center [181, 14] width 8 height 8
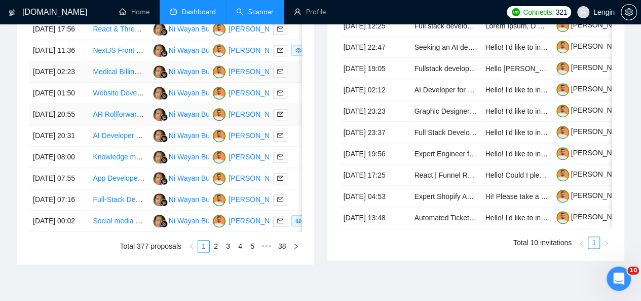
scroll to position [476, 0]
click at [119, 146] on td "AI Developer for Chatbot and Custom Chat Application" at bounding box center [119, 135] width 60 height 21
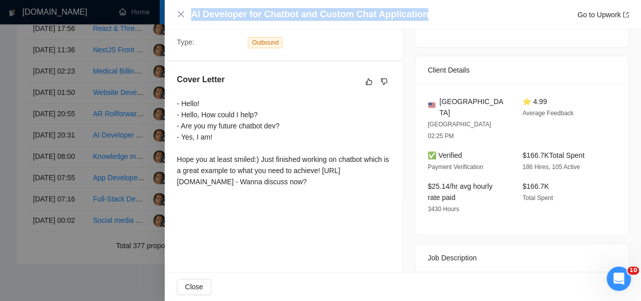
drag, startPoint x: 424, startPoint y: 13, endPoint x: 191, endPoint y: 14, distance: 233.1
click at [191, 14] on div "AI Developer for Chatbot and Custom Chat Application Go to Upwork" at bounding box center [410, 14] width 438 height 13
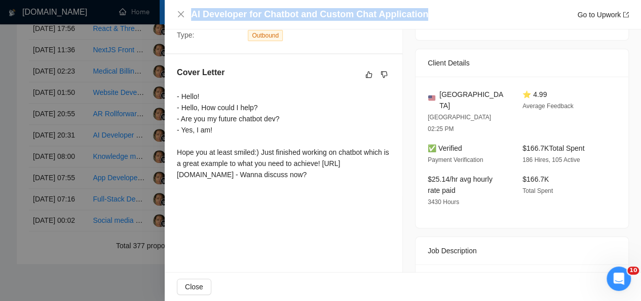
scroll to position [295, 0]
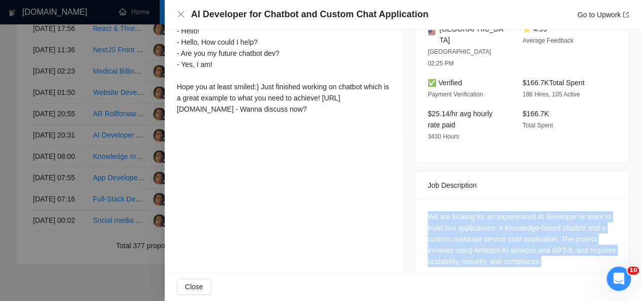
drag, startPoint x: 552, startPoint y: 239, endPoint x: 425, endPoint y: 190, distance: 136.8
click at [428, 211] on div "We are looking for an experienced AI developer or team to build two application…" at bounding box center [522, 239] width 189 height 56
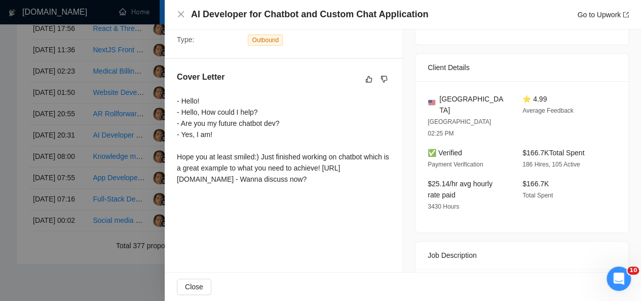
scroll to position [224, 0]
drag, startPoint x: 174, startPoint y: 102, endPoint x: 333, endPoint y: 187, distance: 180.5
click at [333, 187] on div "Cover Letter - Hello! - Hello, How could I help? - Are you my future chatbot de…" at bounding box center [284, 130] width 238 height 142
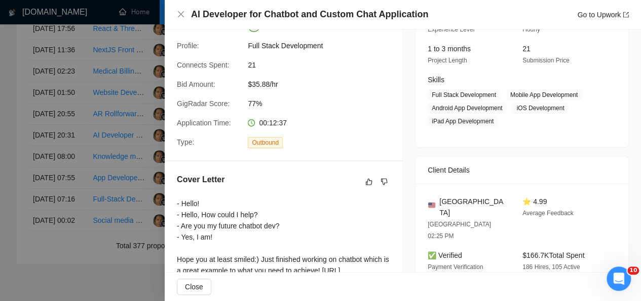
scroll to position [121, 0]
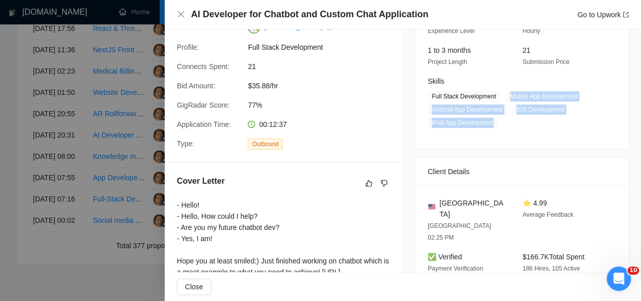
drag, startPoint x: 504, startPoint y: 95, endPoint x: 497, endPoint y: 122, distance: 27.8
click at [497, 122] on span "Full Stack Development Mobile App Development Android App Development iOS Devel…" at bounding box center [514, 109] width 173 height 37
drag, startPoint x: 518, startPoint y: 233, endPoint x: 587, endPoint y: 231, distance: 68.9
click at [587, 251] on div "$166.7K Total Spent 186 Hires, 105 Active" at bounding box center [561, 262] width 87 height 23
click at [179, 16] on icon "close" at bounding box center [181, 14] width 6 height 6
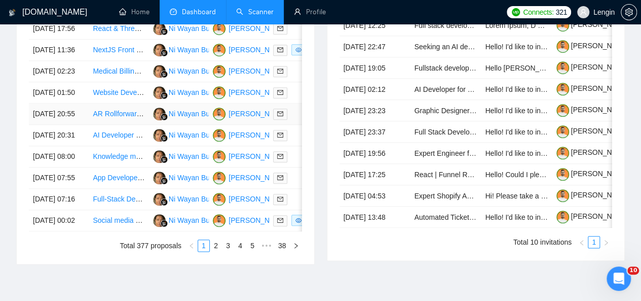
click at [139, 125] on td "AR Rollforward Tool Development for Healthcare Businesses" at bounding box center [119, 113] width 60 height 21
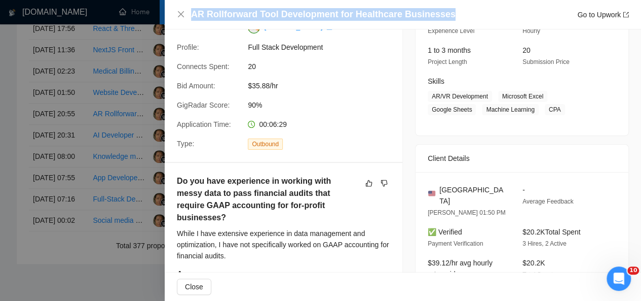
drag, startPoint x: 445, startPoint y: 14, endPoint x: 194, endPoint y: 15, distance: 251.3
click at [194, 15] on div "AR Rollforward Tool Development for Healthcare Businesses Go to Upwork" at bounding box center [410, 14] width 438 height 13
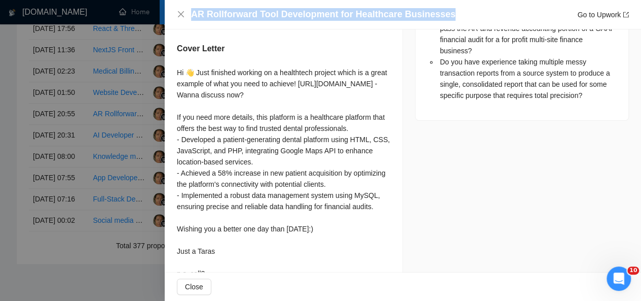
scroll to position [659, 0]
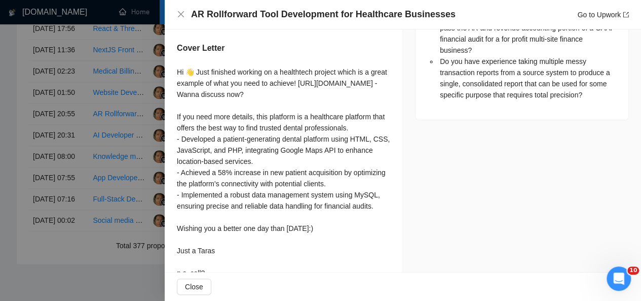
drag, startPoint x: 178, startPoint y: 62, endPoint x: 227, endPoint y: 249, distance: 193.3
click at [227, 249] on div "Hi 👋 Just finished working on a healthtech project which is a great example of …" at bounding box center [283, 172] width 213 height 212
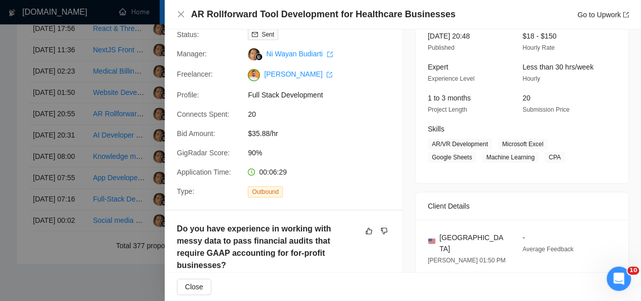
scroll to position [74, 0]
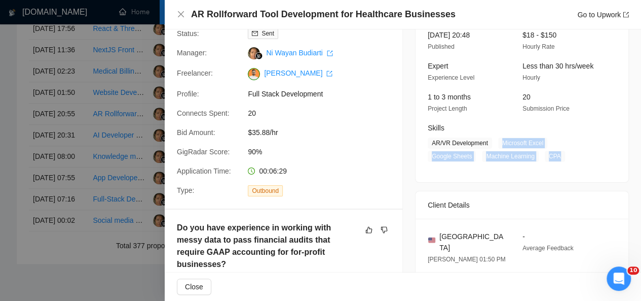
drag, startPoint x: 496, startPoint y: 141, endPoint x: 557, endPoint y: 159, distance: 64.3
click at [557, 159] on span "AR/VR Development Microsoft Excel Google Sheets Machine Learning CPA" at bounding box center [514, 149] width 173 height 24
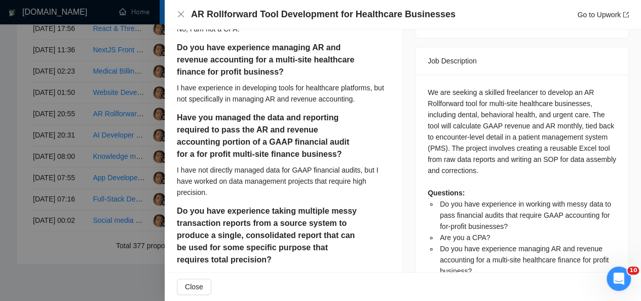
scroll to position [394, 0]
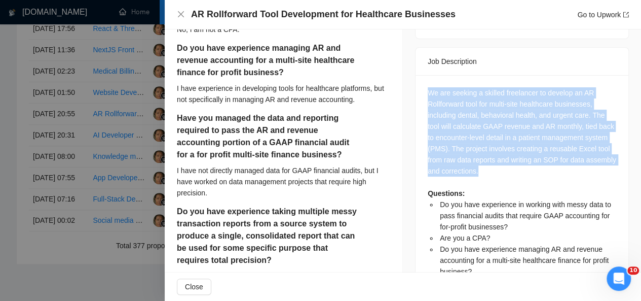
drag, startPoint x: 422, startPoint y: 84, endPoint x: 525, endPoint y: 156, distance: 126.4
click at [525, 156] on div "We are seeking a skilled freelancer to develop an AR Rollforward tool for multi…" at bounding box center [522, 230] width 213 height 310
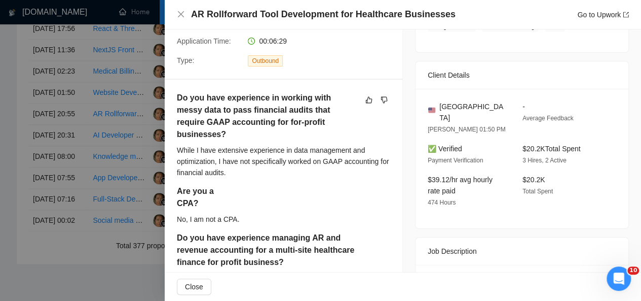
scroll to position [203, 0]
click at [182, 13] on icon "close" at bounding box center [181, 14] width 6 height 6
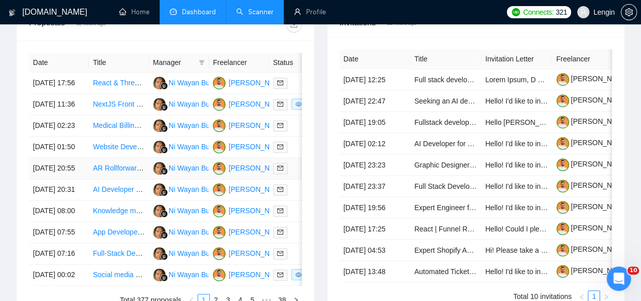
scroll to position [421, 0]
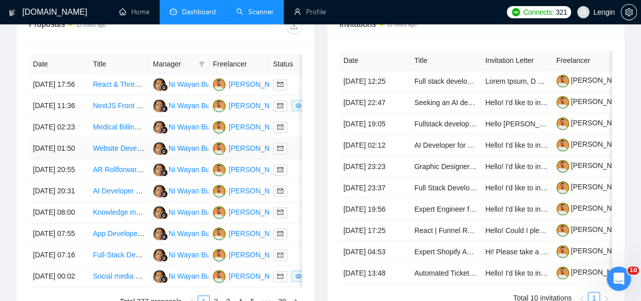
click at [127, 159] on td "Website Development for Therapy Practice" at bounding box center [119, 148] width 60 height 21
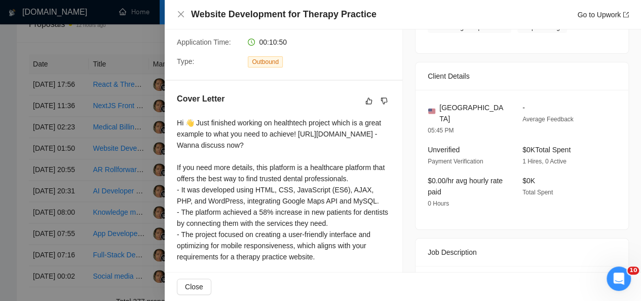
scroll to position [0, 0]
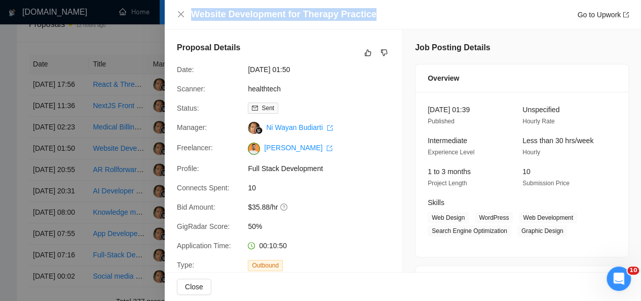
drag, startPoint x: 368, startPoint y: 18, endPoint x: 201, endPoint y: 4, distance: 167.8
click at [201, 4] on div "Website Development for Therapy Practice Go to Upwork" at bounding box center [403, 14] width 476 height 29
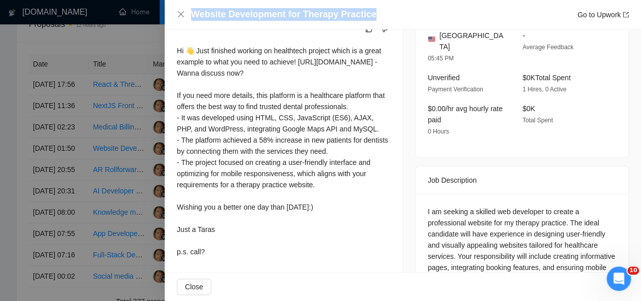
scroll to position [337, 0]
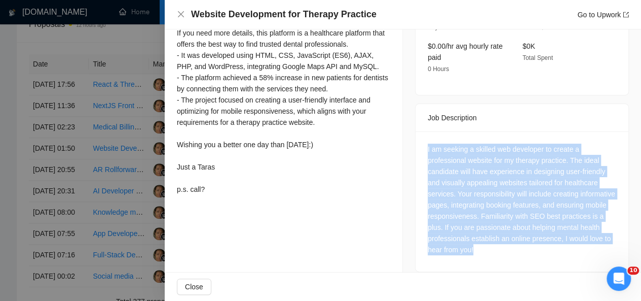
drag, startPoint x: 515, startPoint y: 240, endPoint x: 415, endPoint y: 135, distance: 144.8
click at [416, 135] on div "I am seeking a skilled web developer to create a professional website for my th…" at bounding box center [522, 201] width 213 height 140
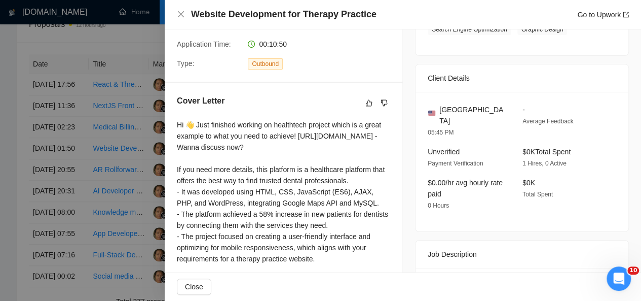
scroll to position [261, 0]
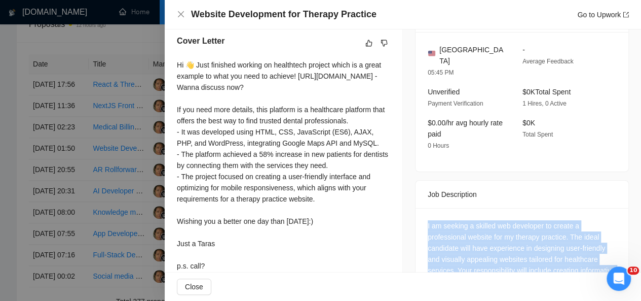
drag, startPoint x: 175, startPoint y: 61, endPoint x: 242, endPoint y: 258, distance: 207.5
click at [242, 258] on div "Cover Letter Hi 👋 Just finished working on healthtech project which is a great …" at bounding box center [284, 155] width 238 height 265
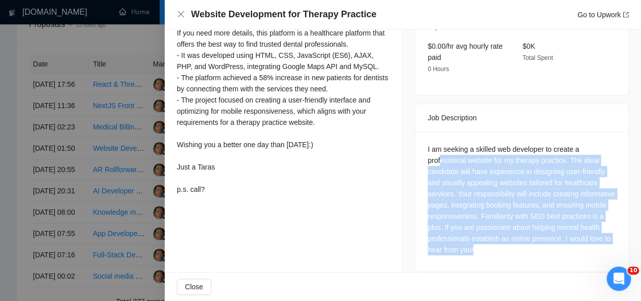
drag, startPoint x: 529, startPoint y: 241, endPoint x: 437, endPoint y: 149, distance: 130.1
click at [437, 149] on div "I am seeking a skilled web developer to create a professional website for my th…" at bounding box center [522, 198] width 189 height 111
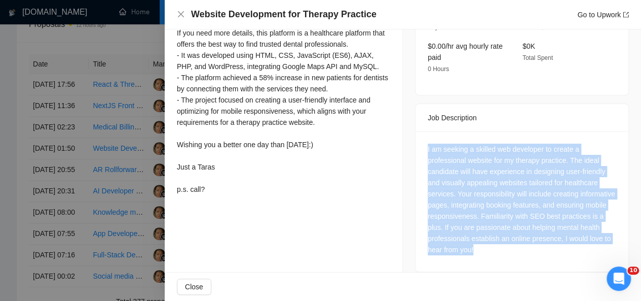
drag, startPoint x: 423, startPoint y: 135, endPoint x: 529, endPoint y: 244, distance: 151.9
click at [529, 244] on div "I am seeking a skilled web developer to create a professional website for my th…" at bounding box center [522, 201] width 213 height 140
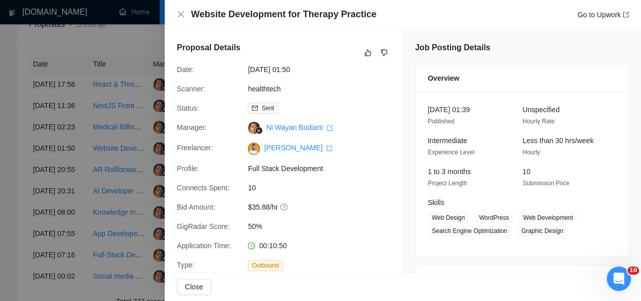
scroll to position [101, 0]
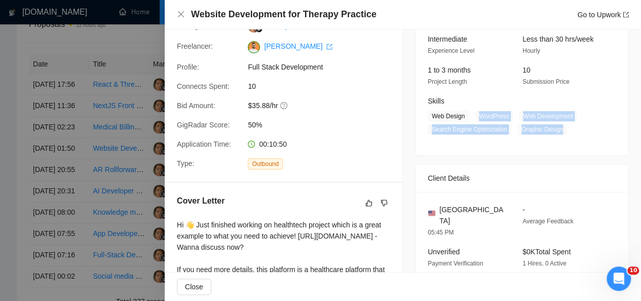
drag, startPoint x: 472, startPoint y: 114, endPoint x: 560, endPoint y: 132, distance: 89.4
click at [560, 132] on span "Web Design WordPress Web Development Search Engine Optimization Graphic Design" at bounding box center [514, 122] width 173 height 24
click at [179, 15] on icon "close" at bounding box center [181, 14] width 8 height 8
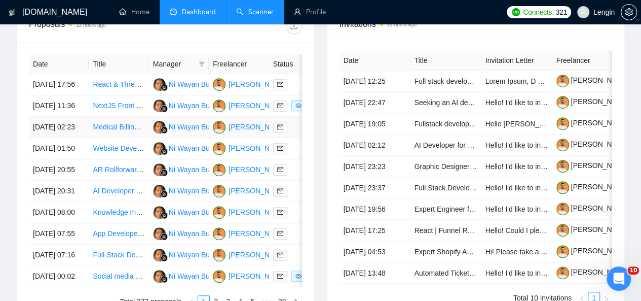
click at [138, 138] on td "Medical Billing & Coding Expert for GCC/U.S. Clinics" at bounding box center [119, 127] width 60 height 21
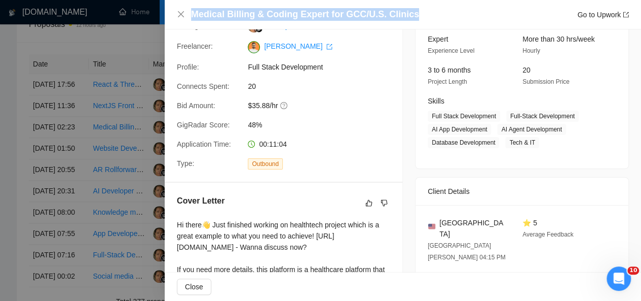
drag, startPoint x: 404, startPoint y: 13, endPoint x: 199, endPoint y: 8, distance: 205.3
click at [199, 8] on div "Medical Billing & Coding Expert for GCC/U.S. Clinics Go to Upwork" at bounding box center [403, 14] width 476 height 29
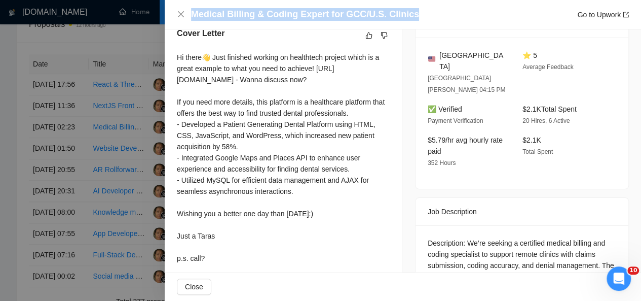
scroll to position [269, 0]
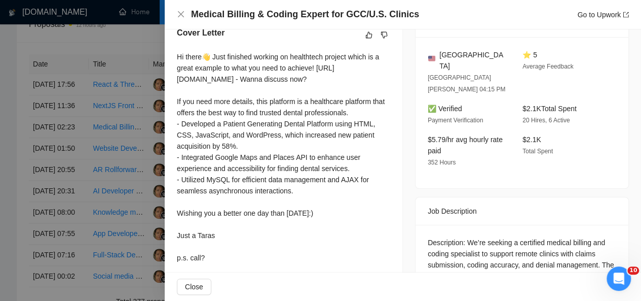
drag, startPoint x: 176, startPoint y: 62, endPoint x: 208, endPoint y: 166, distance: 108.2
click at [208, 166] on div "Cover Letter Hi there👋 Just finished working on healthtech project which is a g…" at bounding box center [284, 147] width 238 height 265
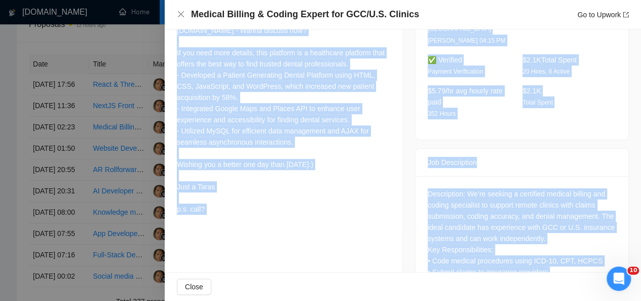
scroll to position [409, 0]
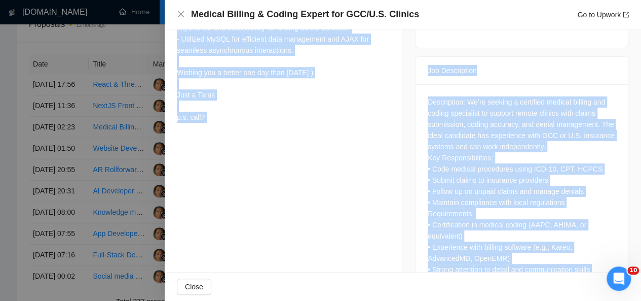
drag, startPoint x: 177, startPoint y: 56, endPoint x: 211, endPoint y: 126, distance: 77.7
click at [211, 123] on div "Hi there👋 Just finished working on healthtech project which is a great example …" at bounding box center [283, 17] width 213 height 212
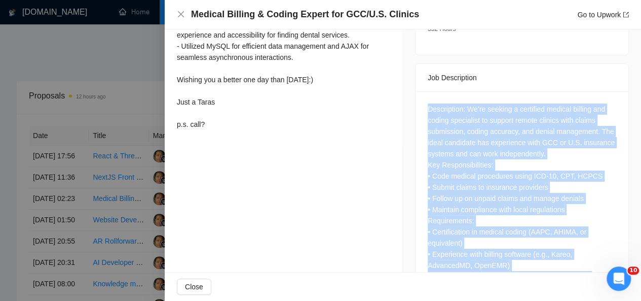
scroll to position [462, 0]
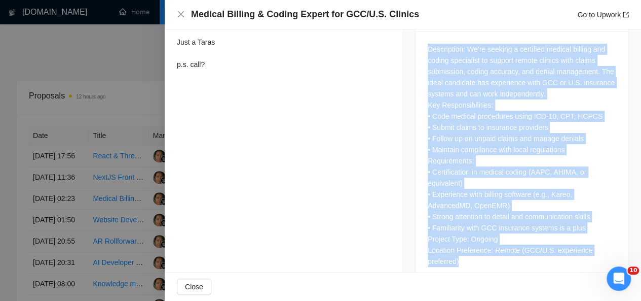
drag, startPoint x: 420, startPoint y: 88, endPoint x: 493, endPoint y: 246, distance: 174.6
click at [493, 246] on div "Description: We’re seeking a certified medical billing and coding specialist to…" at bounding box center [522, 156] width 213 height 251
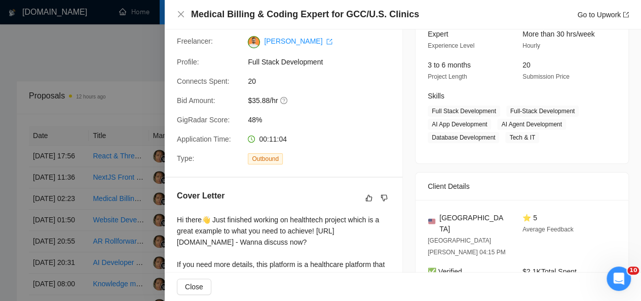
scroll to position [97, 0]
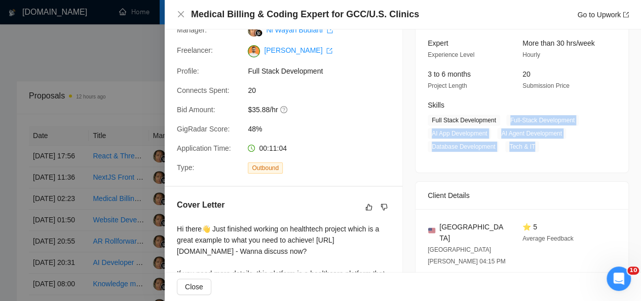
drag, startPoint x: 506, startPoint y: 118, endPoint x: 532, endPoint y: 144, distance: 36.5
click at [532, 144] on span "Full Stack Development Full-Stack Development AI App Development AI Agent Devel…" at bounding box center [514, 133] width 173 height 37
click at [179, 14] on icon "close" at bounding box center [181, 14] width 8 height 8
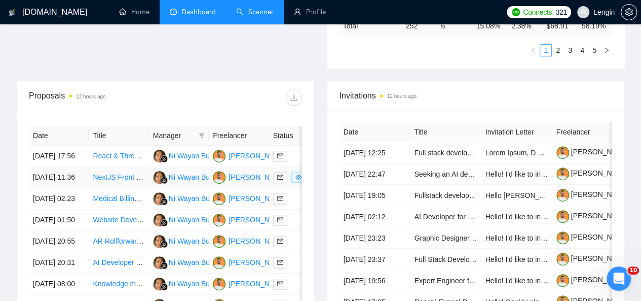
click at [134, 186] on td "NextJS Front End Data Visualisation" at bounding box center [119, 177] width 60 height 21
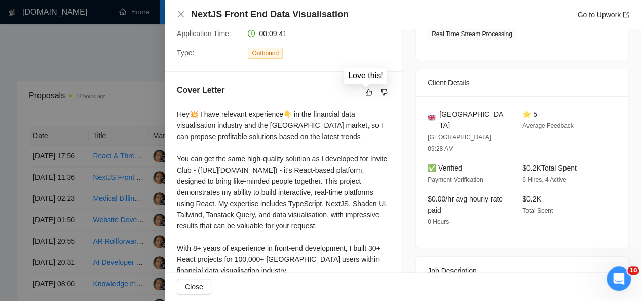
scroll to position [0, 0]
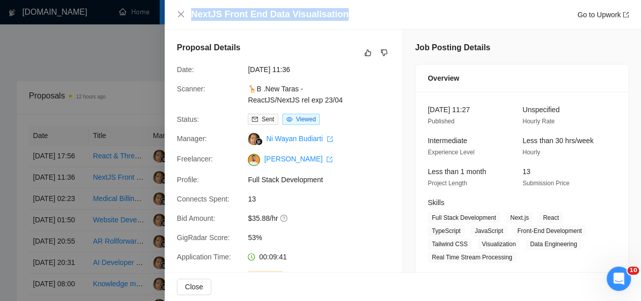
drag, startPoint x: 341, startPoint y: 16, endPoint x: 187, endPoint y: 10, distance: 153.2
click at [187, 10] on div "NextJS Front End Data Visualisation Go to Upwork" at bounding box center [403, 14] width 452 height 13
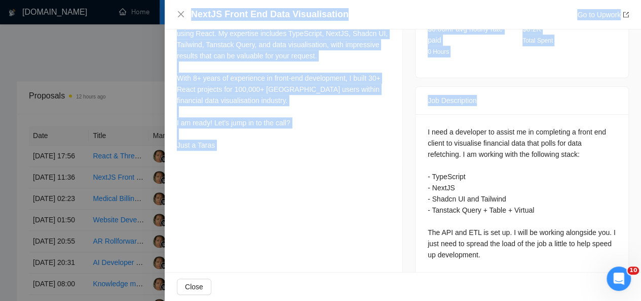
scroll to position [509, 0]
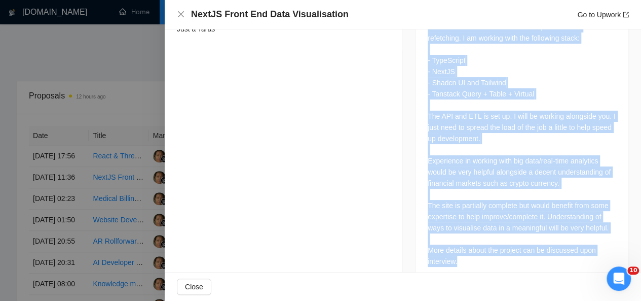
drag, startPoint x: 421, startPoint y: 108, endPoint x: 484, endPoint y: 236, distance: 142.1
click at [484, 236] on div "I need a developer to assist me in completing a front end client to visualise f…" at bounding box center [522, 140] width 213 height 285
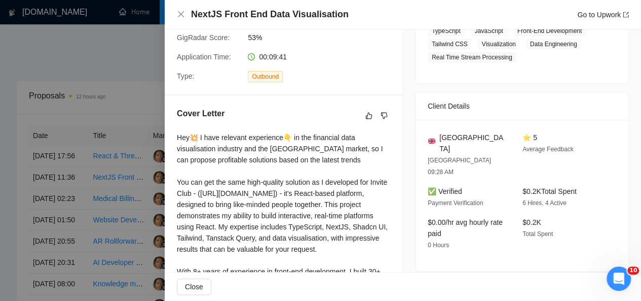
scroll to position [199, 0]
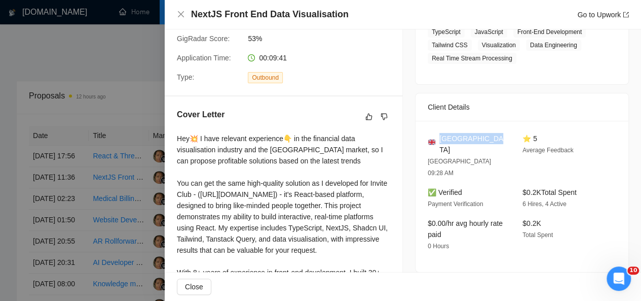
drag, startPoint x: 494, startPoint y: 136, endPoint x: 437, endPoint y: 132, distance: 56.9
click at [437, 133] on div "[GEOGRAPHIC_DATA]" at bounding box center [467, 144] width 79 height 22
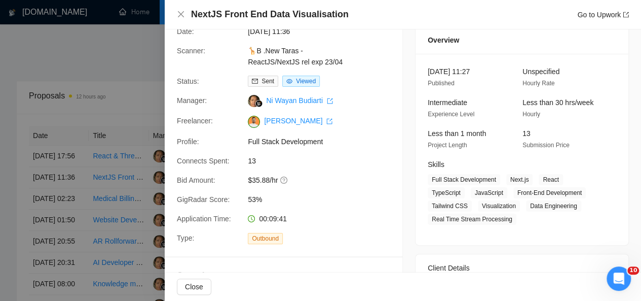
scroll to position [74, 0]
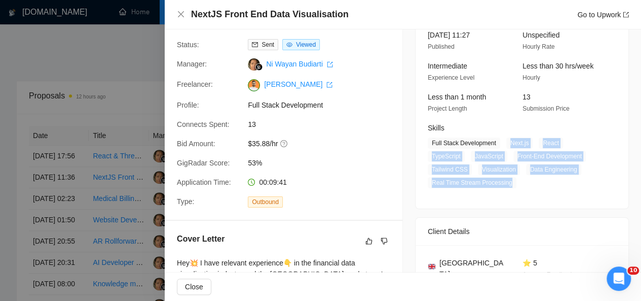
drag, startPoint x: 501, startPoint y: 142, endPoint x: 510, endPoint y: 183, distance: 42.0
click at [510, 183] on span "Full Stack Development Next.js React TypeScript JavaScript Front-End Developmen…" at bounding box center [514, 162] width 173 height 51
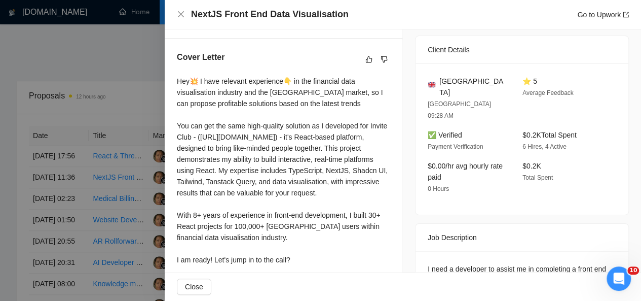
scroll to position [290, 0]
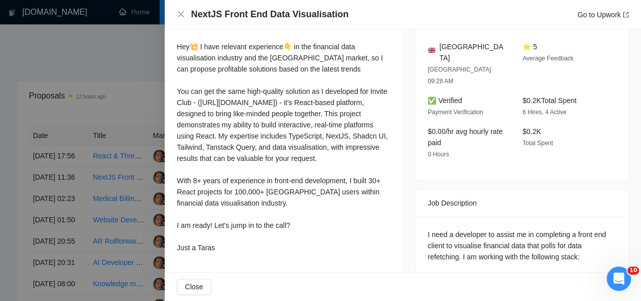
click at [177, 44] on div "Hey💥 I have relevant experience👇 in the financial data visualisation industry a…" at bounding box center [283, 147] width 213 height 212
drag, startPoint x: 174, startPoint y: 48, endPoint x: 233, endPoint y: 263, distance: 223.4
click at [233, 263] on div "Cover Letter Hey💥 I have relevant experience👇 in the financial data visualisati…" at bounding box center [284, 137] width 238 height 265
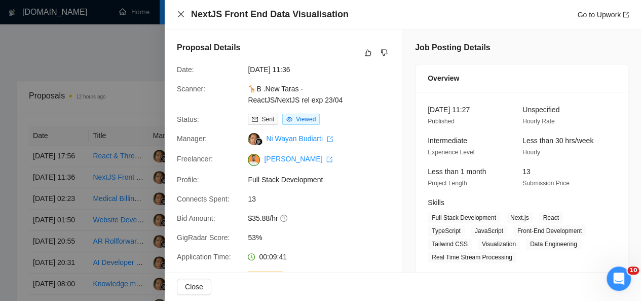
click at [182, 15] on icon "close" at bounding box center [181, 14] width 8 height 8
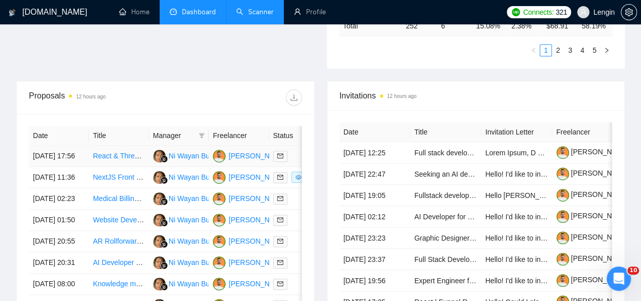
click at [140, 152] on td "React & Three.js Architect for Innovative App Development" at bounding box center [119, 155] width 60 height 21
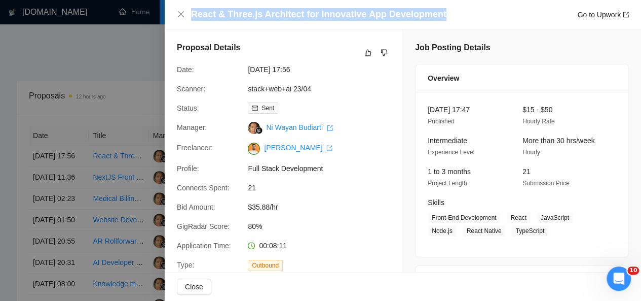
drag, startPoint x: 439, startPoint y: 15, endPoint x: 181, endPoint y: 22, distance: 257.5
click at [181, 22] on div "React & Three.js Architect for Innovative App Development Go to Upwork" at bounding box center [403, 14] width 476 height 29
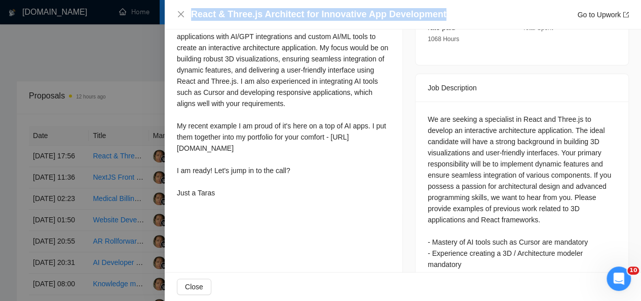
scroll to position [404, 0]
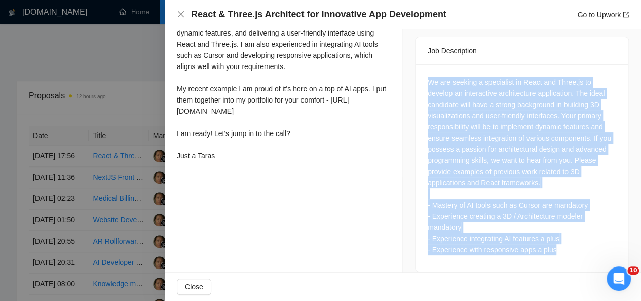
drag, startPoint x: 423, startPoint y: 71, endPoint x: 578, endPoint y: 237, distance: 226.9
click at [578, 237] on div "We are seeking a specialist in React and Three.js to develop an interactive arc…" at bounding box center [522, 167] width 213 height 207
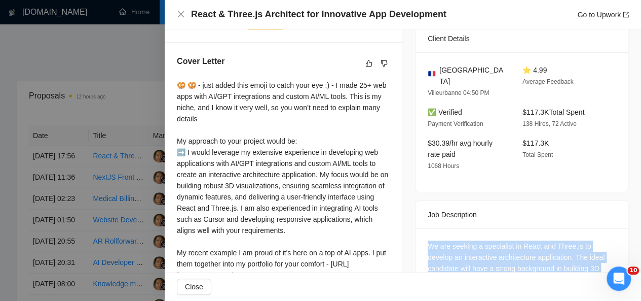
scroll to position [240, 0]
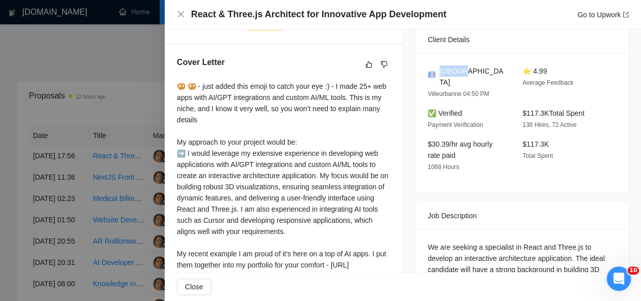
drag, startPoint x: 459, startPoint y: 70, endPoint x: 434, endPoint y: 69, distance: 24.9
click at [434, 69] on div "[GEOGRAPHIC_DATA]" at bounding box center [467, 76] width 79 height 22
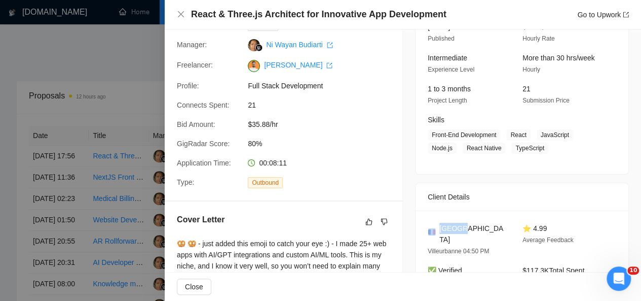
scroll to position [81, 0]
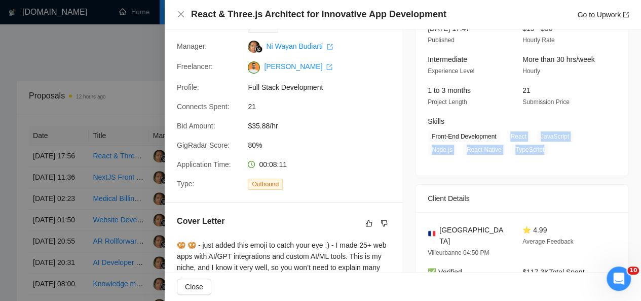
drag, startPoint x: 504, startPoint y: 132, endPoint x: 541, endPoint y: 147, distance: 40.2
click at [541, 147] on span "Front-End Development React JavaScript Node.js React Native TypeScript" at bounding box center [514, 143] width 173 height 24
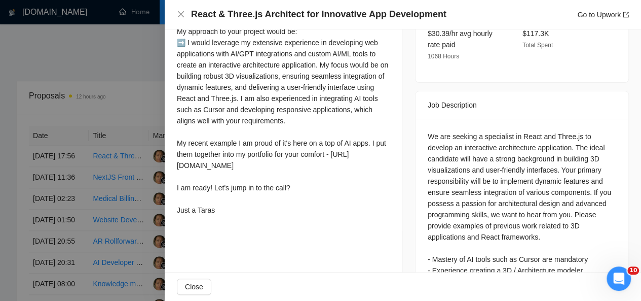
scroll to position [404, 0]
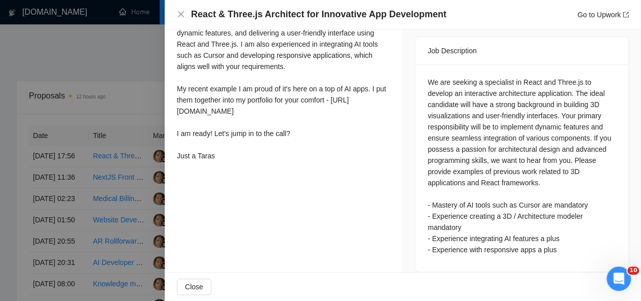
drag, startPoint x: 174, startPoint y: 43, endPoint x: 226, endPoint y: 197, distance: 163.0
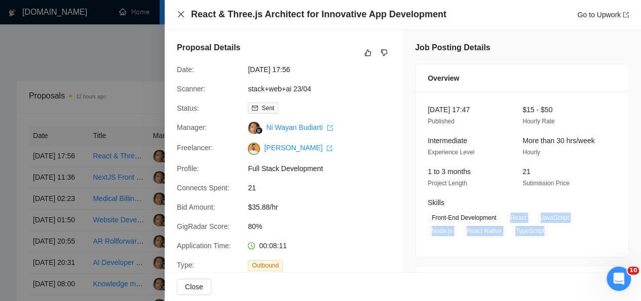
click at [181, 14] on icon "close" at bounding box center [181, 14] width 6 height 6
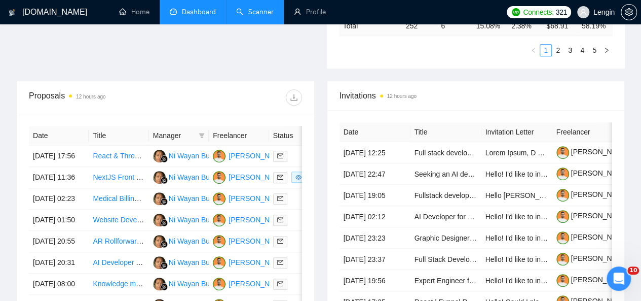
click at [262, 10] on link "Scanner" at bounding box center [254, 12] width 37 height 9
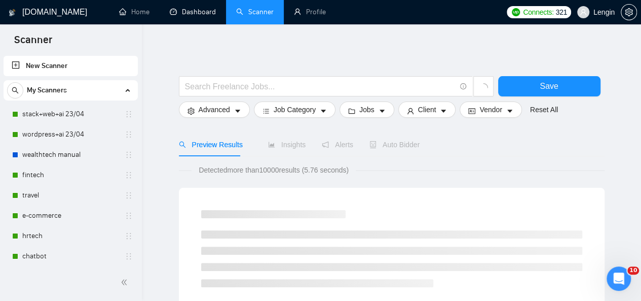
click at [187, 15] on link "Dashboard" at bounding box center [193, 12] width 46 height 9
